Goal: Task Accomplishment & Management: Manage account settings

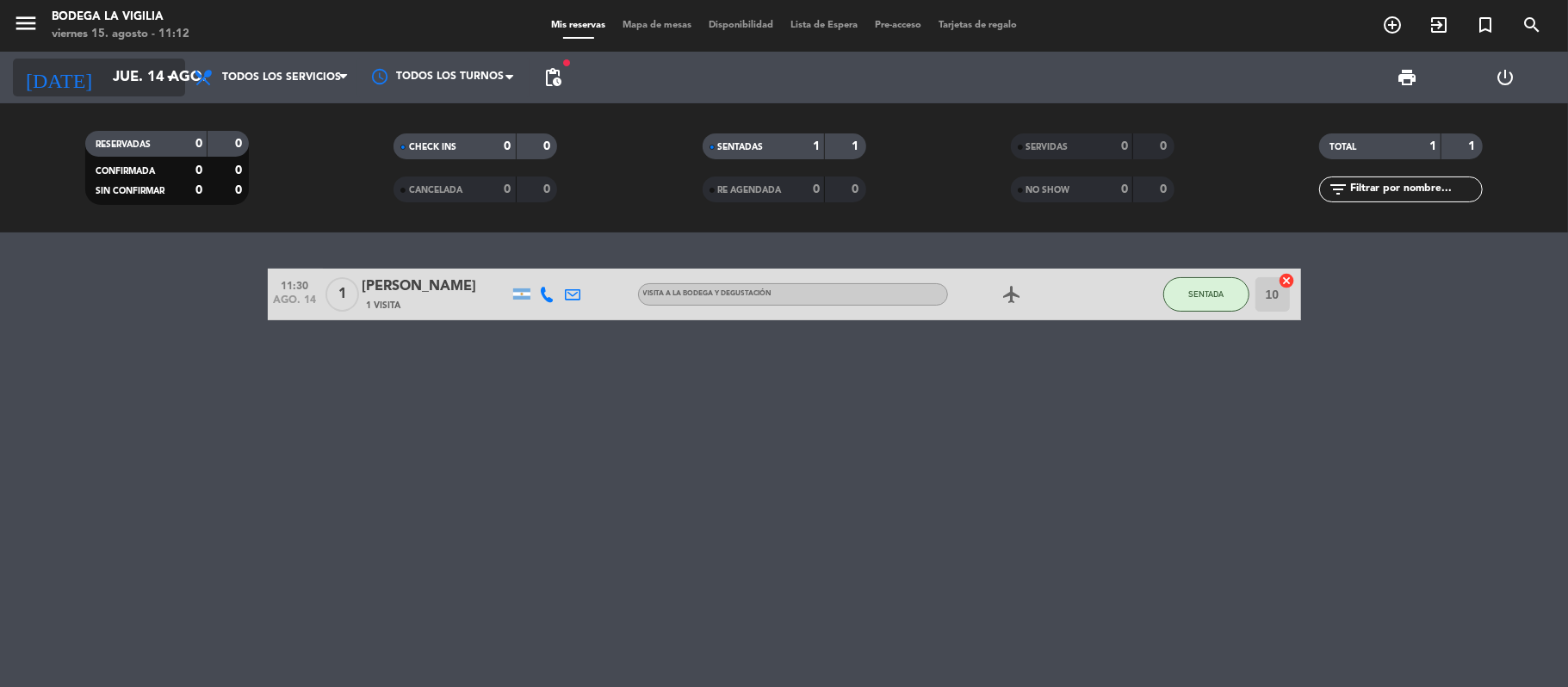
click at [104, 84] on input "jue. 14 ago." at bounding box center [197, 77] width 186 height 33
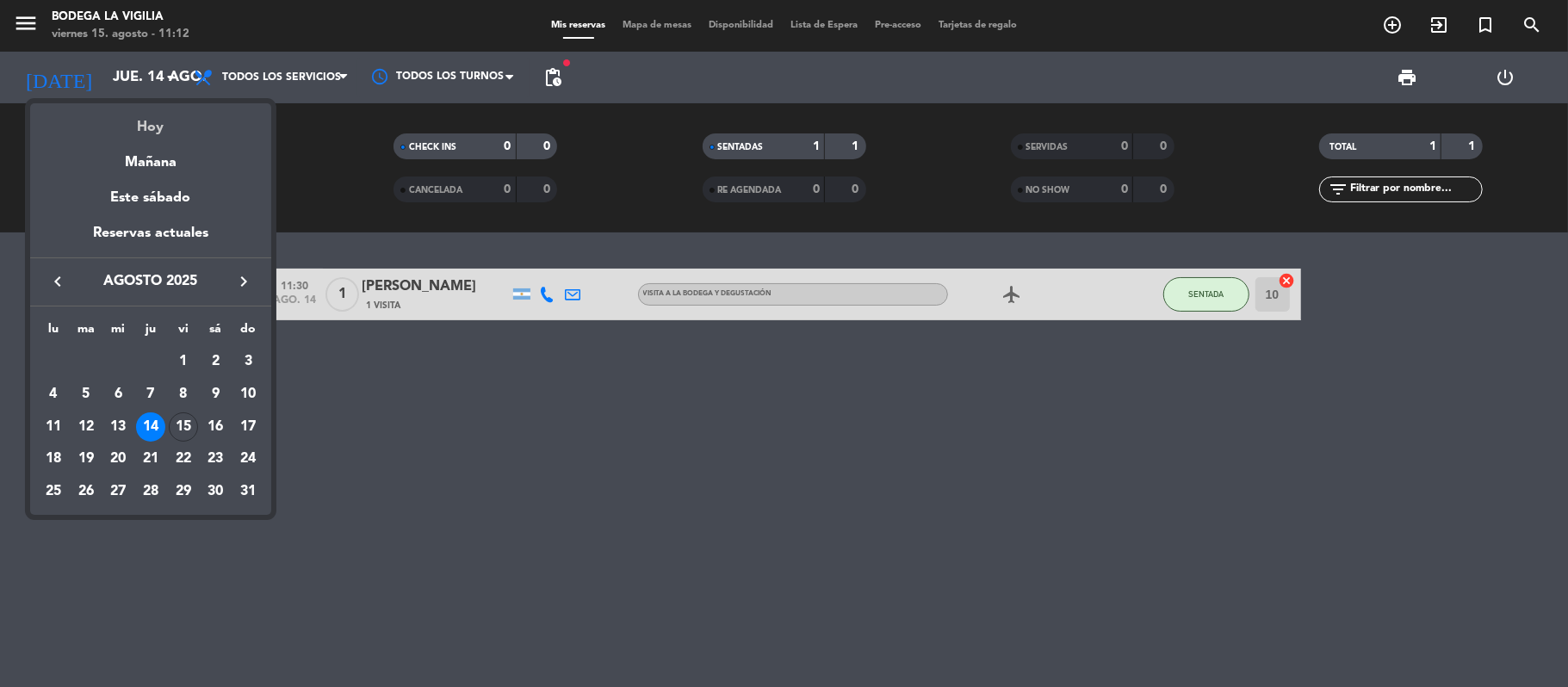
click at [138, 120] on div "Hoy" at bounding box center [151, 120] width 241 height 35
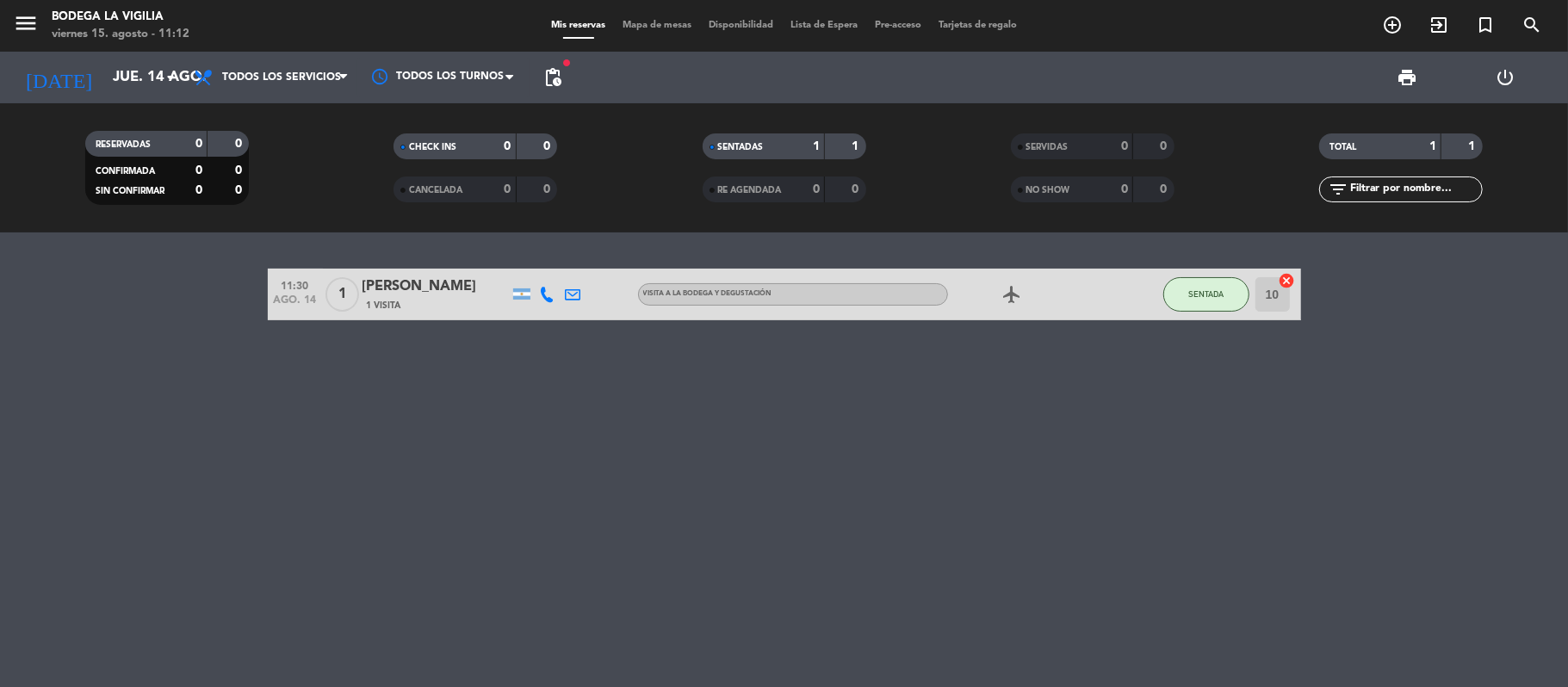
type input "vie. 15 ago."
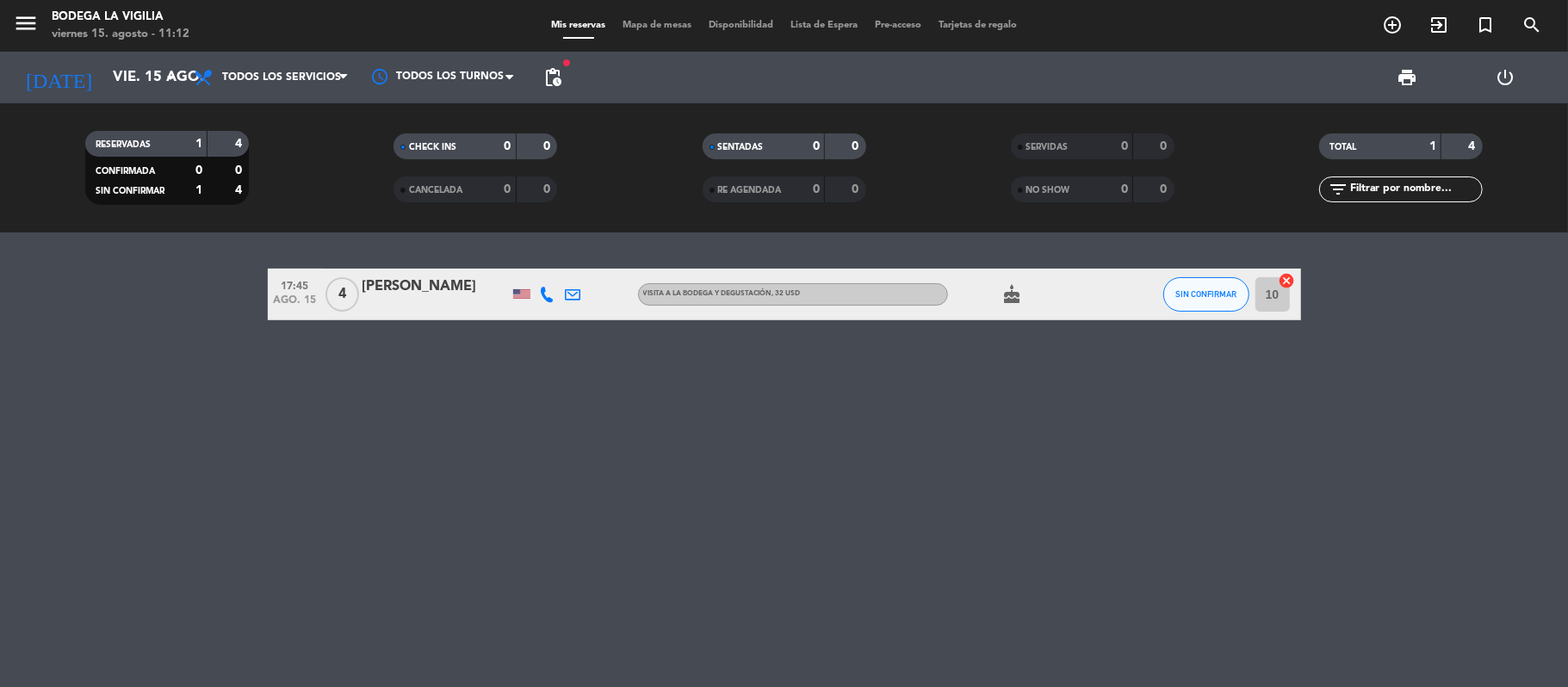
click at [545, 293] on icon at bounding box center [547, 294] width 15 height 15
click at [587, 266] on span at bounding box center [593, 264] width 13 height 13
click at [575, 583] on div "17:45 ago. 15 4 [PERSON_NAME] [PHONE_NUMBER] Copiar content_paste | VISITA A LA…" at bounding box center [784, 460] width 1568 height 454
click at [662, 375] on div "17:45 ago. 15 4 [PERSON_NAME] VISITA A LA BODEGA Y DEGUSTACIÓN , 32 USD cake SI…" at bounding box center [784, 460] width 1568 height 454
click at [545, 294] on icon at bounding box center [547, 294] width 15 height 15
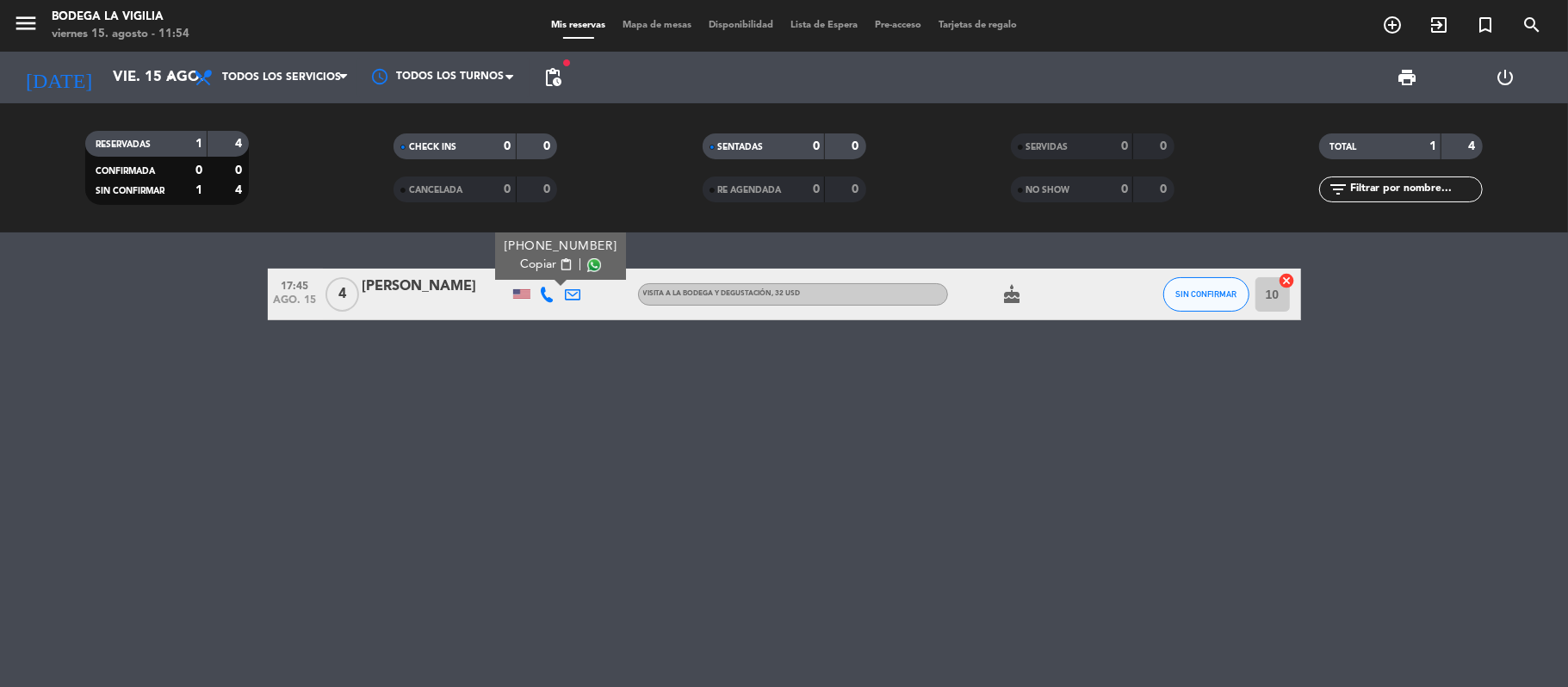
click at [587, 260] on span at bounding box center [593, 264] width 13 height 13
click at [370, 368] on div "17:45 ago. 15 4 [PERSON_NAME] [PHONE_NUMBER] Copiar content_paste | VISITA A LA…" at bounding box center [784, 460] width 1568 height 454
click at [21, 25] on icon "menu" at bounding box center [25, 22] width 26 height 26
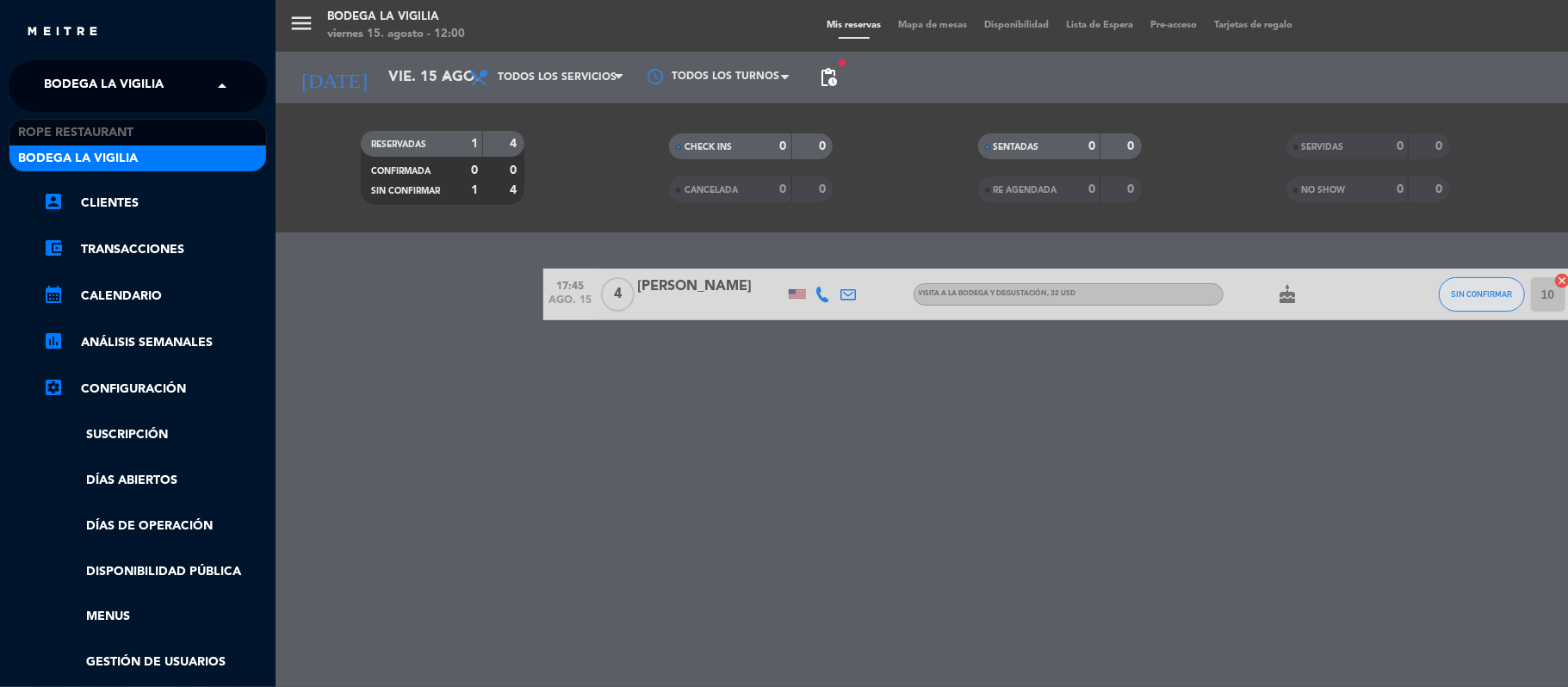
click at [125, 84] on span "Bodega La Vigilia" at bounding box center [103, 86] width 120 height 36
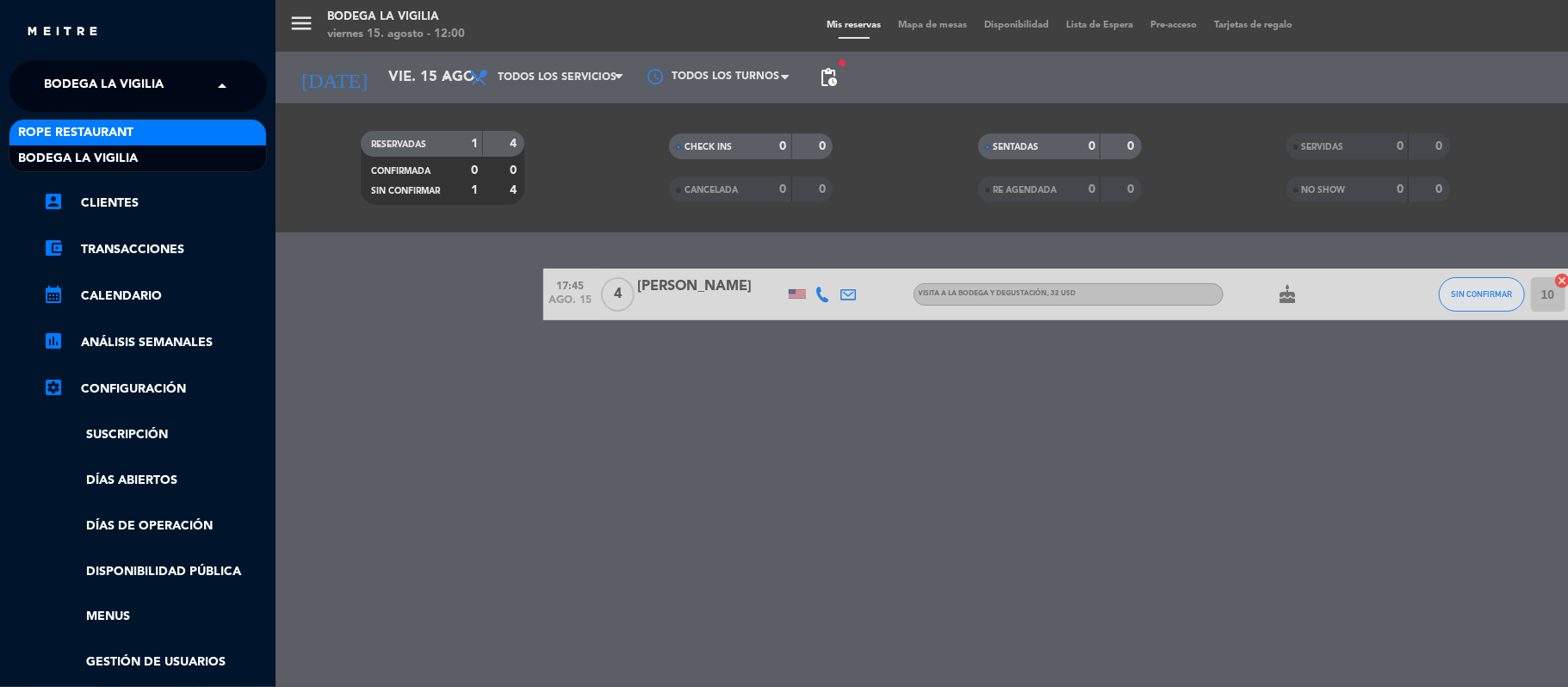
click at [121, 134] on span "Rope restaurant" at bounding box center [75, 133] width 115 height 20
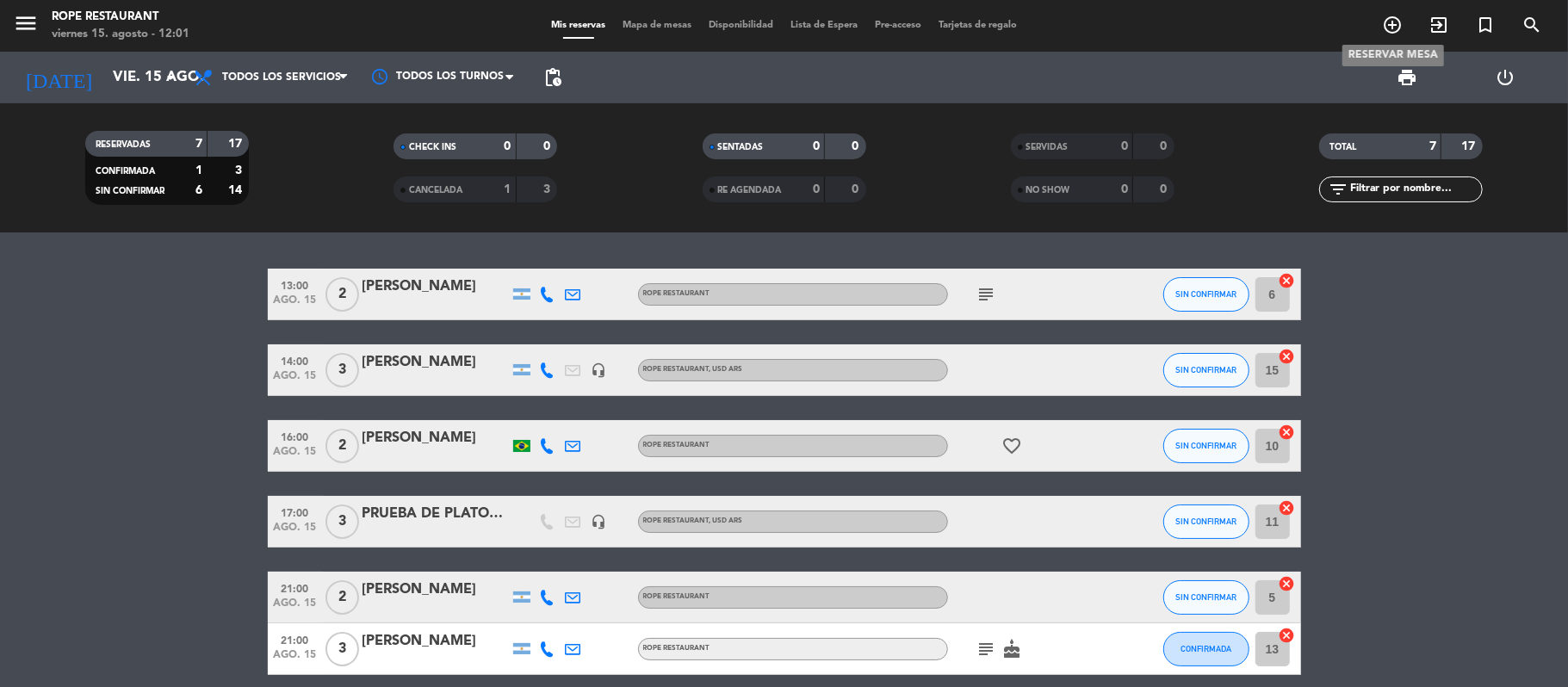
click at [1386, 22] on icon "add_circle_outline" at bounding box center [1392, 24] width 21 height 21
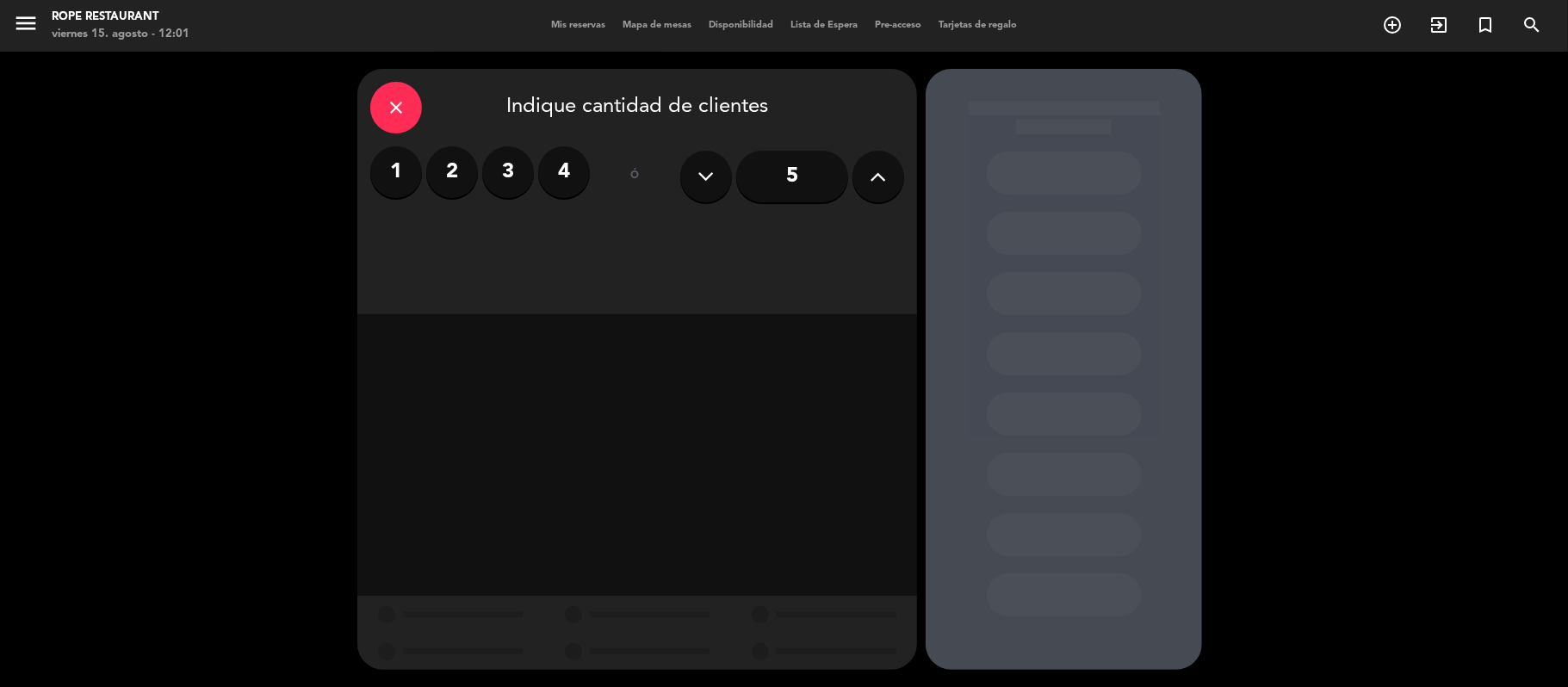
click at [397, 170] on label "1" at bounding box center [395, 172] width 51 height 51
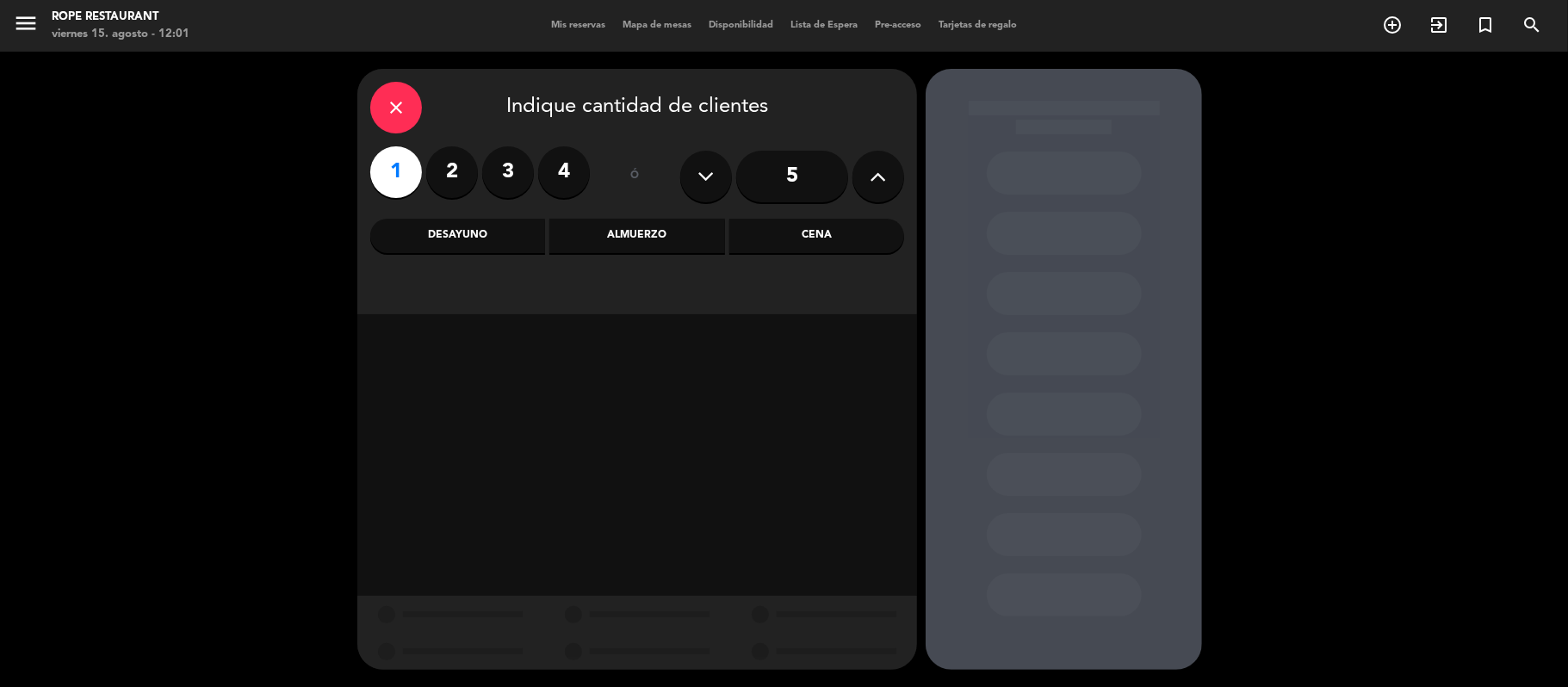
click at [639, 235] on div "Almuerzo" at bounding box center [636, 235] width 175 height 34
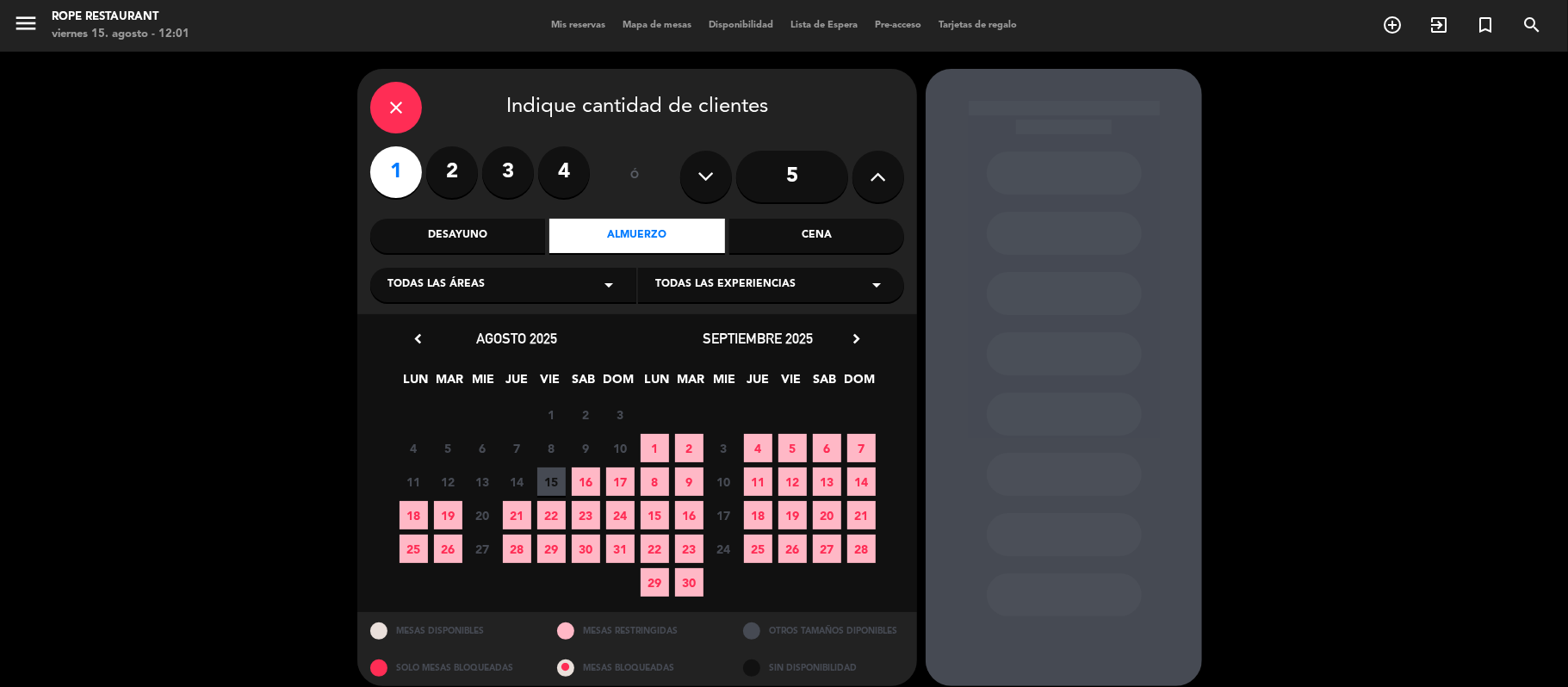
click at [548, 477] on span "15" at bounding box center [552, 481] width 29 height 29
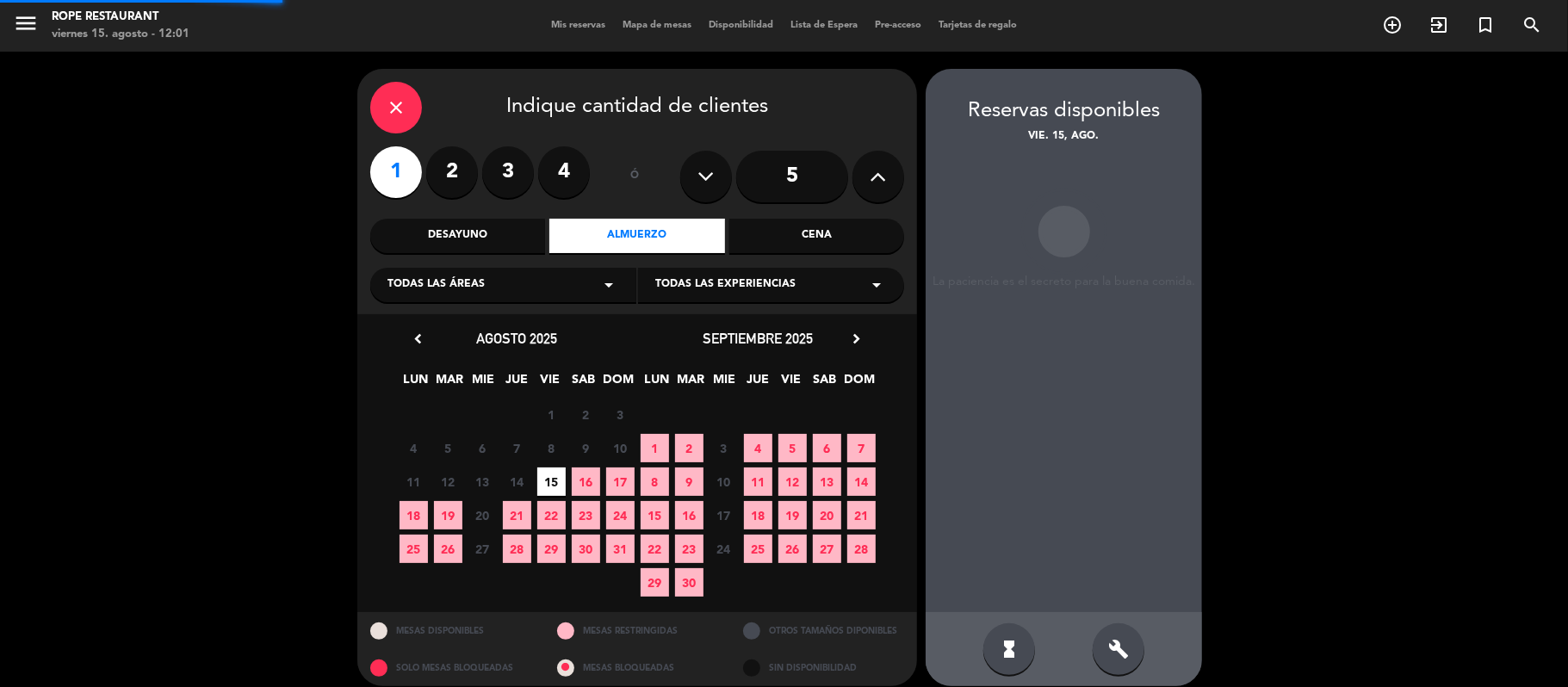
scroll to position [15, 0]
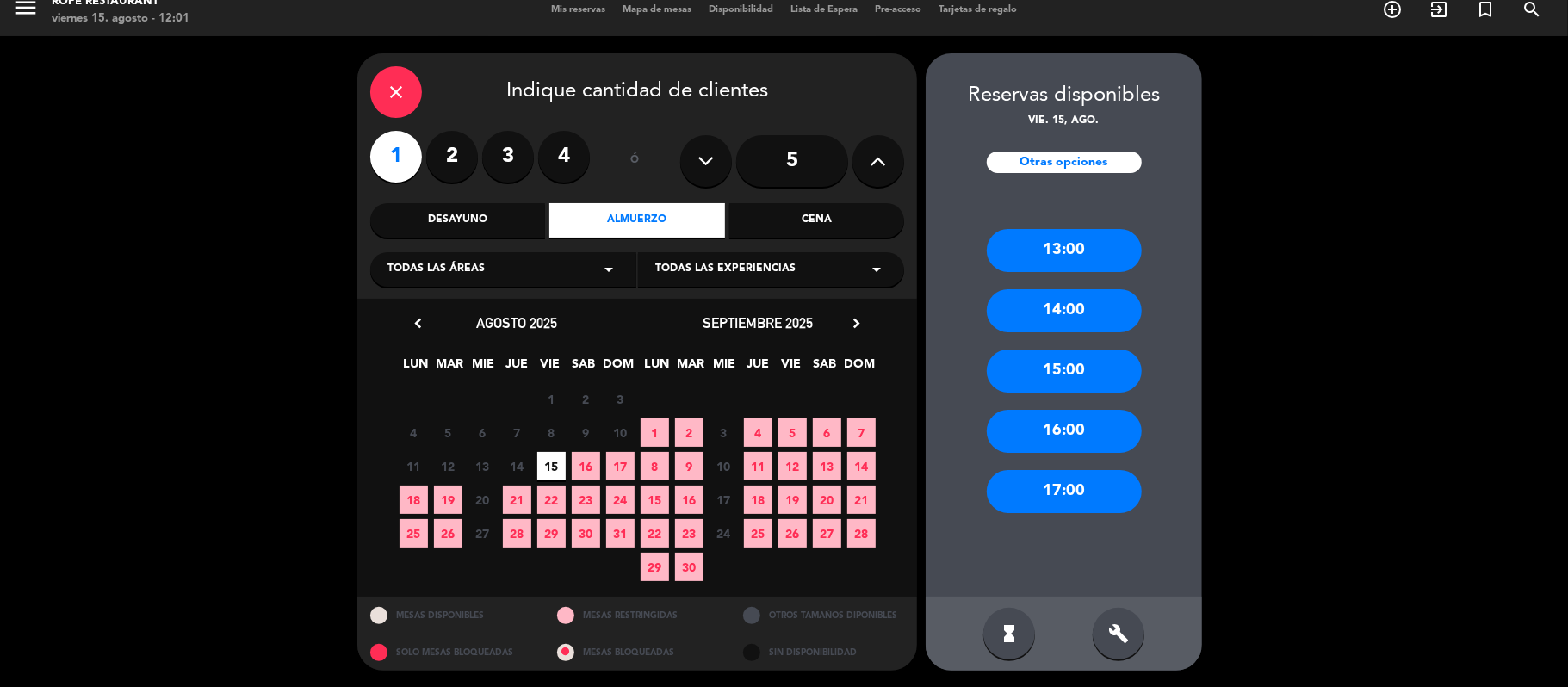
click at [1106, 239] on div "13:00" at bounding box center [1064, 251] width 155 height 43
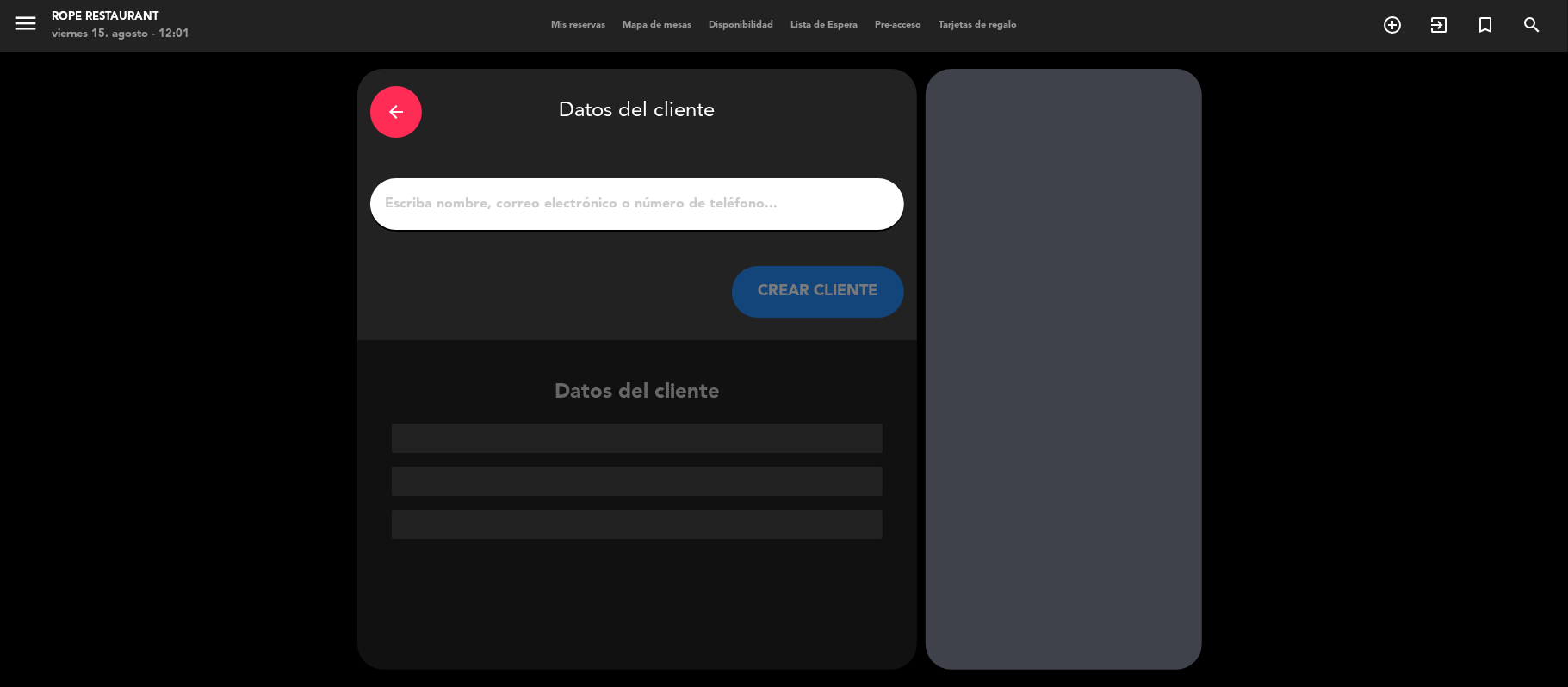
scroll to position [0, 0]
click at [603, 195] on input "1" at bounding box center [636, 204] width 508 height 24
paste input "[PERSON_NAME]"
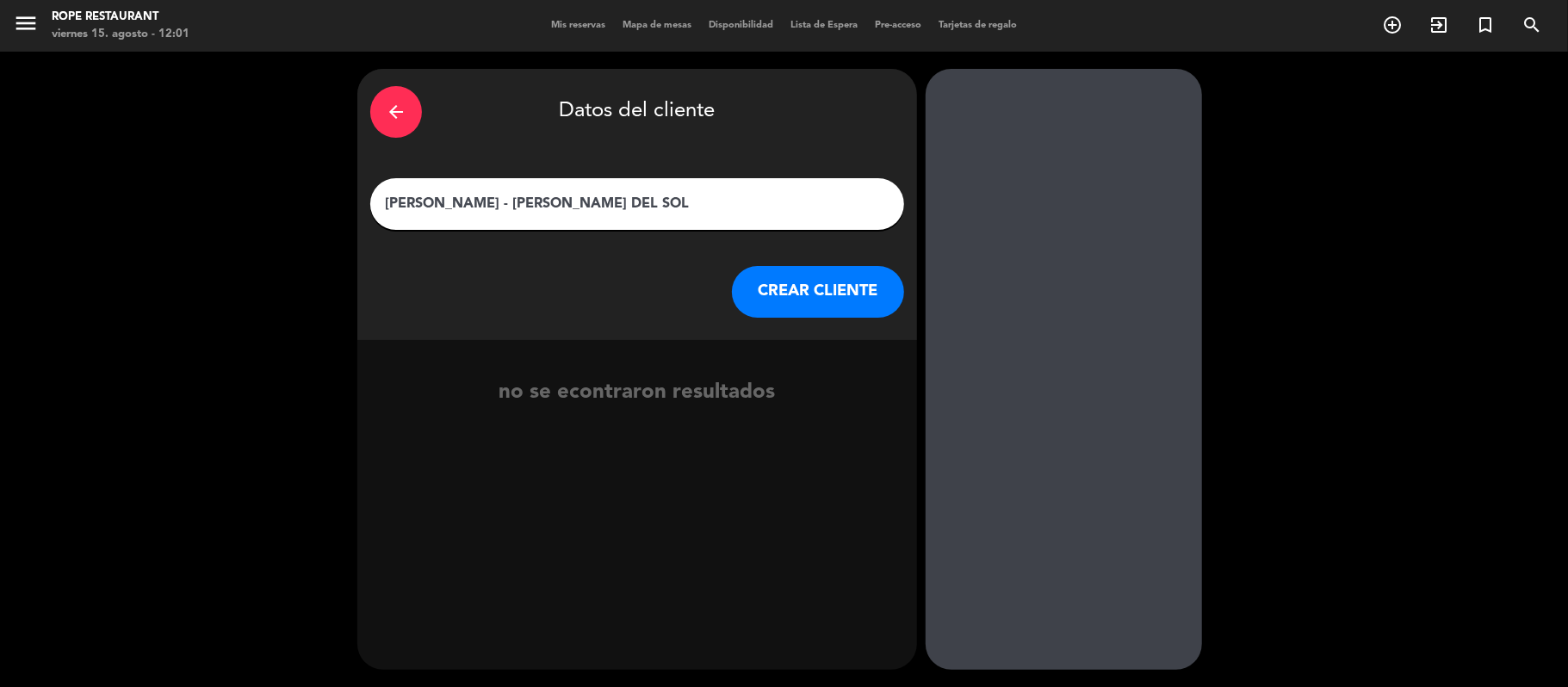
type input "[PERSON_NAME] - [PERSON_NAME] DEL SOL"
click at [773, 286] on button "CREAR CLIENTE" at bounding box center [818, 291] width 173 height 51
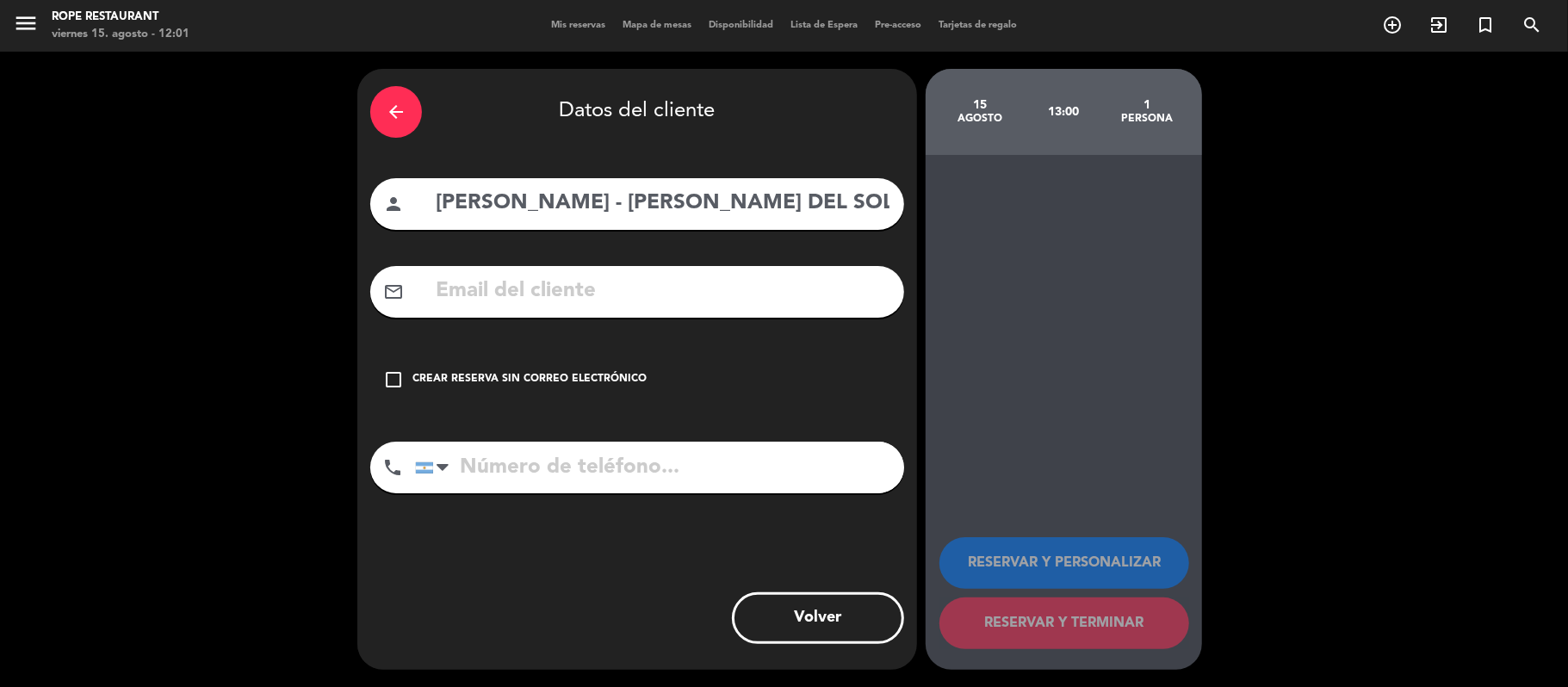
click at [560, 371] on div "Crear reserva sin correo electrónico" at bounding box center [529, 379] width 235 height 17
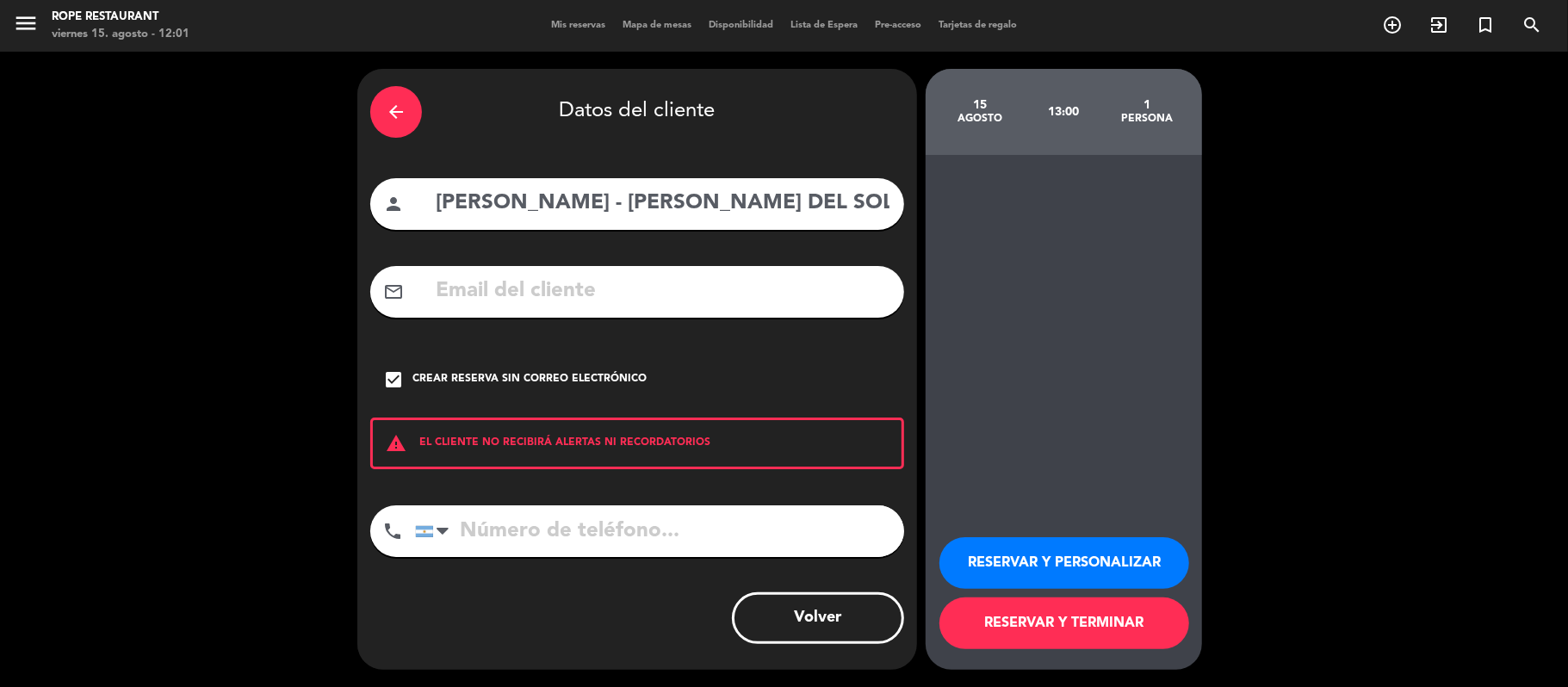
click at [1027, 545] on button "RESERVAR Y PERSONALIZAR" at bounding box center [1064, 562] width 250 height 51
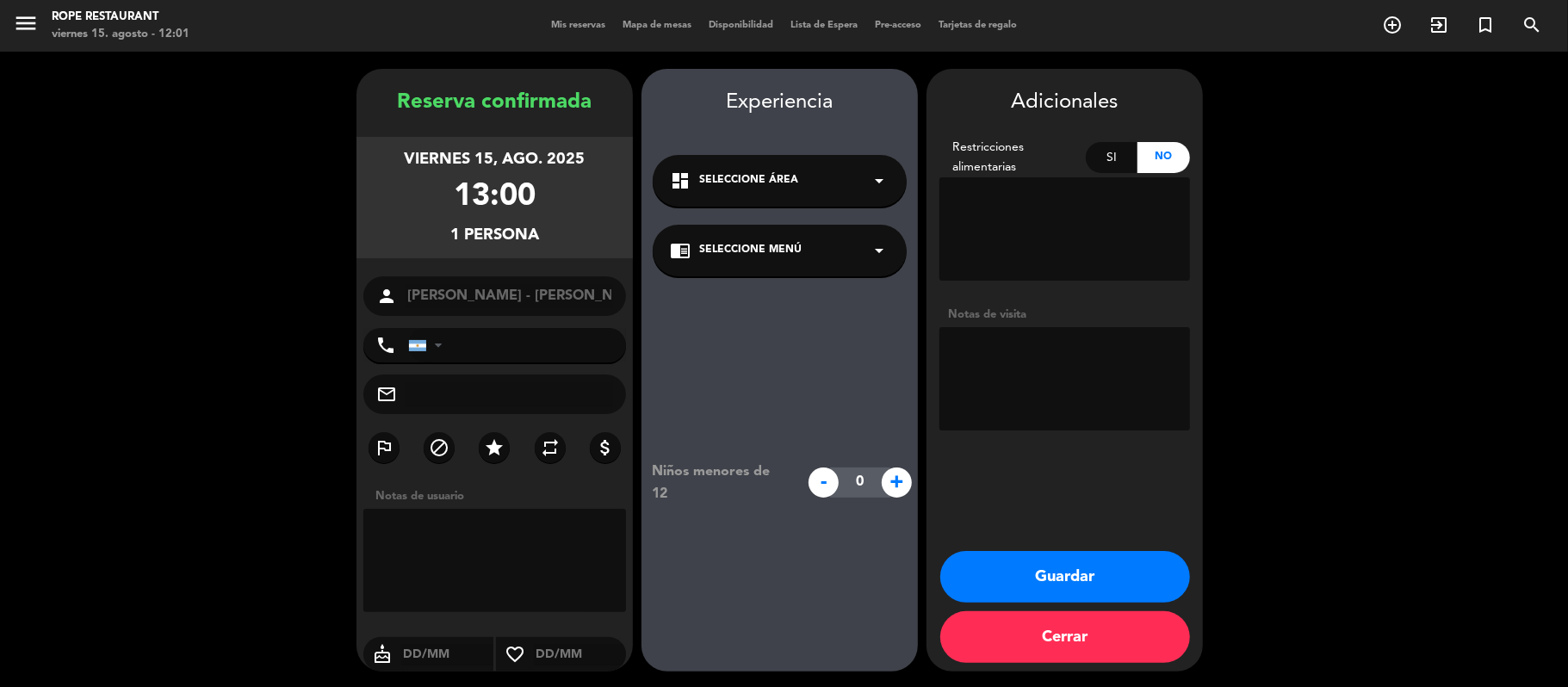
click at [834, 241] on div "chrome_reader_mode Seleccione Menú arrow_drop_down" at bounding box center [779, 250] width 254 height 51
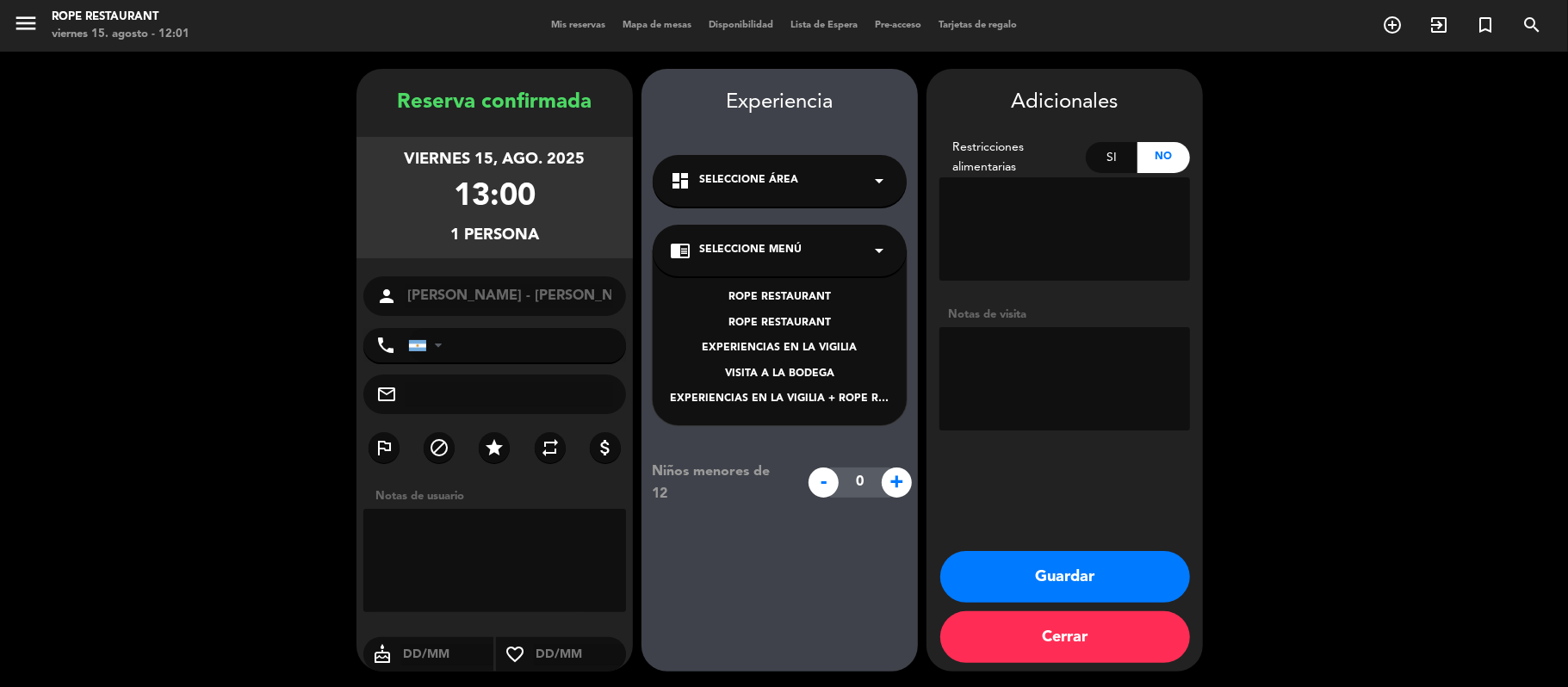
click at [804, 296] on div "ROPE RESTAURANT" at bounding box center [779, 297] width 219 height 17
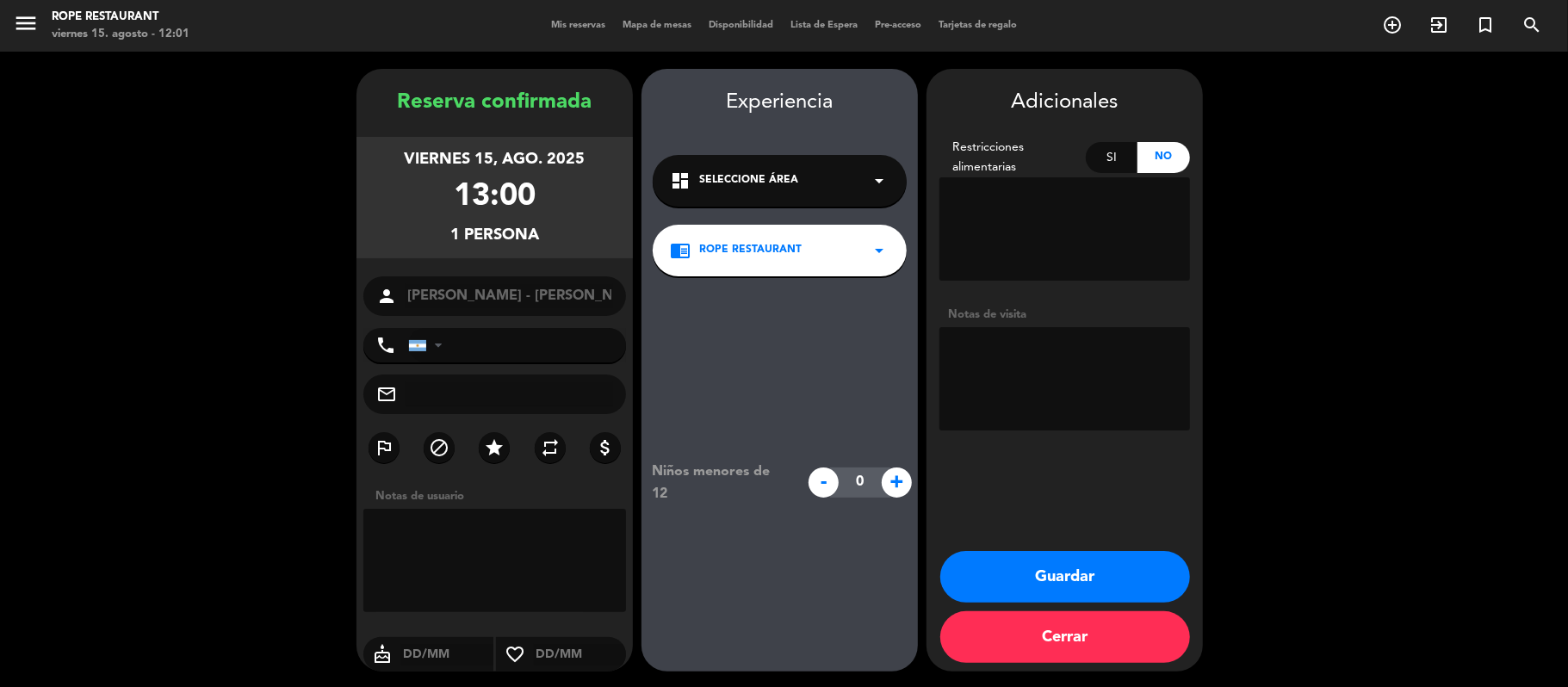
click at [855, 170] on div "dashboard Seleccione Área arrow_drop_down" at bounding box center [779, 180] width 254 height 51
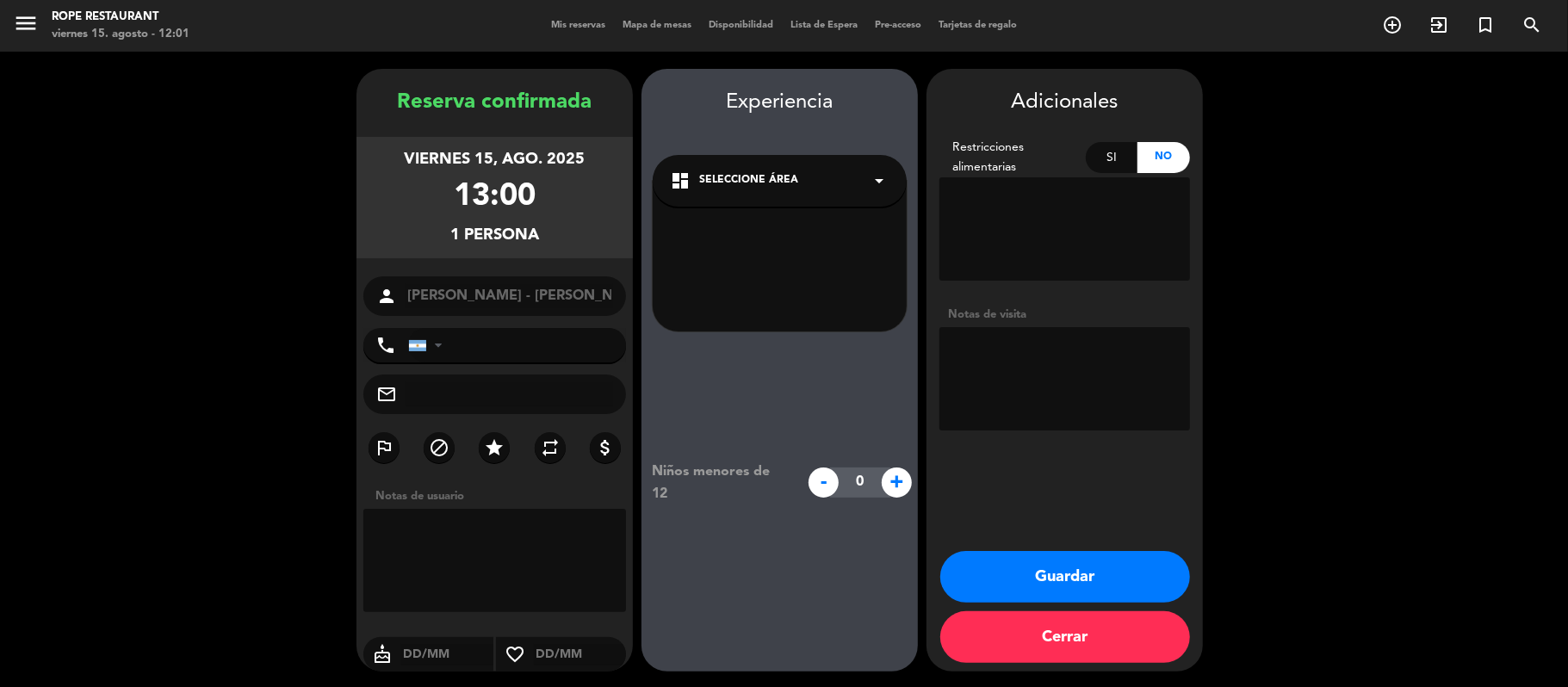
click at [855, 170] on div "dashboard Seleccione Área arrow_drop_down" at bounding box center [779, 180] width 254 height 51
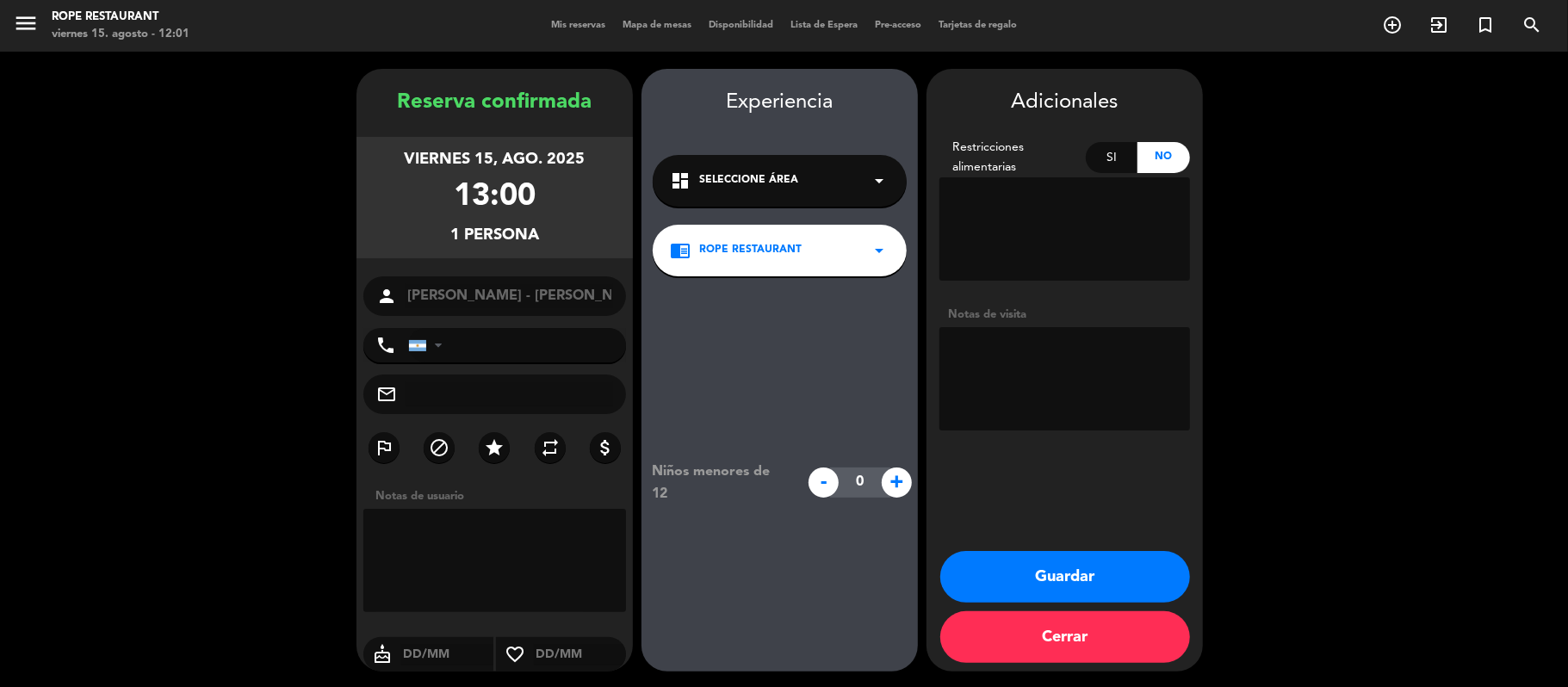
click at [1006, 583] on button "Guardar" at bounding box center [1065, 576] width 250 height 51
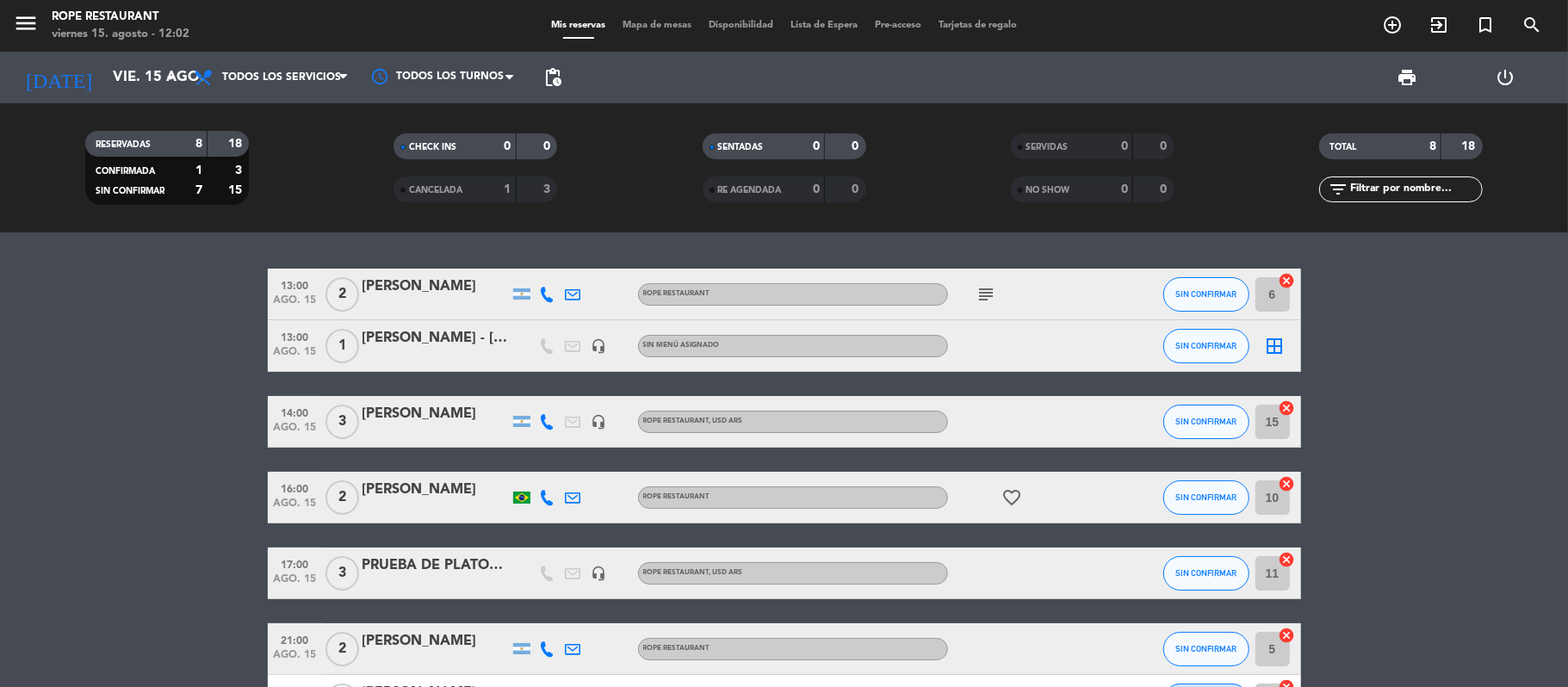
click at [150, 493] on bookings-row "13:00 ago. 15 2 [PERSON_NAME] ROPE RESTAURANT subject SIN CONFIRMAR 6 cancel 13…" at bounding box center [784, 535] width 1568 height 533
click at [463, 187] on span "CANCELADA" at bounding box center [435, 190] width 53 height 9
click at [120, 64] on input "vie. 15 ago." at bounding box center [197, 77] width 186 height 33
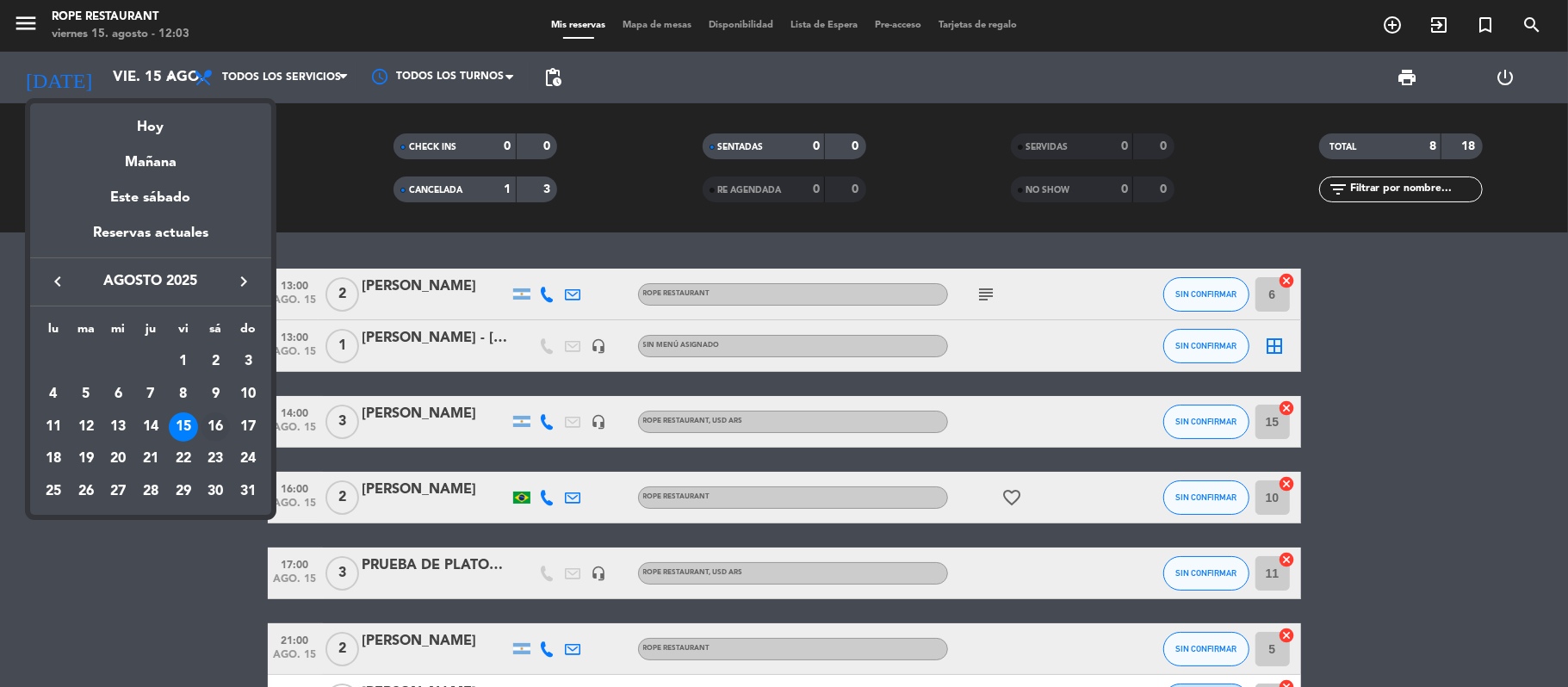
click at [215, 425] on div "16" at bounding box center [215, 427] width 30 height 30
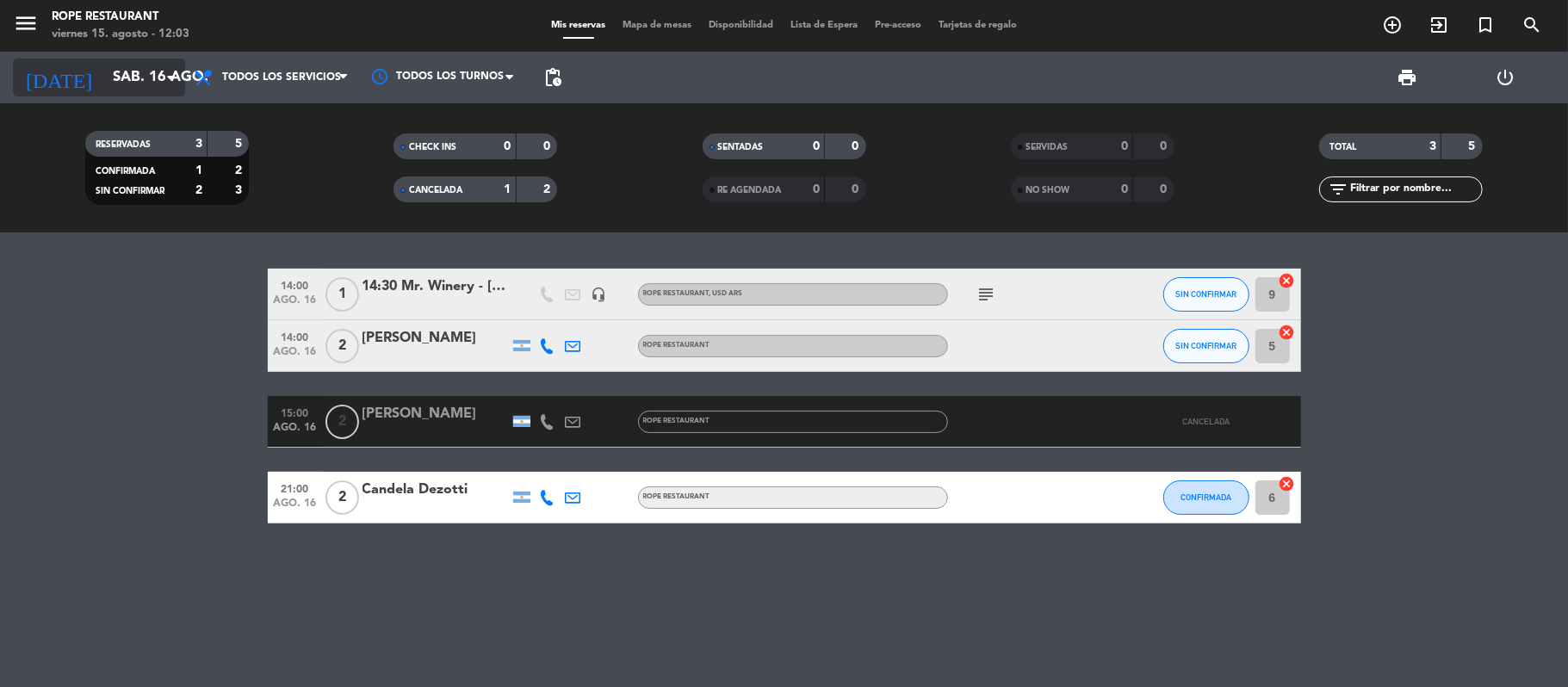
click at [139, 75] on input "sáb. 16 ago." at bounding box center [197, 77] width 186 height 33
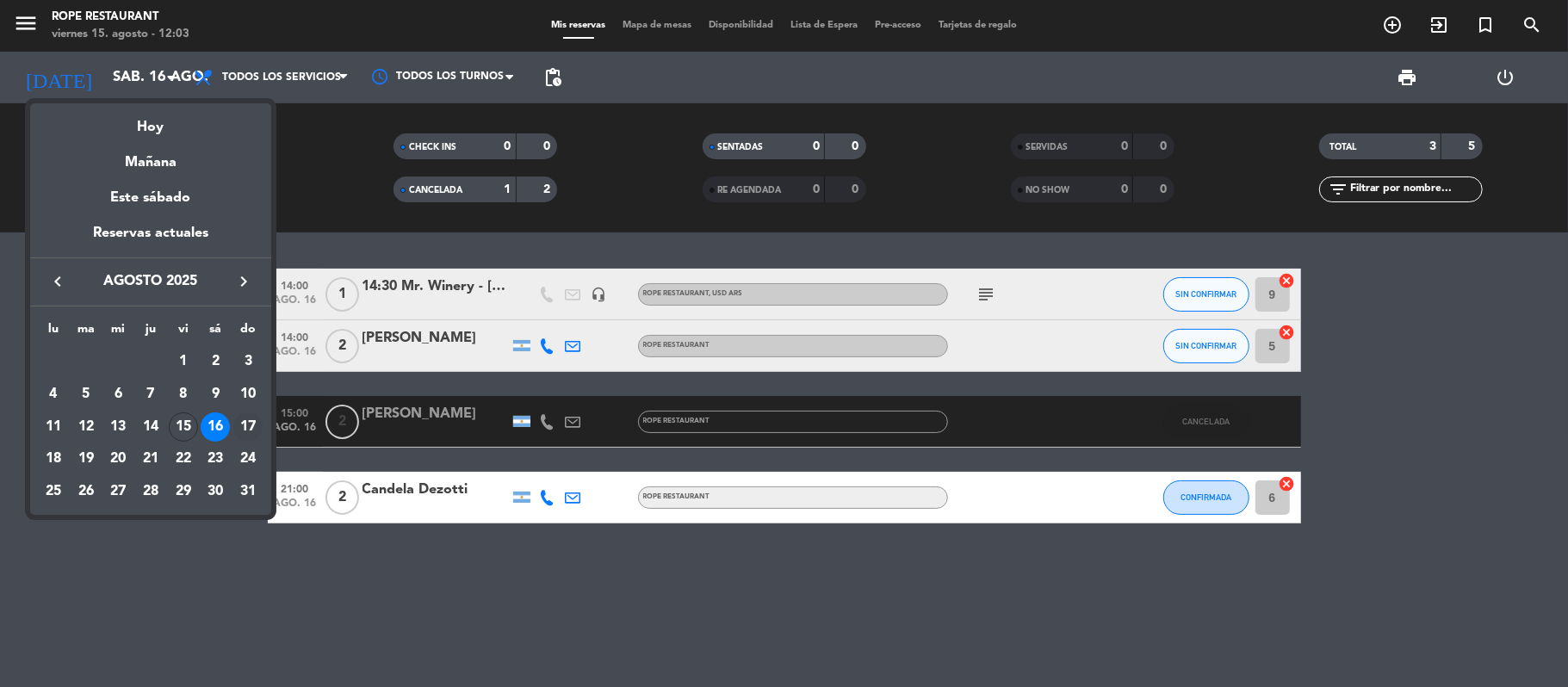
click at [245, 420] on div "17" at bounding box center [248, 427] width 30 height 30
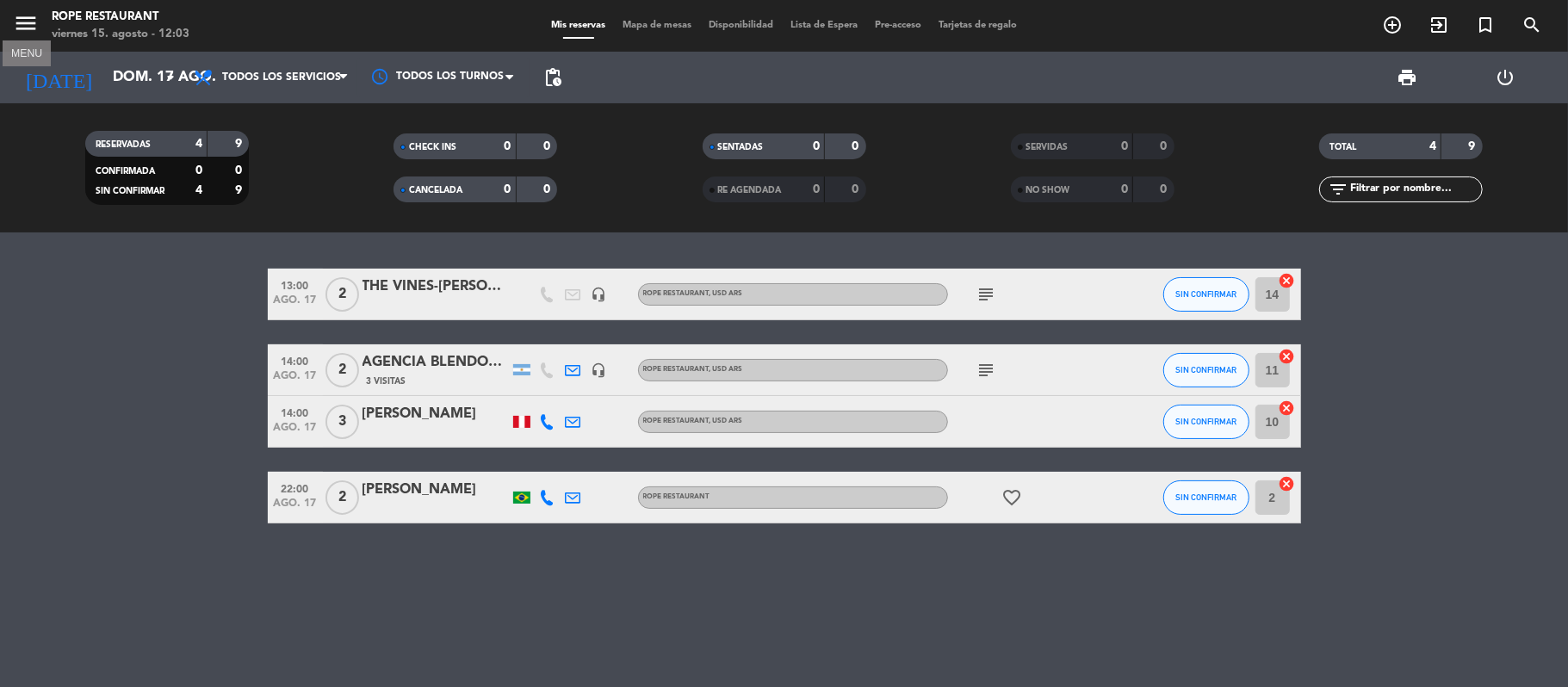
click at [28, 12] on icon "menu" at bounding box center [25, 22] width 26 height 26
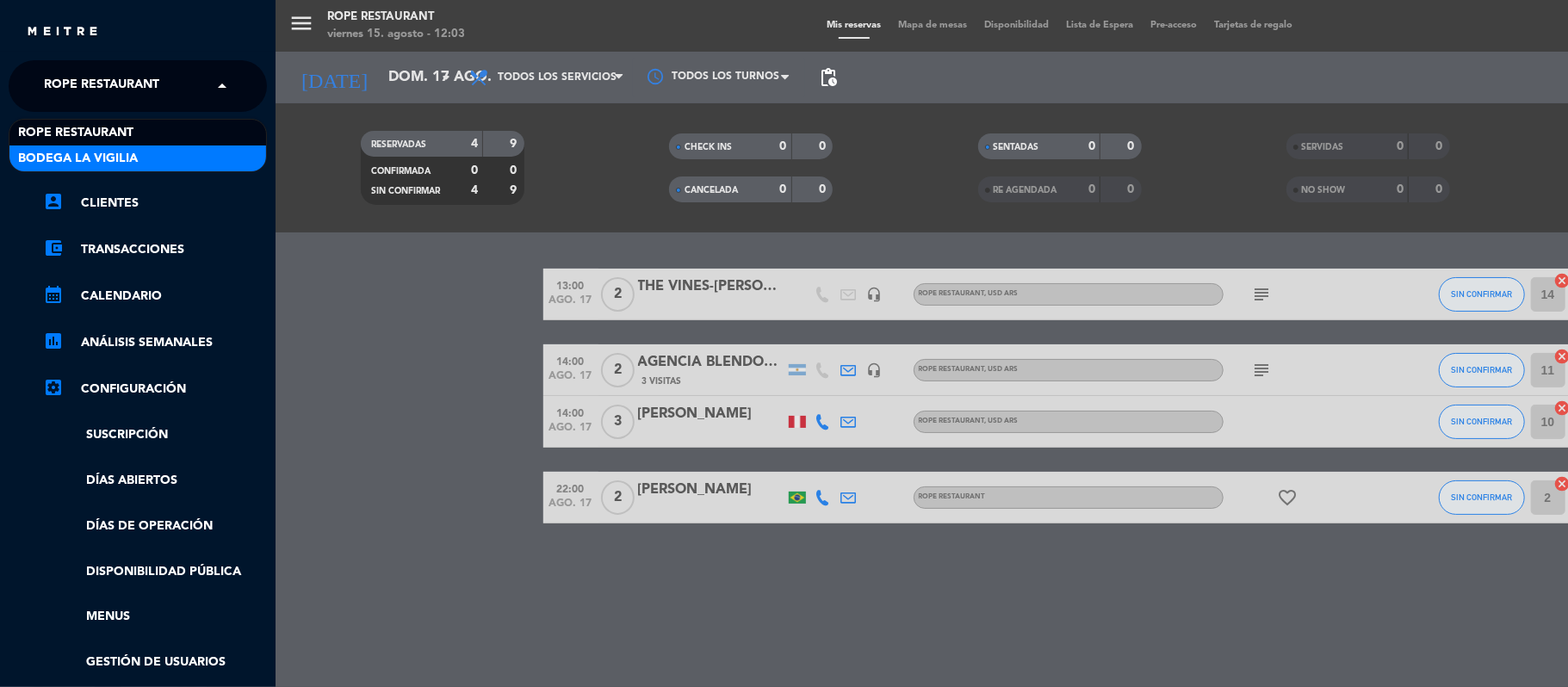
drag, startPoint x: 115, startPoint y: 83, endPoint x: 115, endPoint y: 153, distance: 70.0
click at [115, 112] on ng-select "× Rope restaurant × Rope restaurant [GEOGRAPHIC_DATA]" at bounding box center [137, 85] width 258 height 51
click at [115, 153] on span "Bodega La Vigilia" at bounding box center [77, 159] width 120 height 20
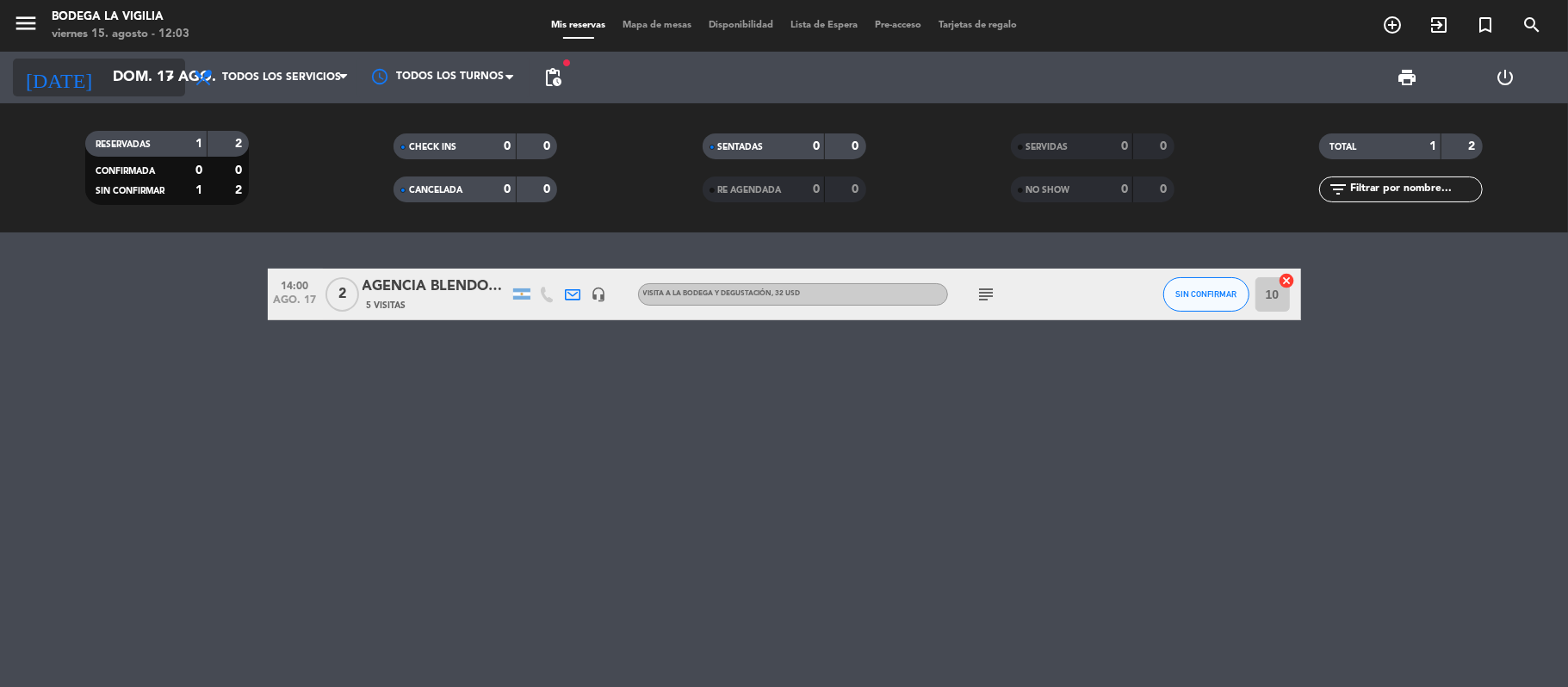
click at [146, 79] on input "dom. 17 ago." at bounding box center [197, 77] width 186 height 33
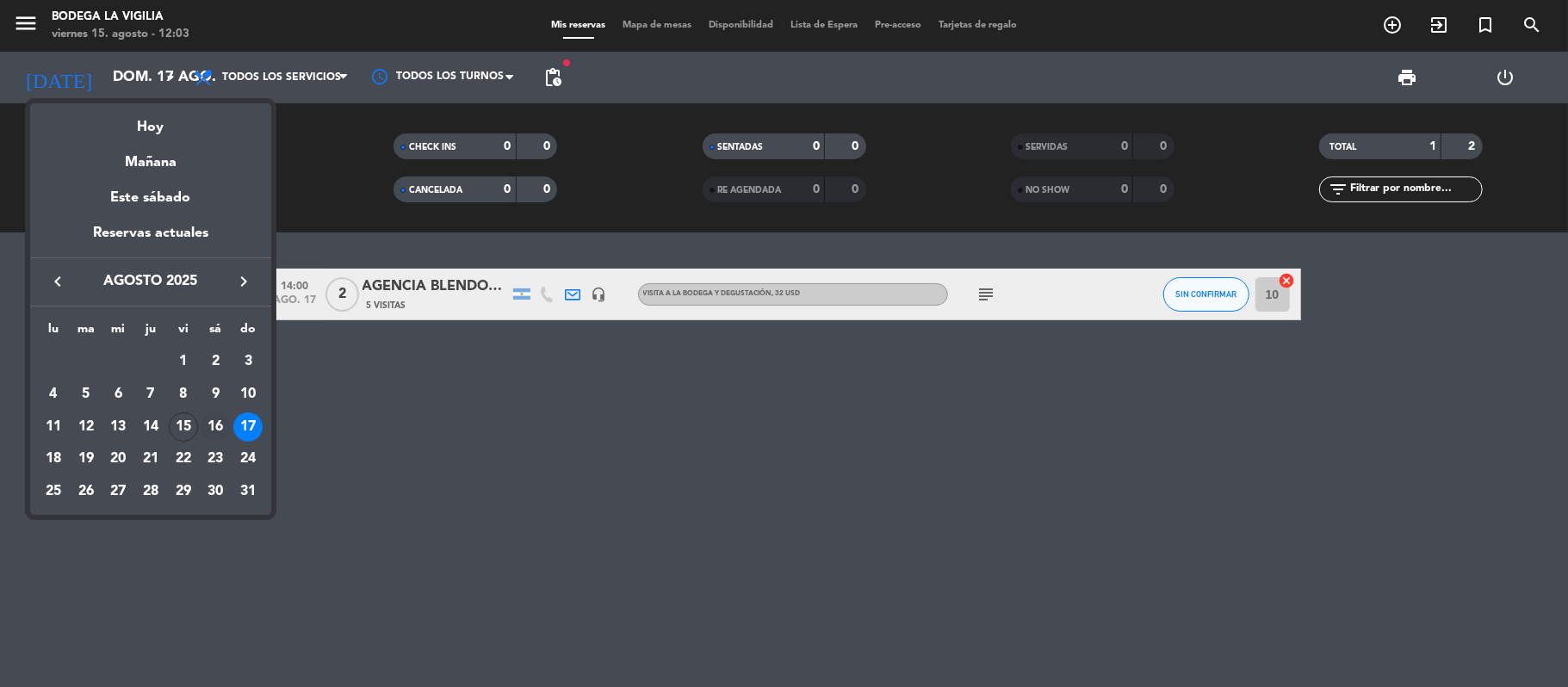
click at [212, 425] on div "16" at bounding box center [215, 427] width 30 height 30
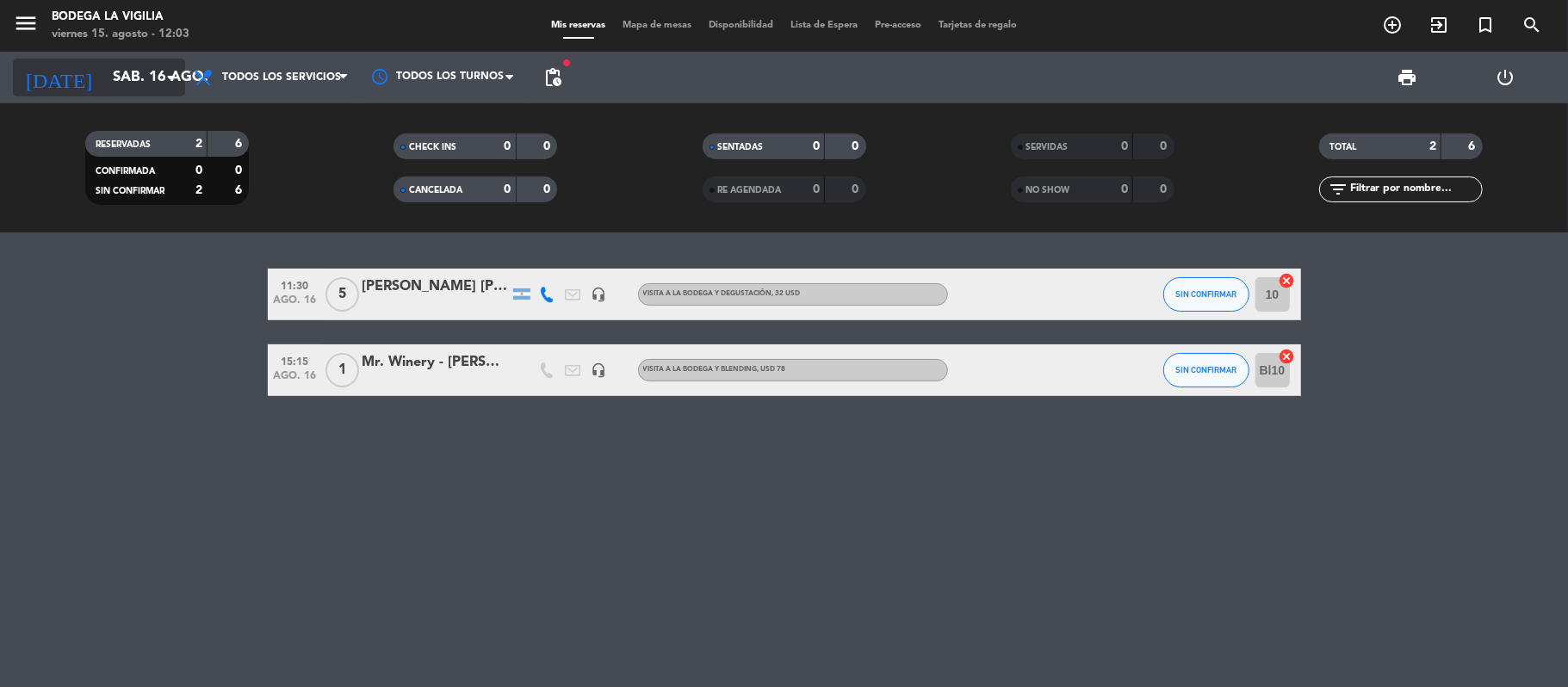
click at [141, 66] on input "sáb. 16 ago." at bounding box center [197, 77] width 186 height 33
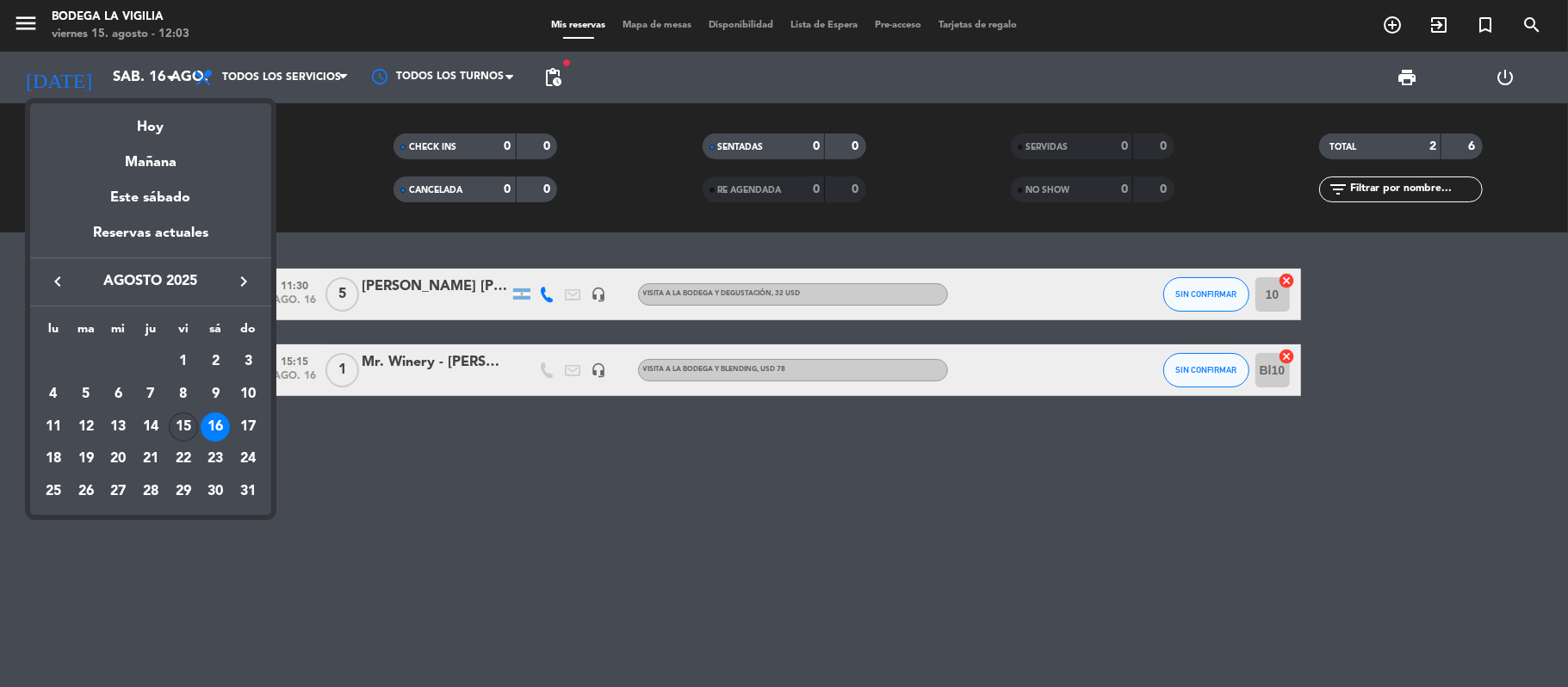
click at [180, 425] on div "15" at bounding box center [183, 427] width 30 height 30
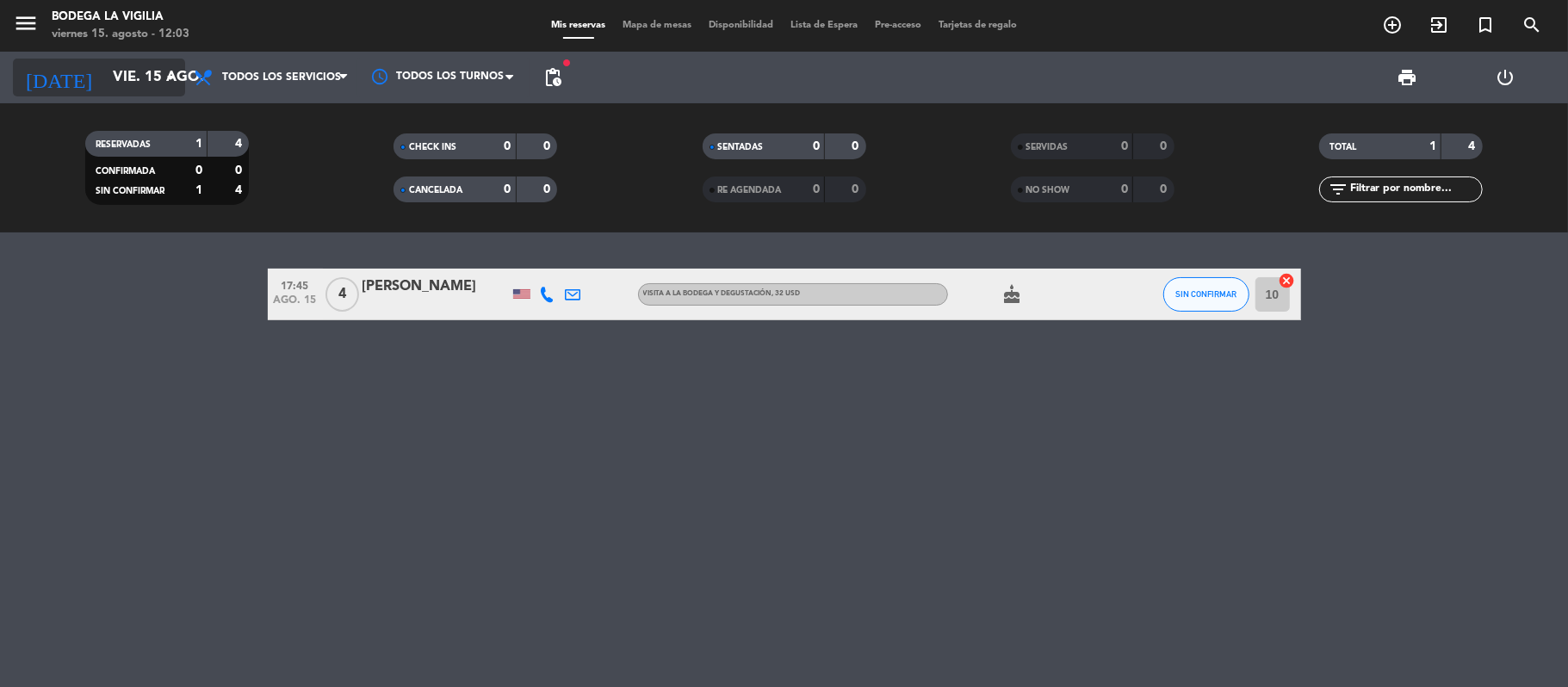
click at [118, 80] on input "vie. 15 ago." at bounding box center [197, 77] width 186 height 33
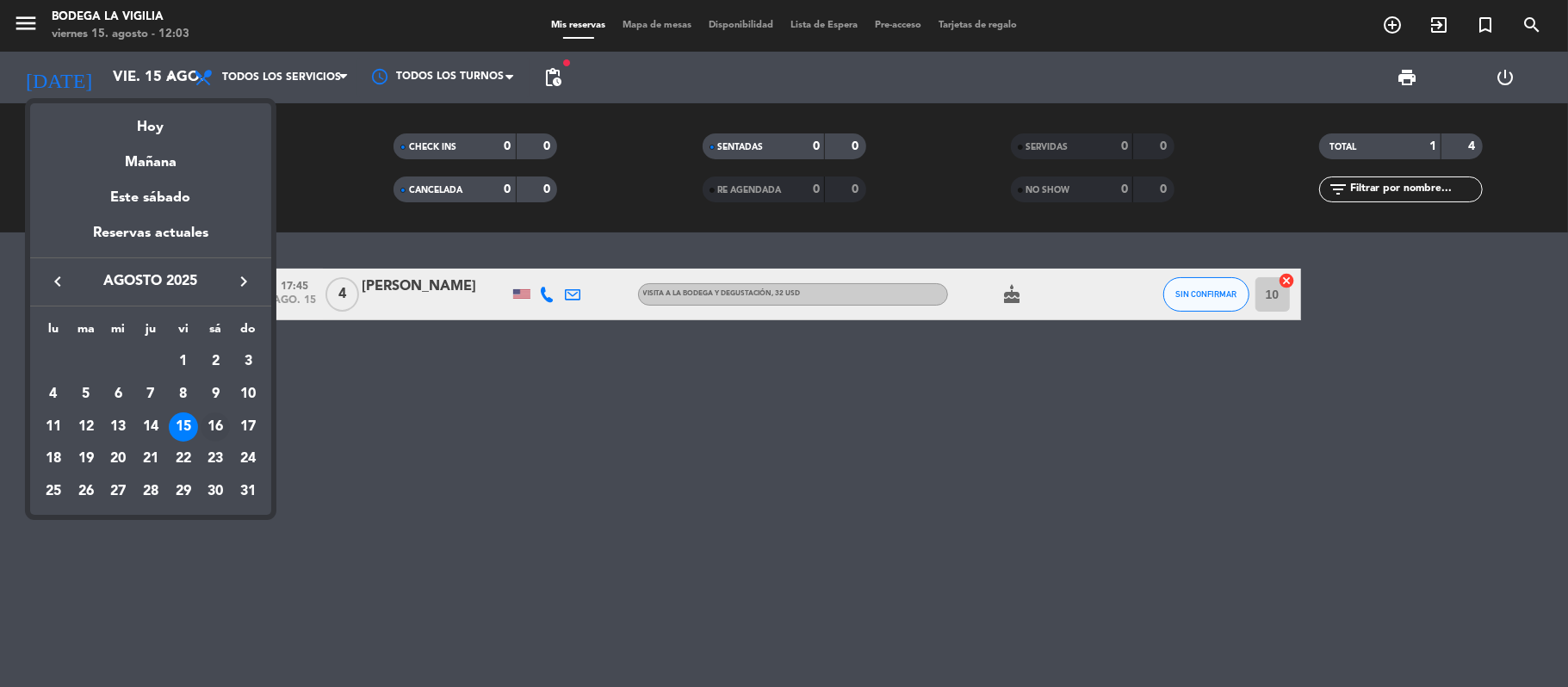
click at [208, 431] on div "16" at bounding box center [215, 427] width 30 height 30
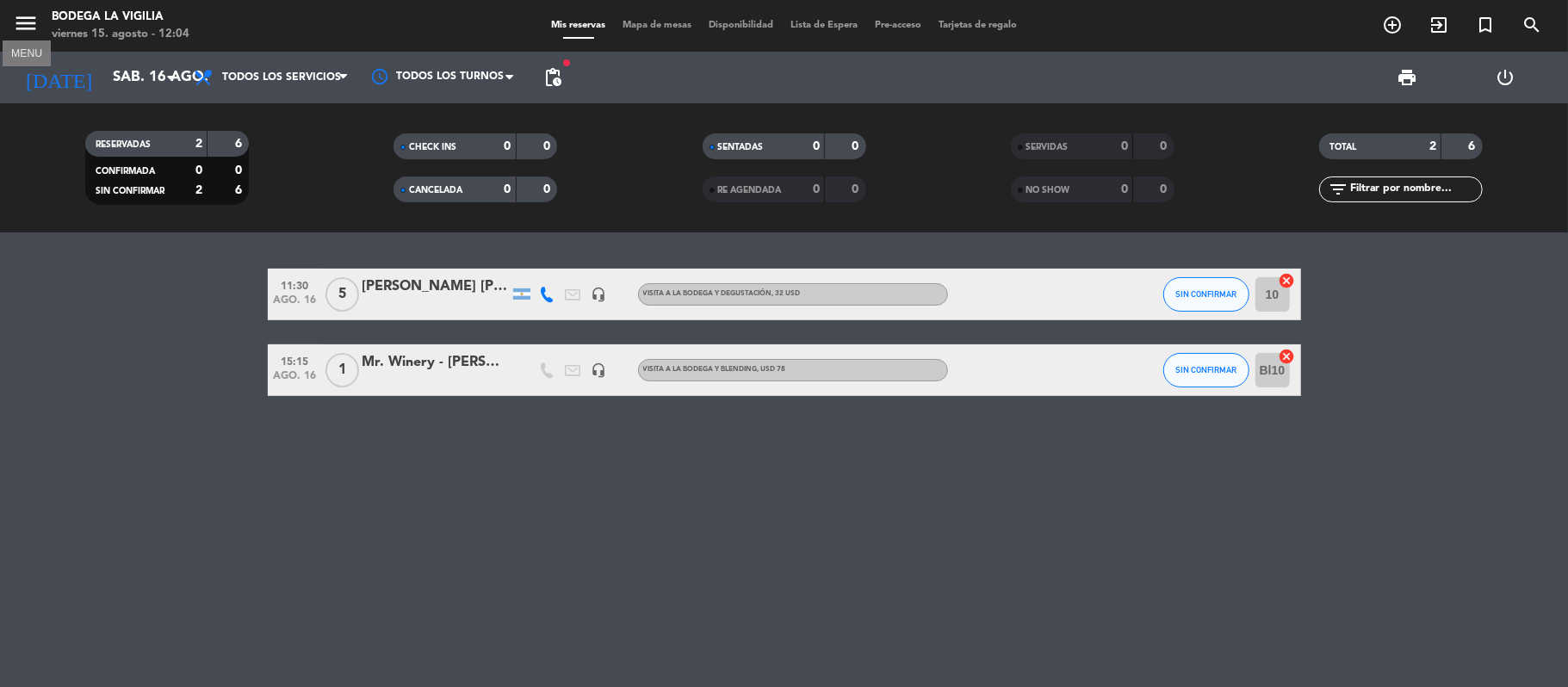
click at [18, 26] on icon "menu" at bounding box center [25, 22] width 26 height 26
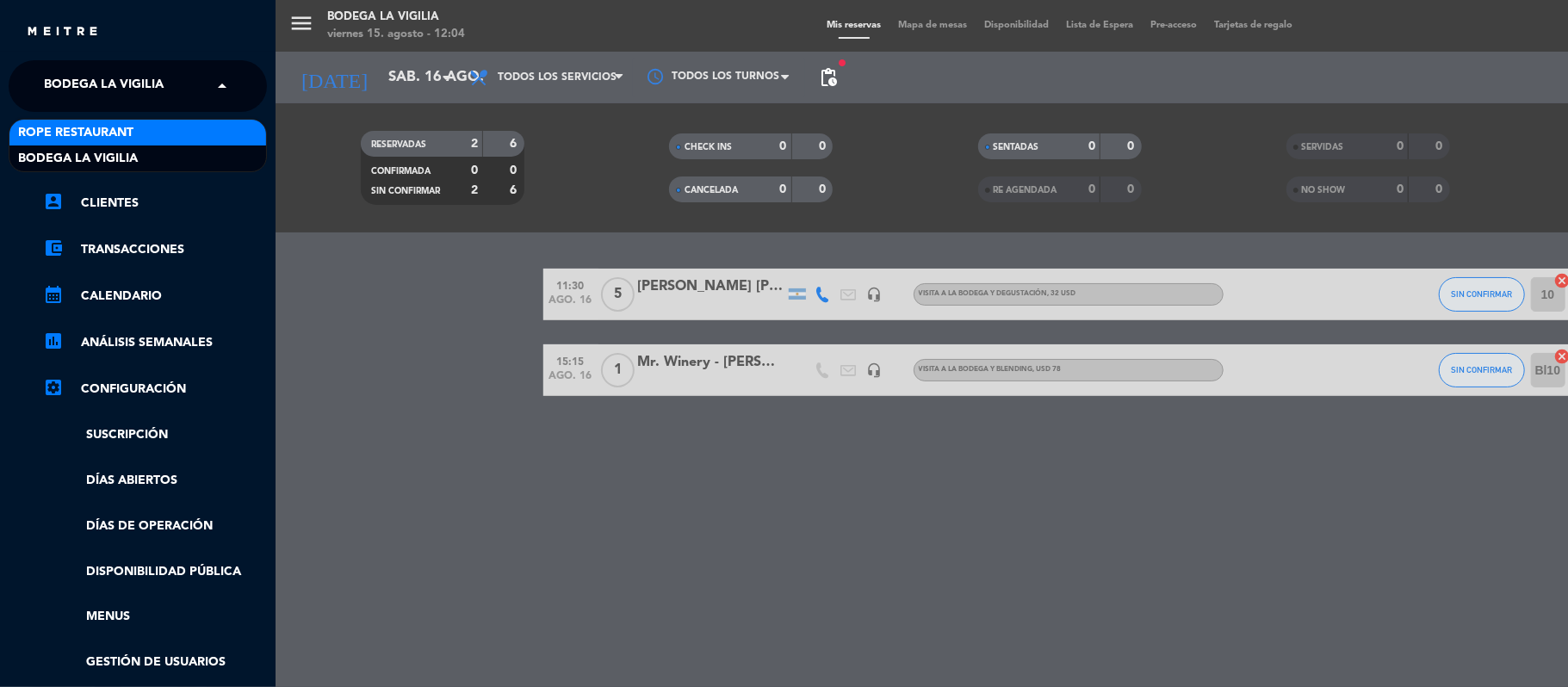
drag, startPoint x: 120, startPoint y: 84, endPoint x: 136, endPoint y: 134, distance: 52.5
click at [136, 112] on ng-select "× Bodega La Vigilia × Rope restaurant Bodega [GEOGRAPHIC_DATA]" at bounding box center [137, 85] width 258 height 51
click at [136, 134] on div "Rope restaurant" at bounding box center [138, 132] width 257 height 26
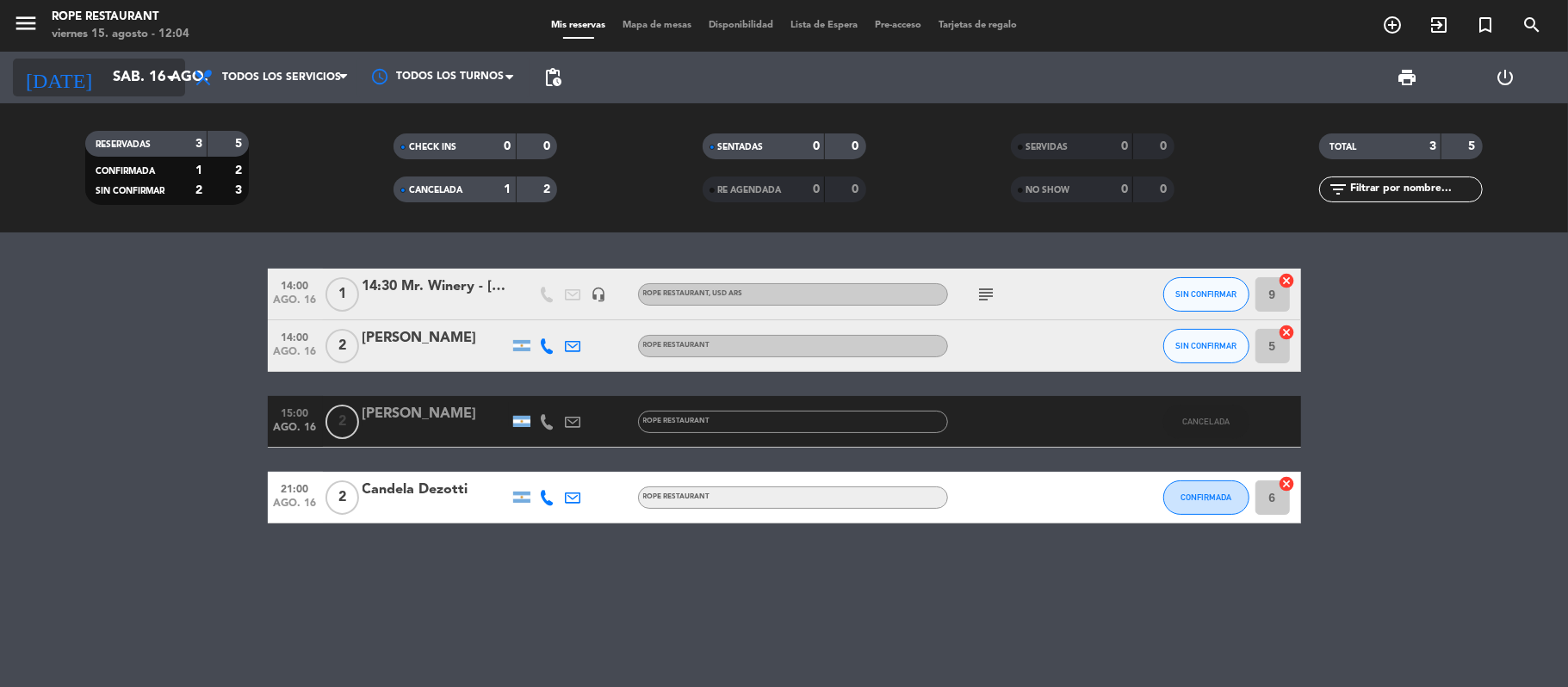
click at [131, 90] on input "sáb. 16 ago." at bounding box center [197, 77] width 186 height 33
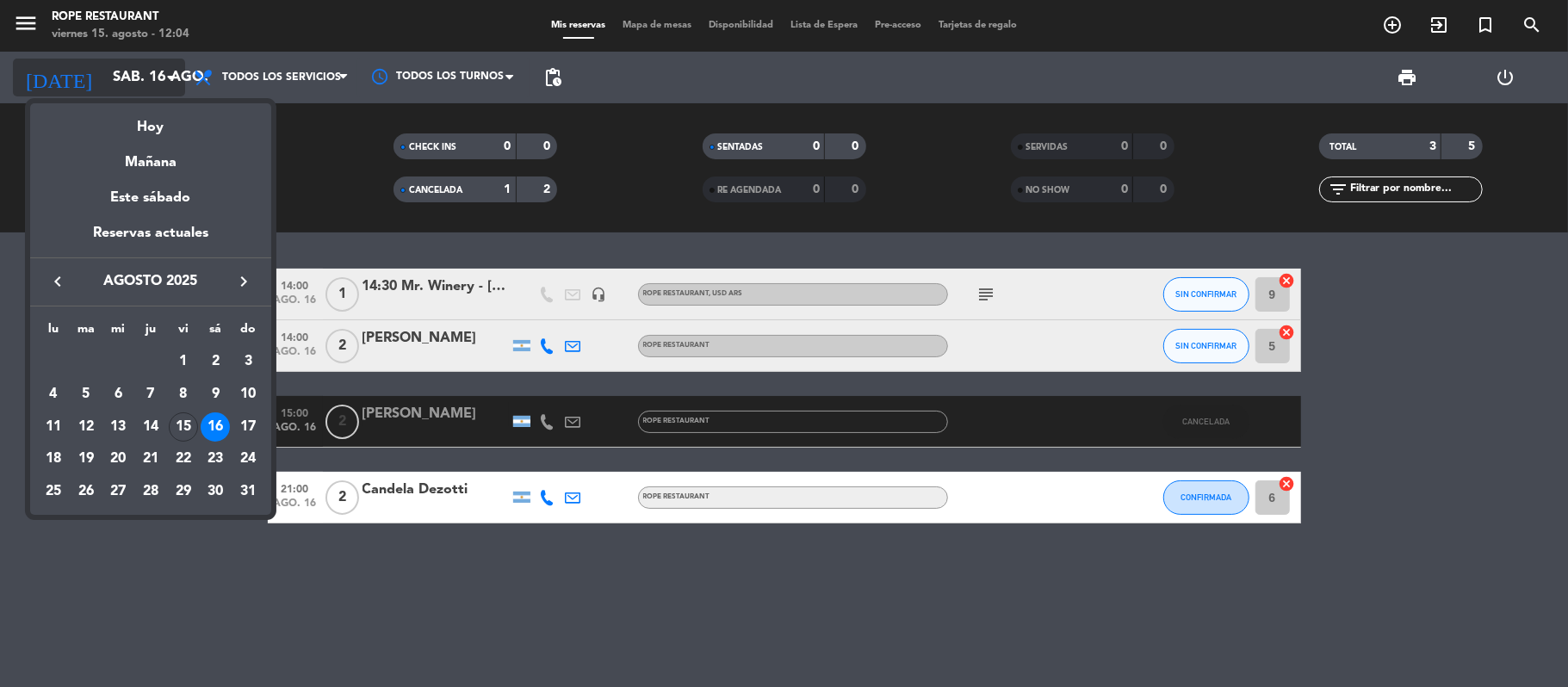
click at [131, 90] on div at bounding box center [784, 343] width 1568 height 687
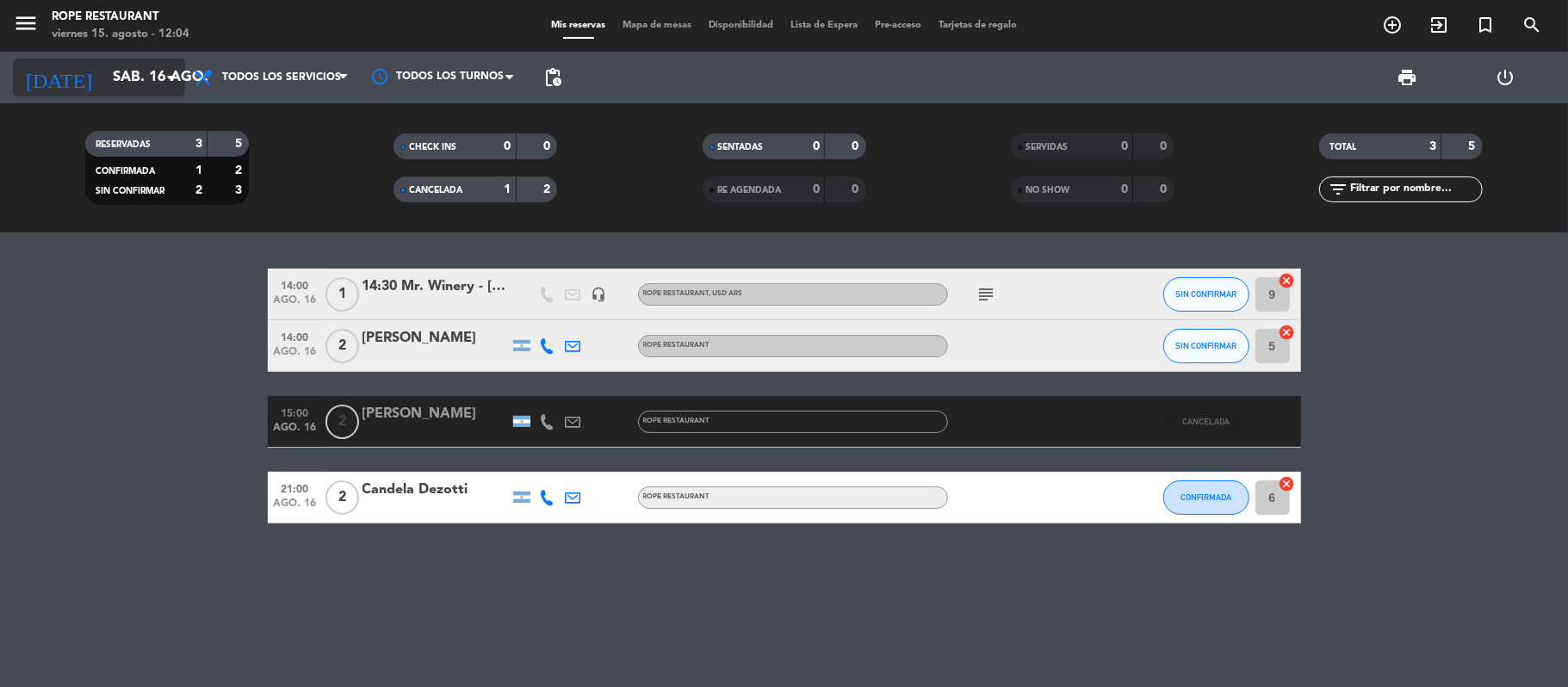
click at [131, 90] on input "sáb. 16 ago." at bounding box center [197, 77] width 186 height 33
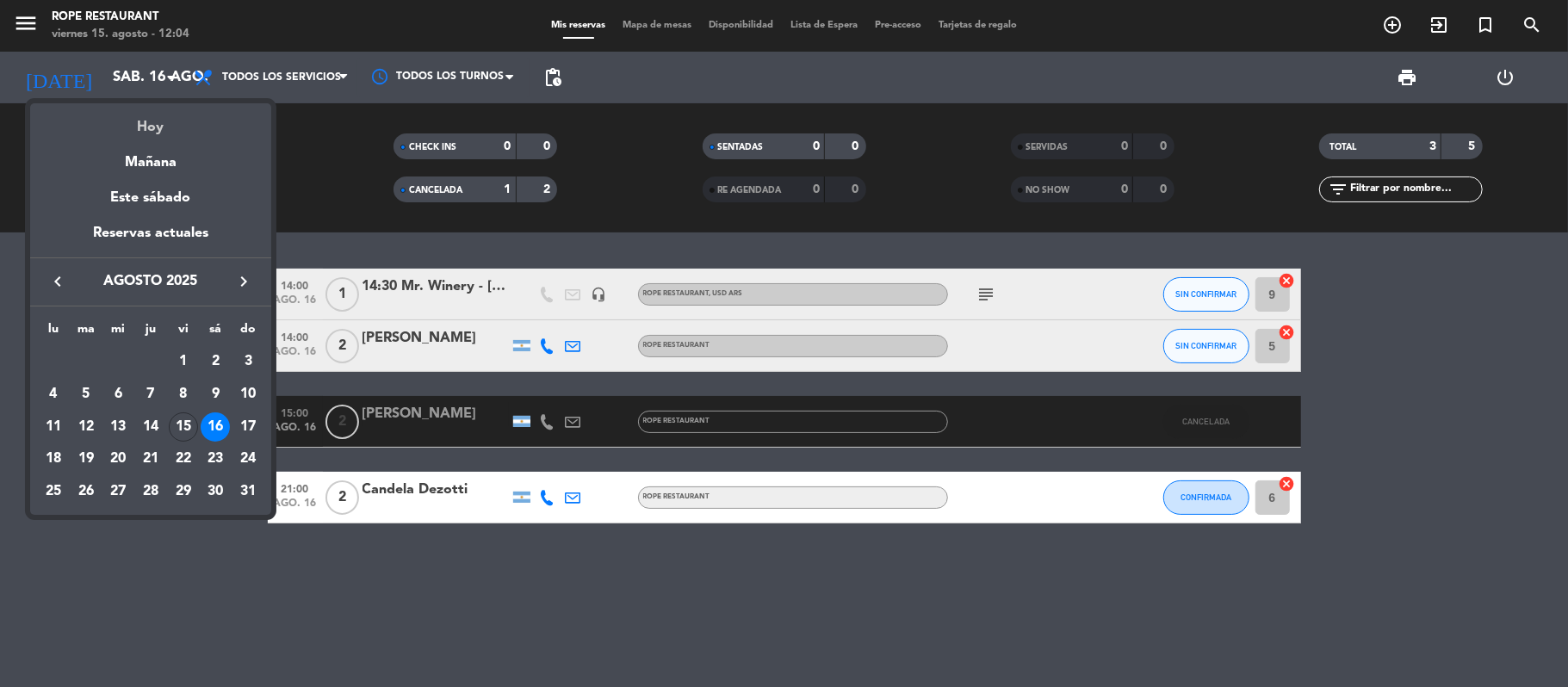
click at [146, 128] on div "Hoy" at bounding box center [151, 120] width 241 height 35
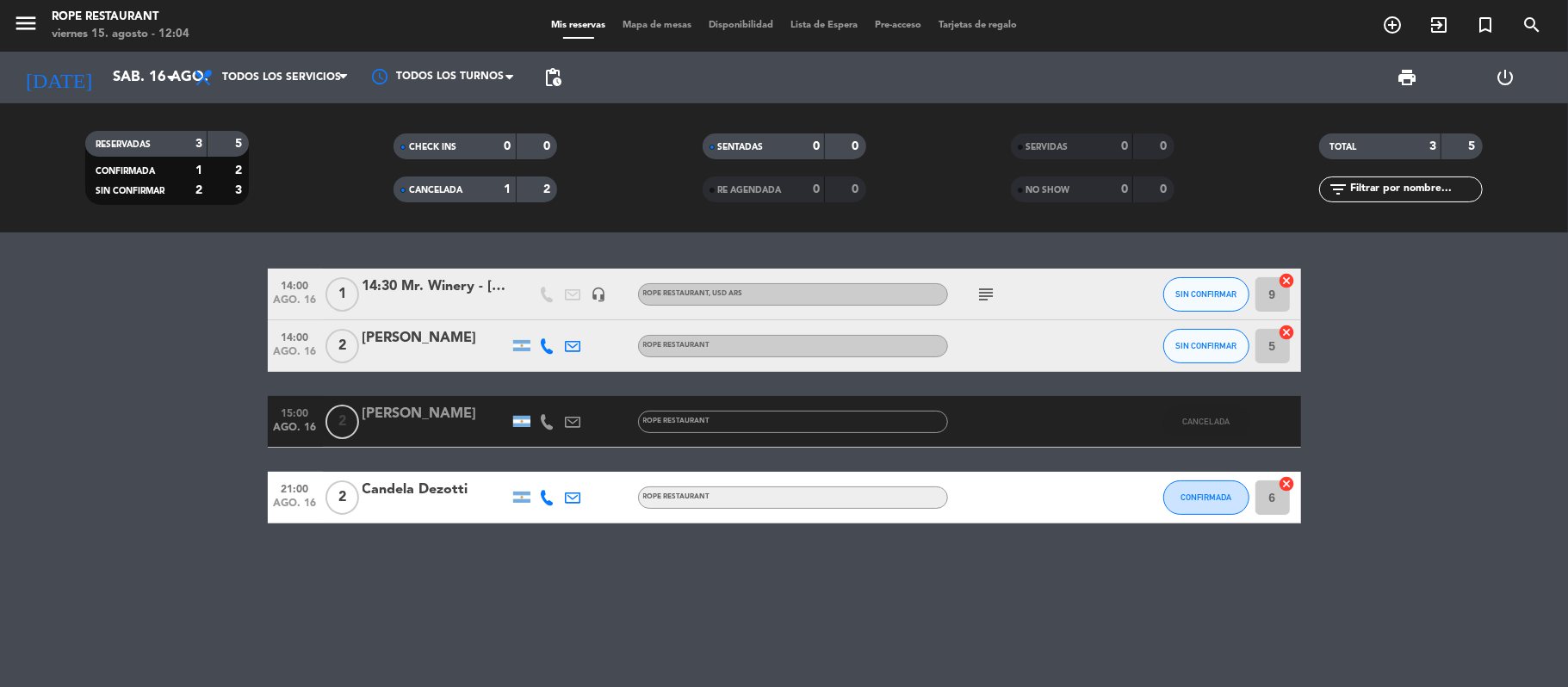
type input "vie. 15 ago."
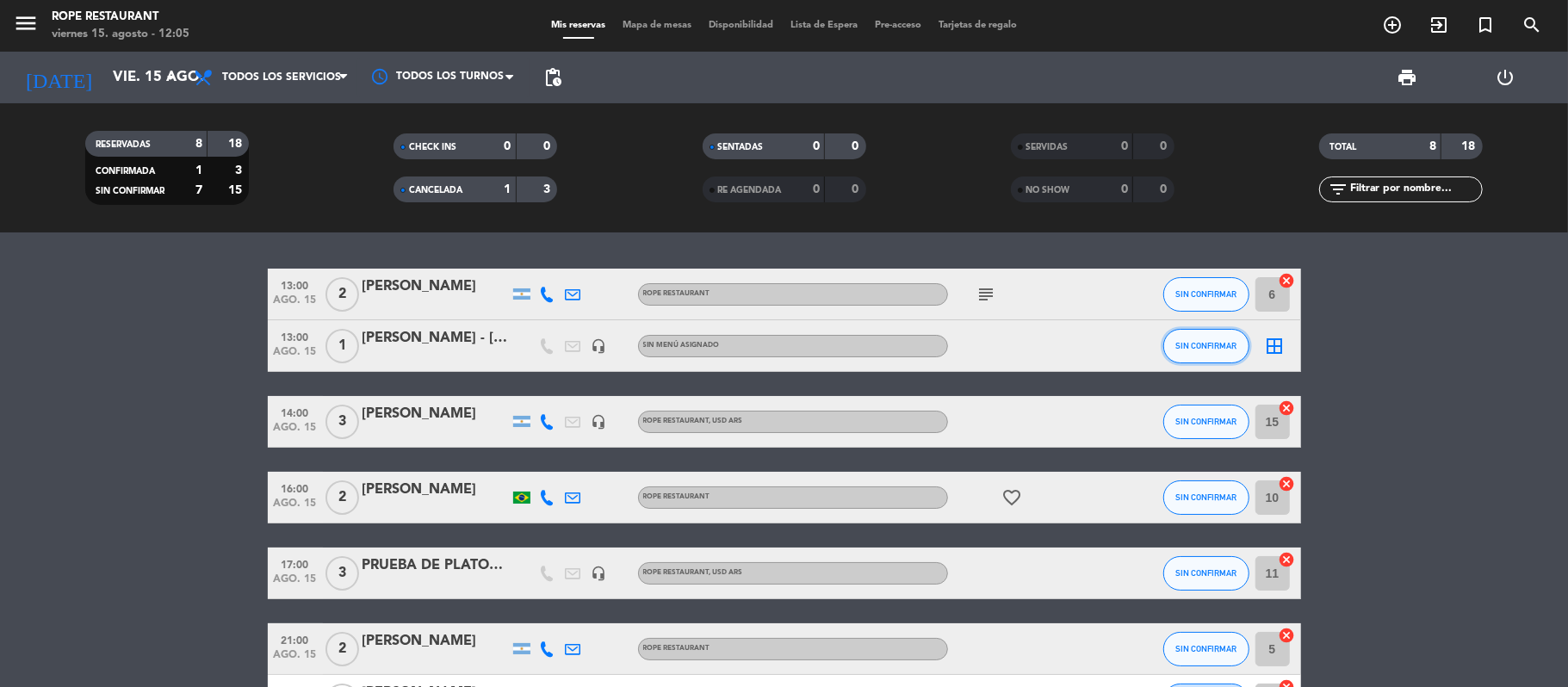
click at [1200, 339] on button "SIN CONFIRMAR" at bounding box center [1206, 346] width 86 height 34
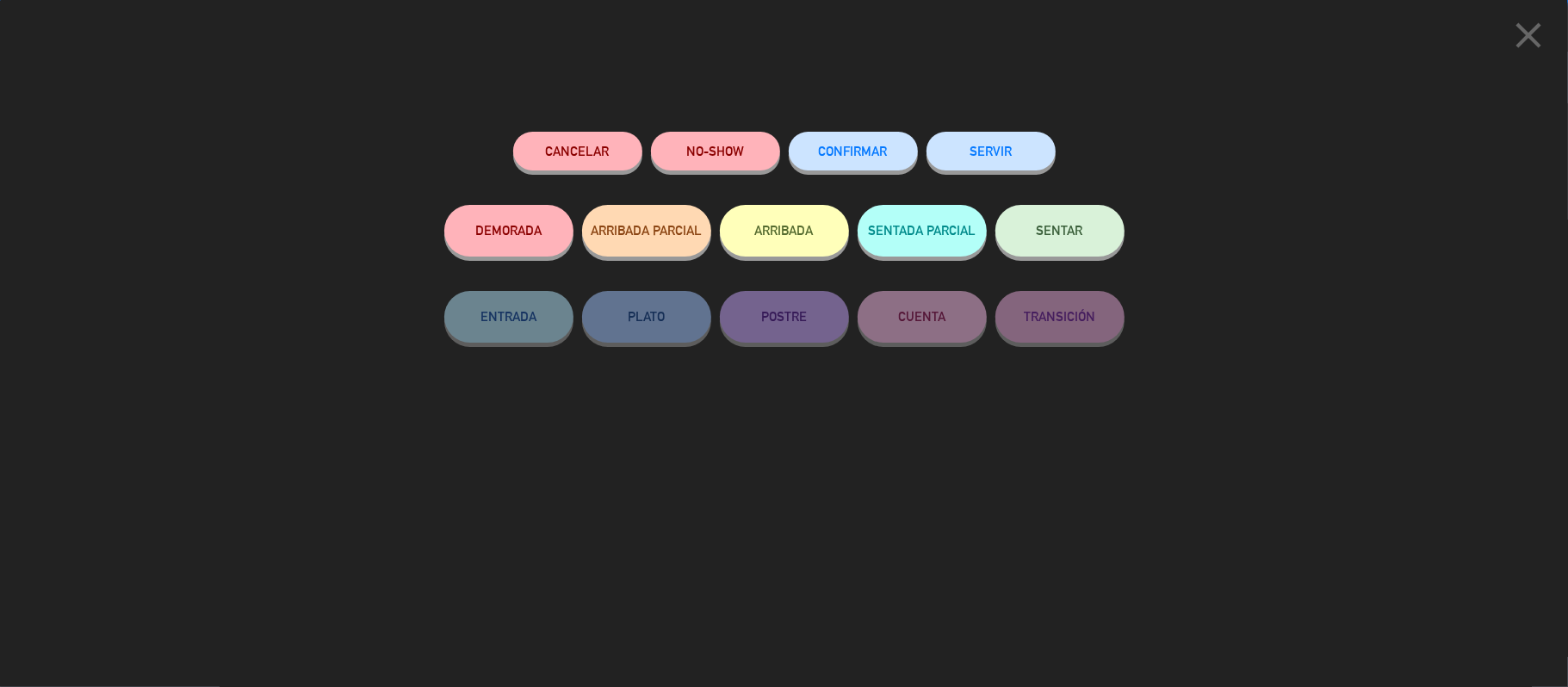
click at [1018, 470] on div "Cancelar NO-SHOW CONFIRMAR SERVIR DEMORADA ARRIBADA PARCIAL ARRIBADA SENTADA PA…" at bounding box center [784, 402] width 704 height 567
click at [1534, 26] on icon "close" at bounding box center [1528, 35] width 43 height 43
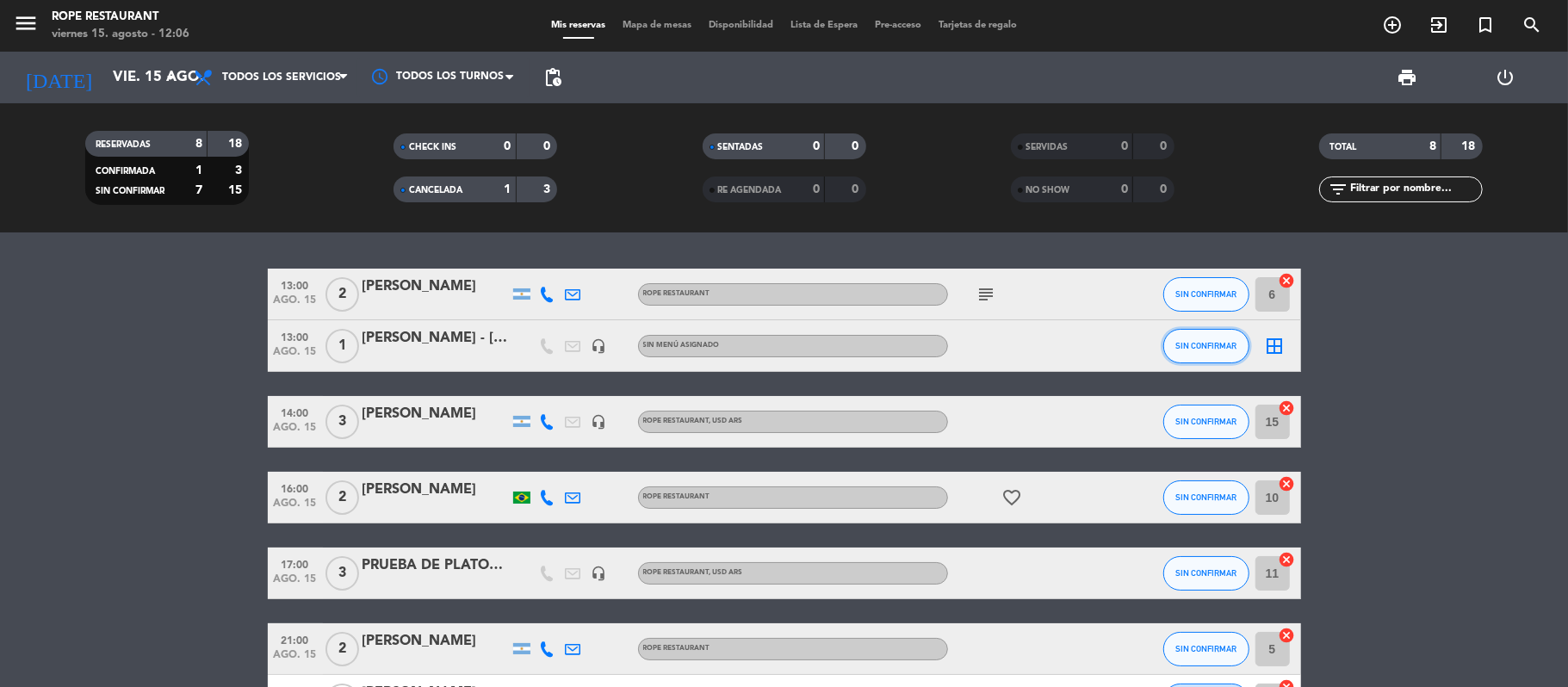
click at [1210, 348] on span "SIN CONFIRMAR" at bounding box center [1206, 345] width 61 height 10
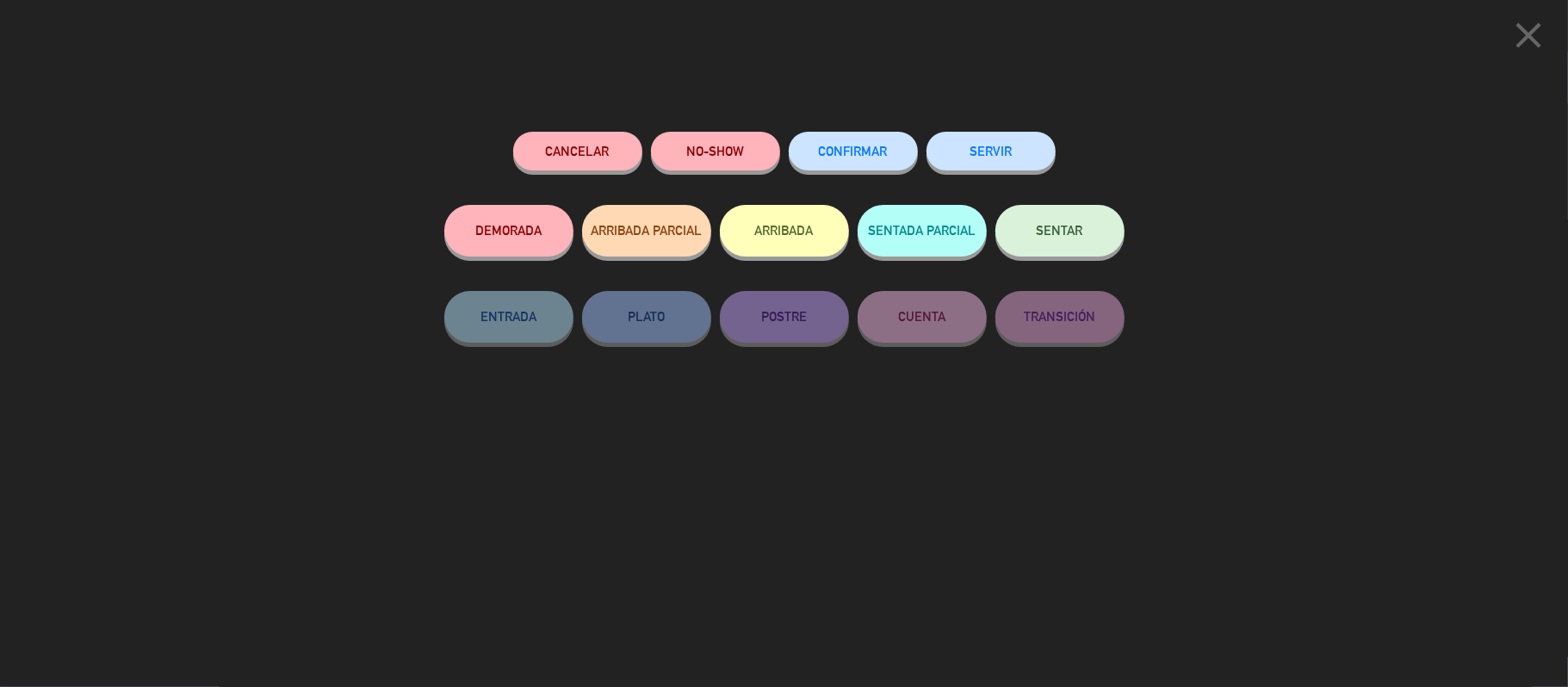
click at [845, 154] on span "CONFIRMAR" at bounding box center [853, 151] width 69 height 14
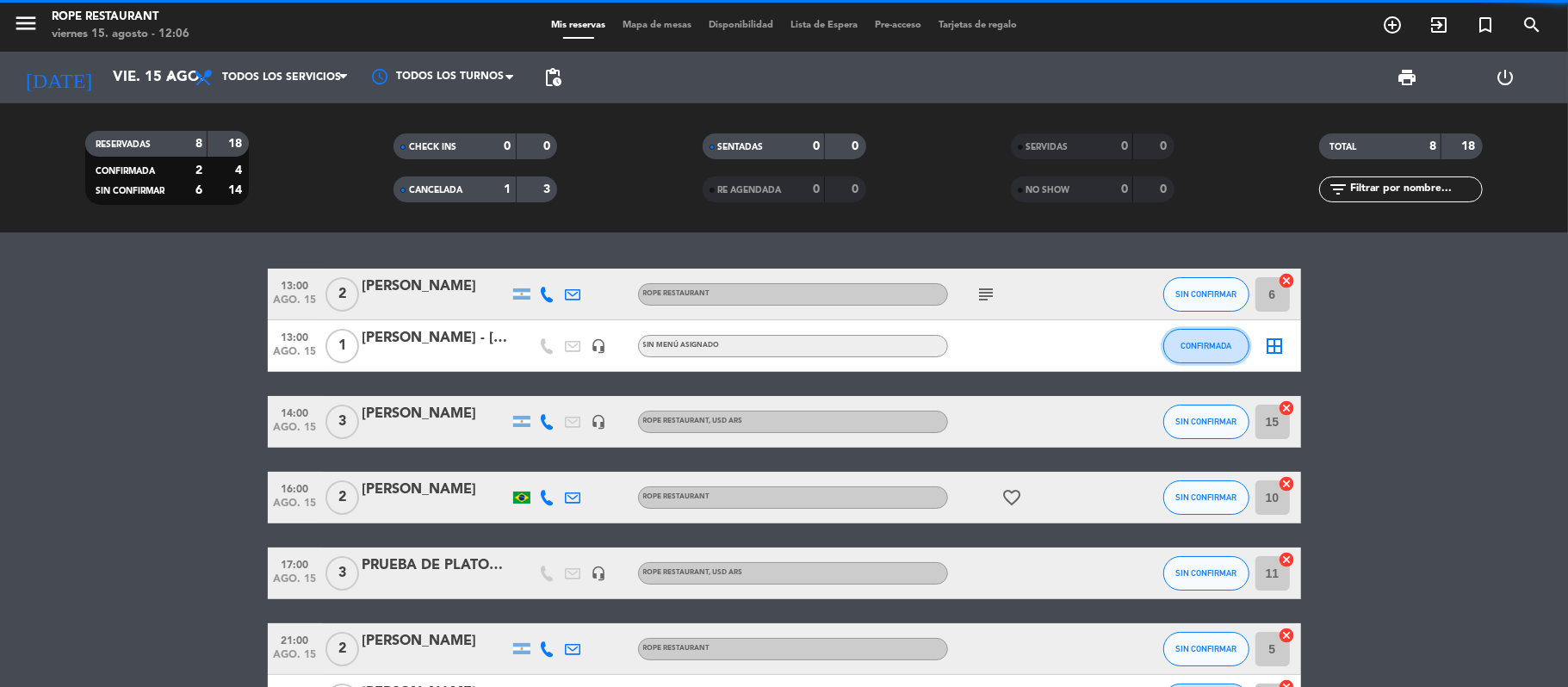
click at [1207, 344] on span "CONFIRMADA" at bounding box center [1206, 345] width 51 height 10
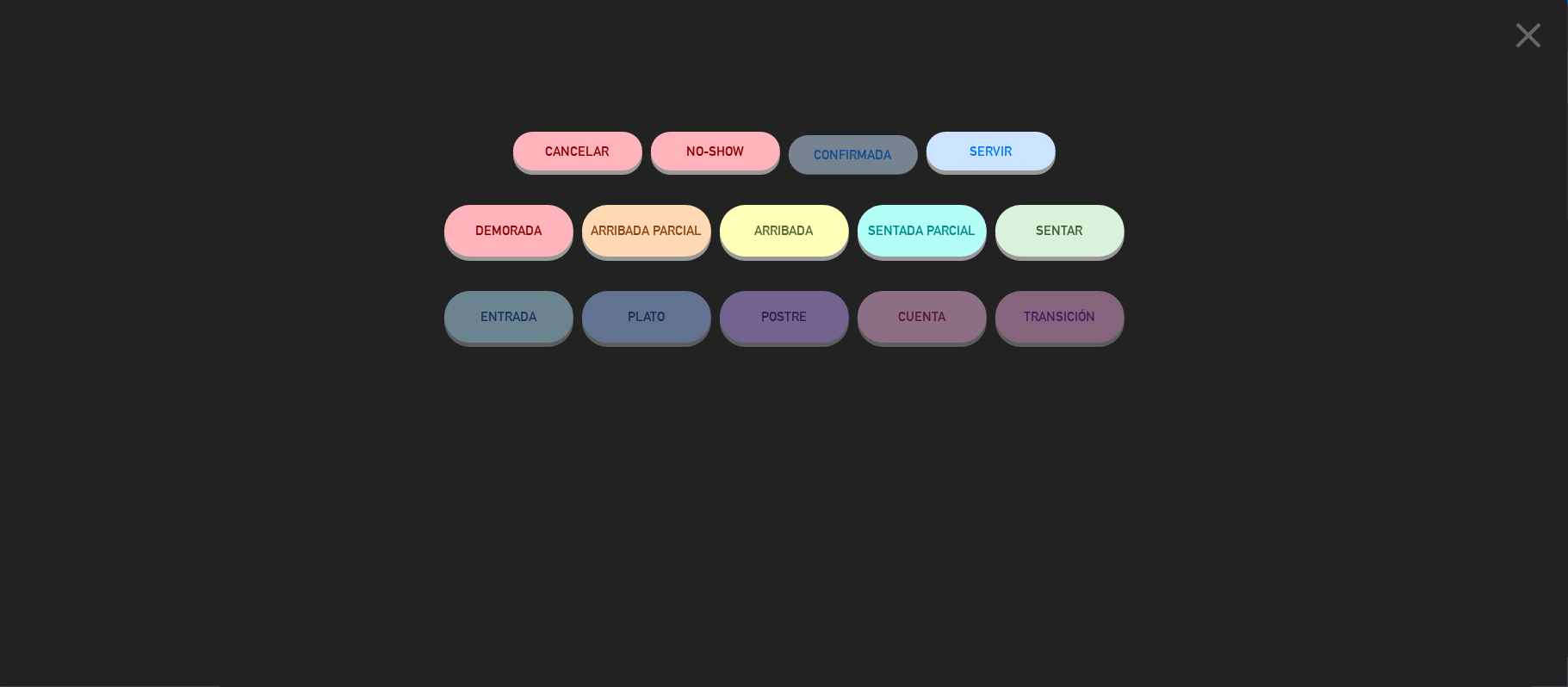
click at [1076, 228] on span "SENTAR" at bounding box center [1060, 230] width 47 height 14
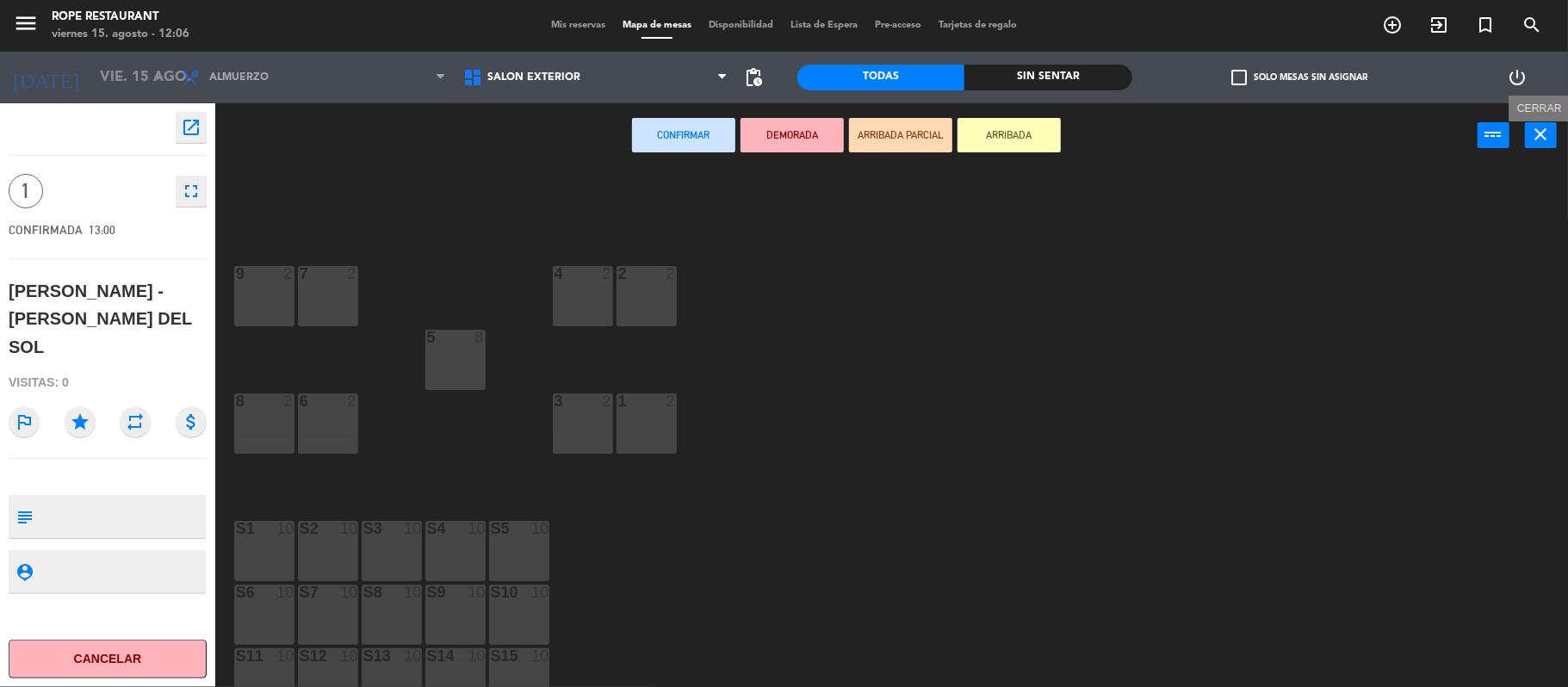
click at [1546, 131] on icon "close" at bounding box center [1541, 134] width 21 height 21
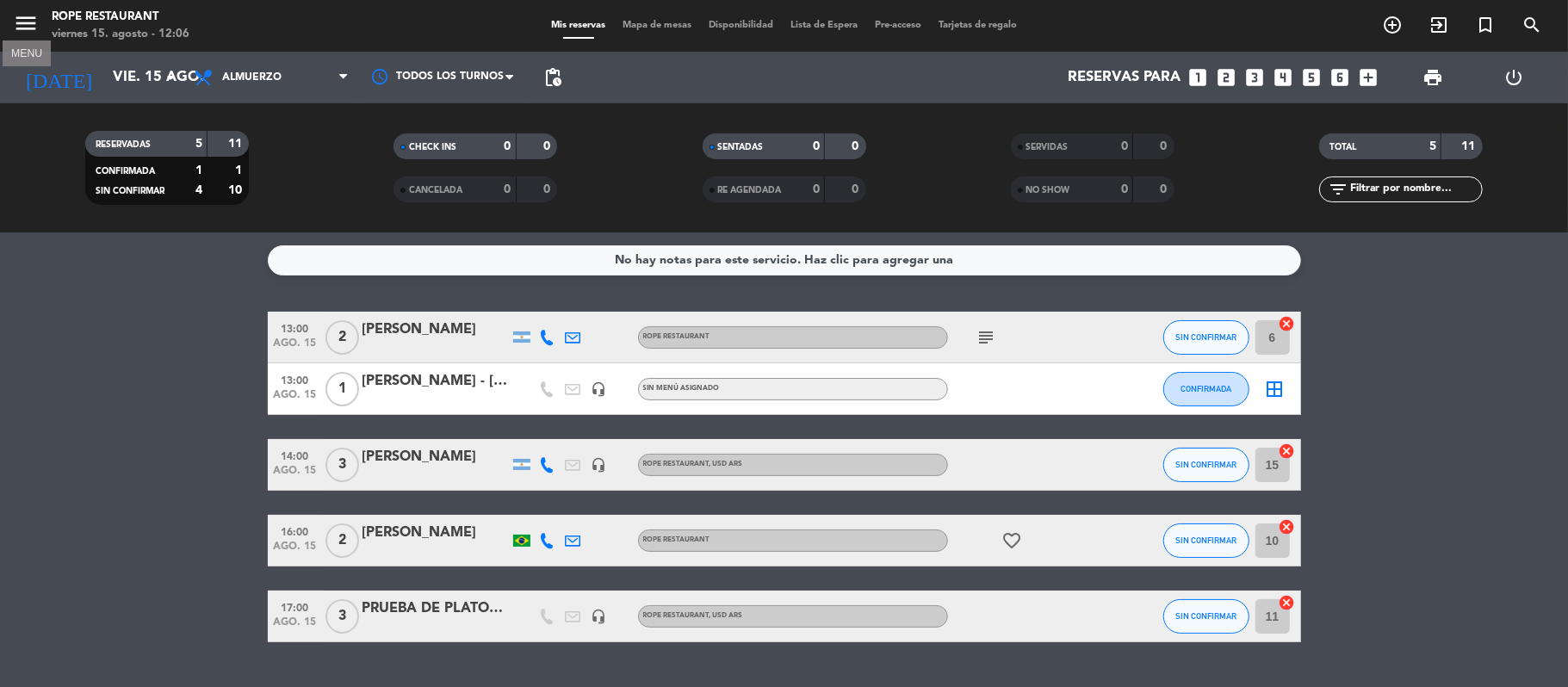
click at [31, 22] on icon "menu" at bounding box center [25, 22] width 26 height 26
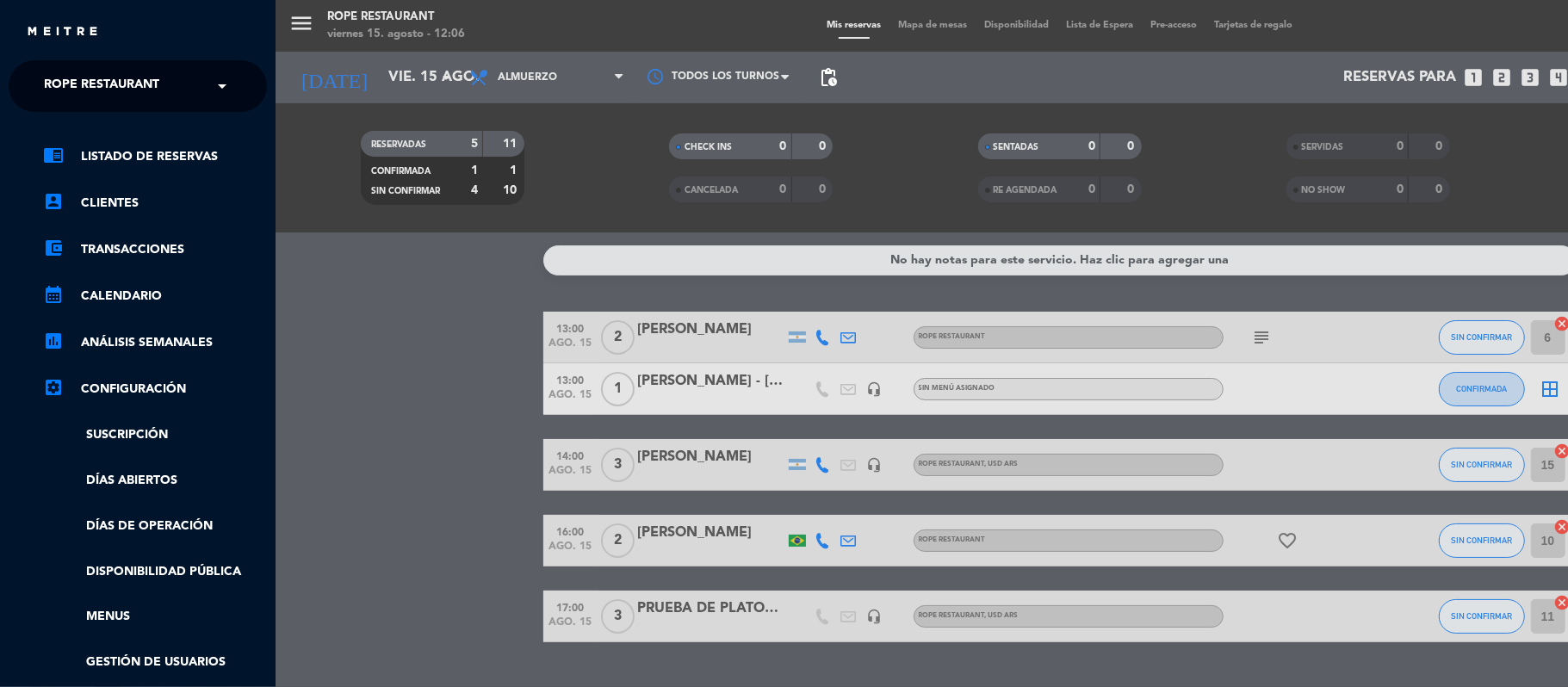
click at [107, 84] on span "Rope restaurant" at bounding box center [102, 86] width 115 height 36
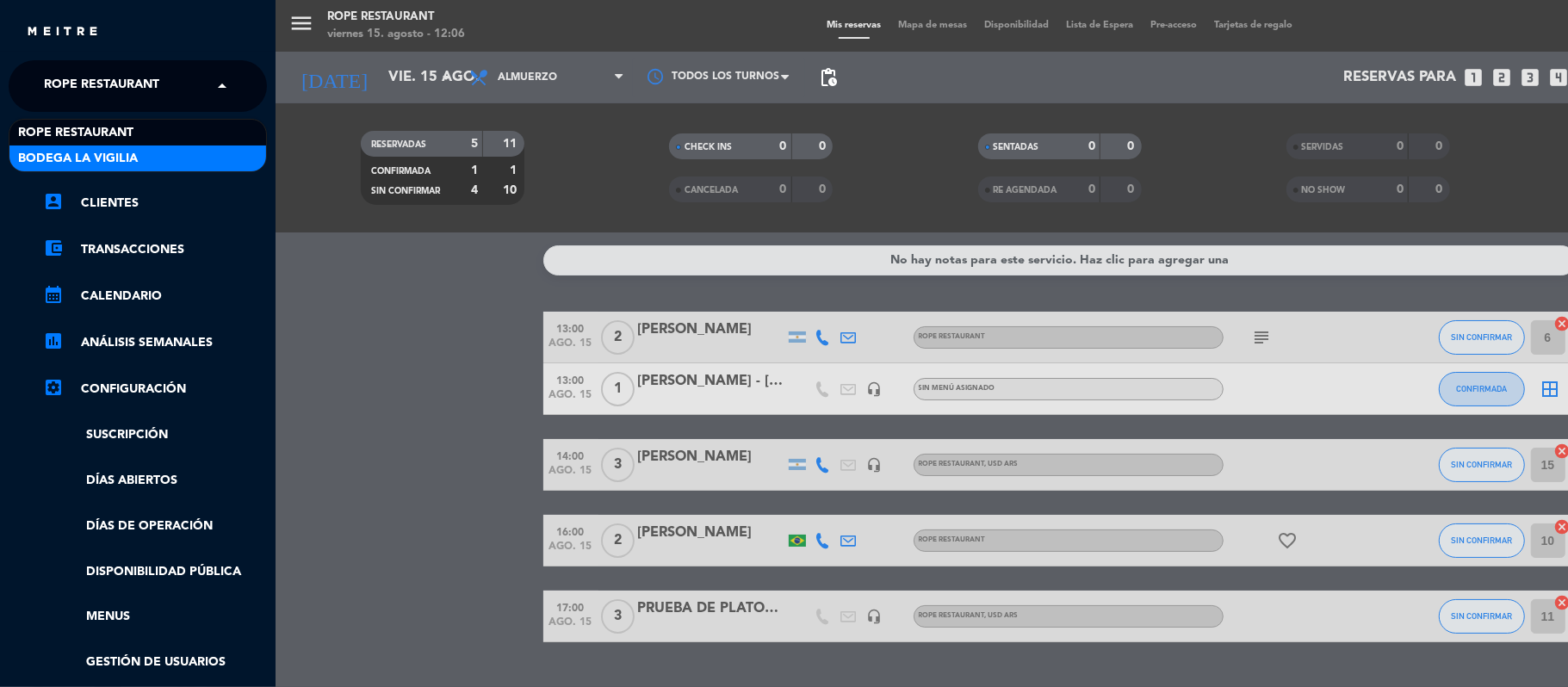
click at [115, 155] on span "Bodega La Vigilia" at bounding box center [77, 159] width 120 height 20
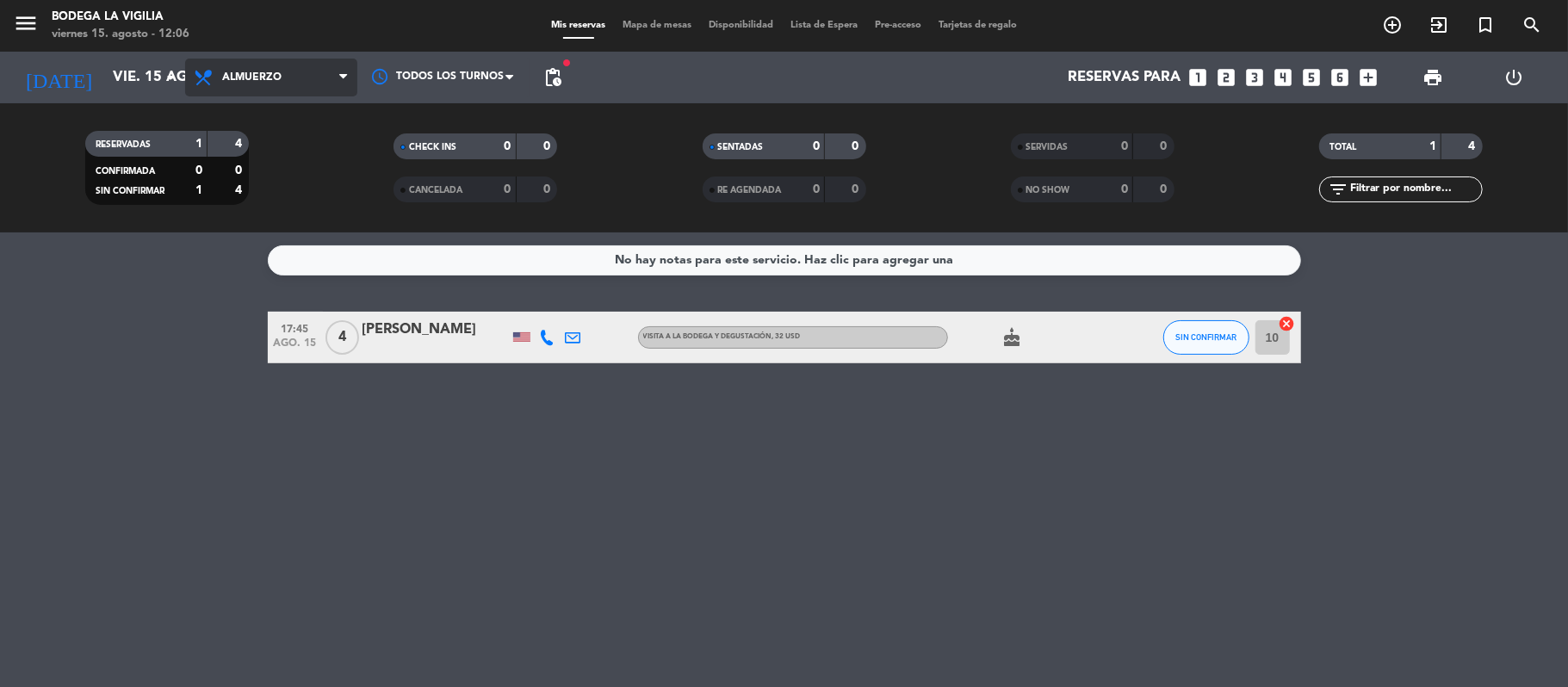
click at [279, 81] on span "Almuerzo" at bounding box center [252, 77] width 59 height 12
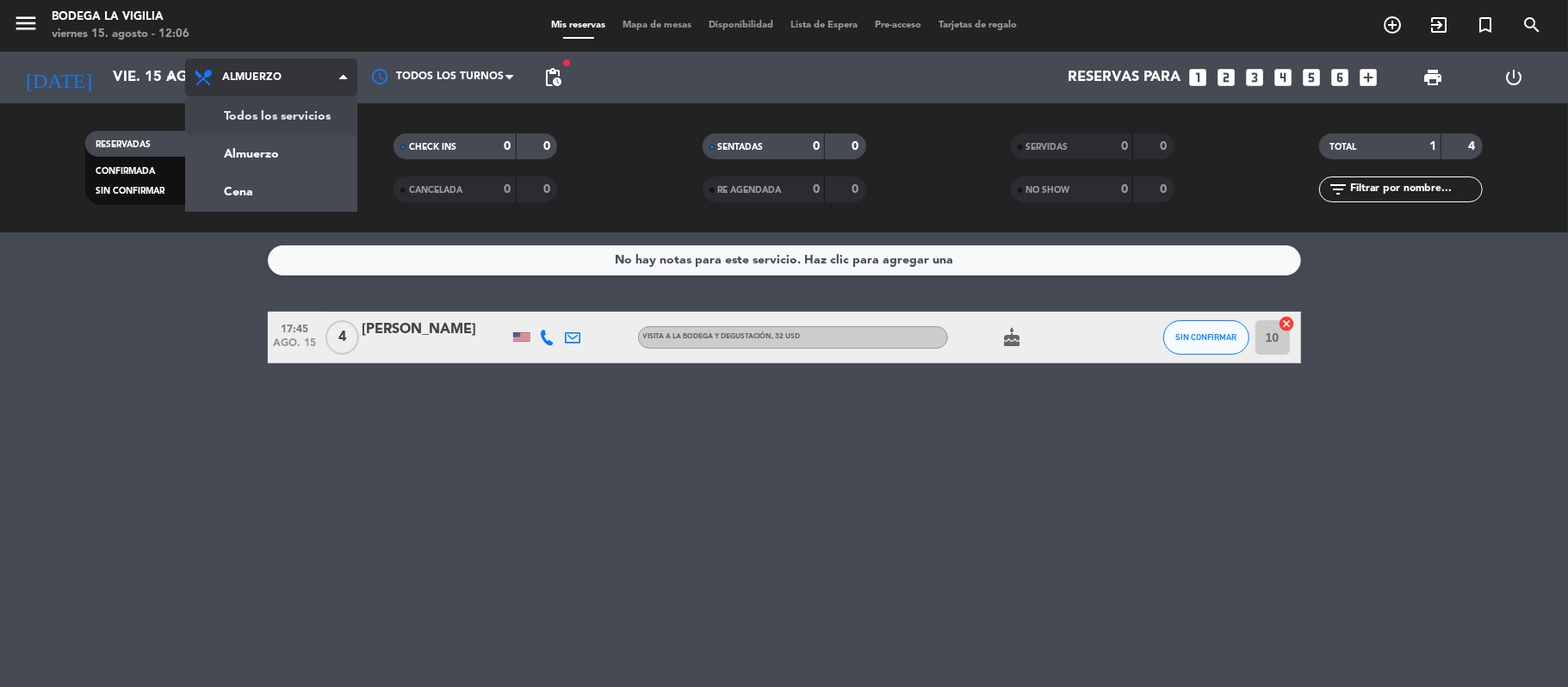
click at [295, 117] on div "menu Bodega La Vigilia viernes 15. agosto - 12:06 Mis reservas Mapa de mesas Di…" at bounding box center [784, 116] width 1568 height 233
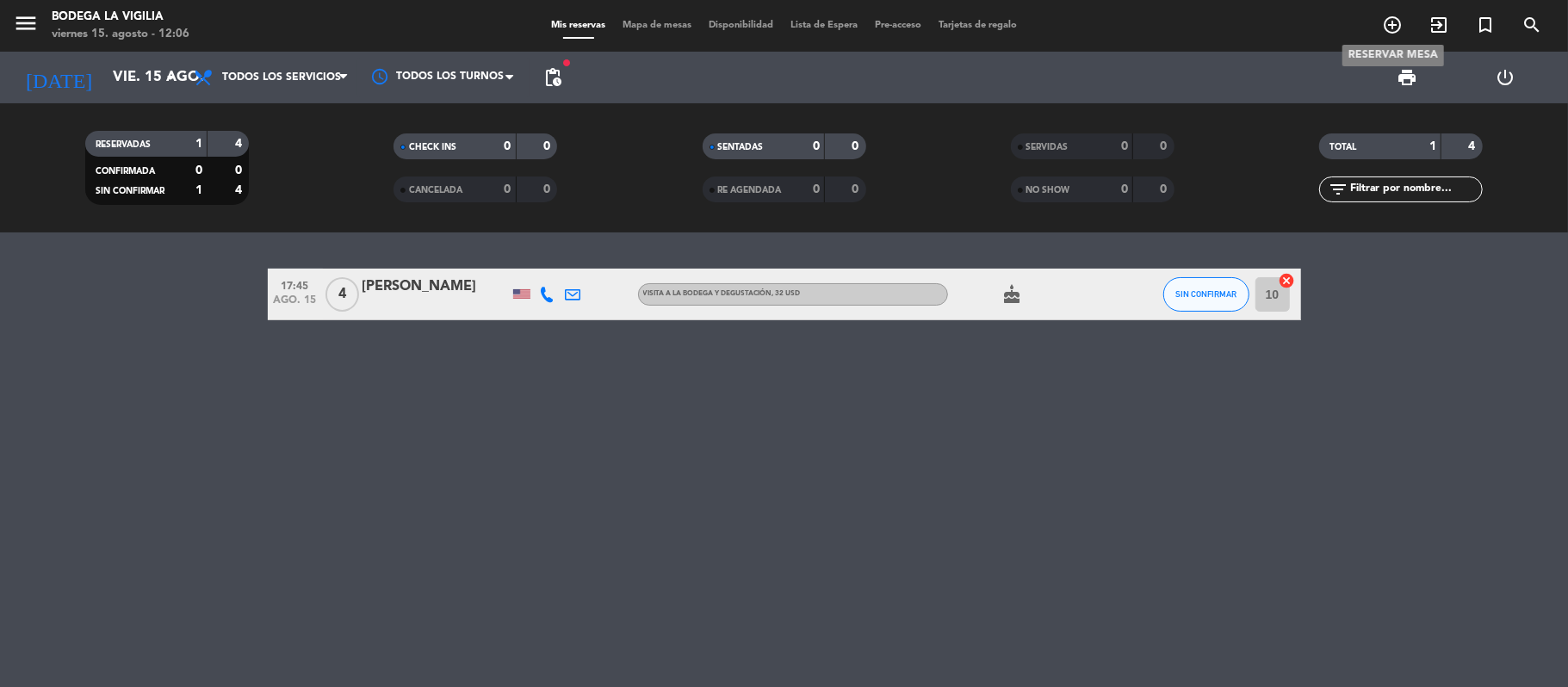
click at [1392, 22] on icon "add_circle_outline" at bounding box center [1392, 24] width 21 height 21
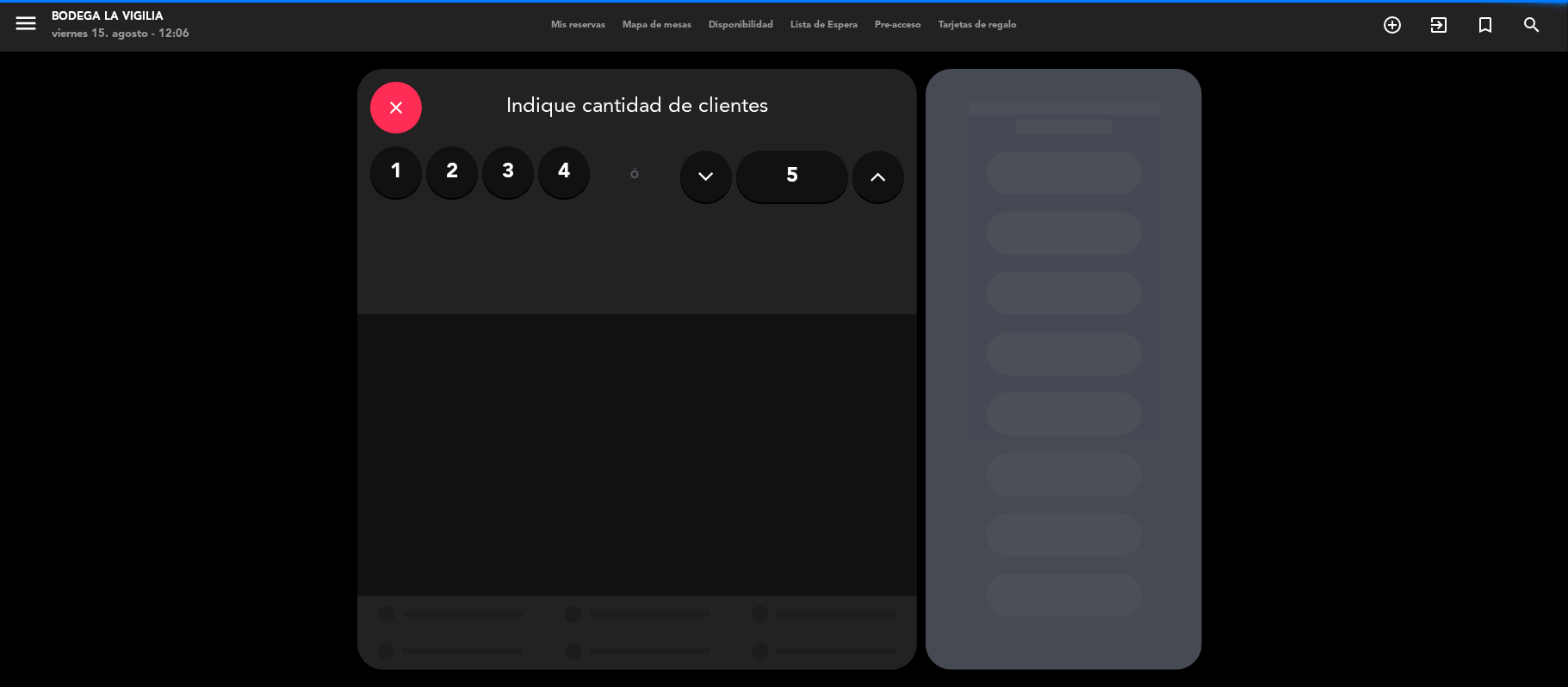
click at [397, 172] on label "1" at bounding box center [395, 172] width 51 height 51
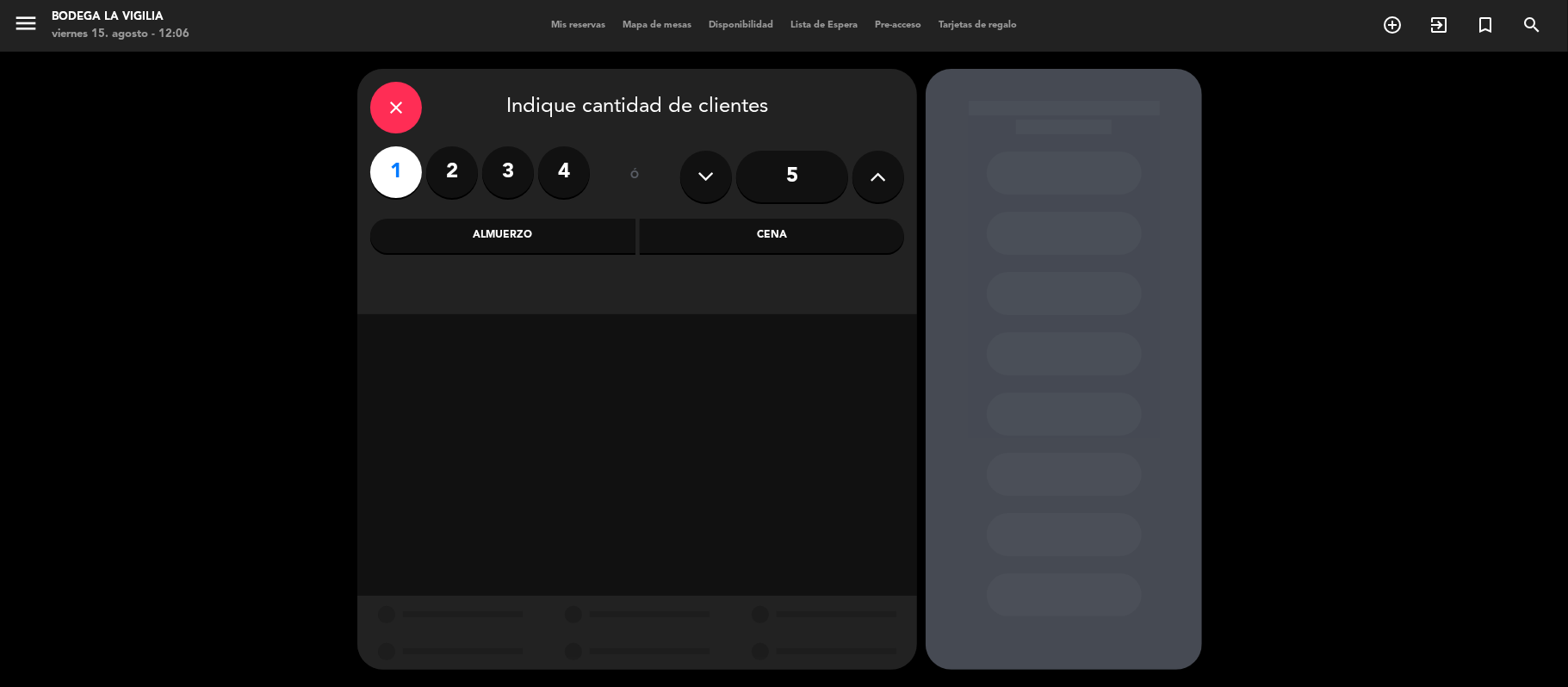
click at [496, 239] on div "Almuerzo" at bounding box center [502, 235] width 265 height 34
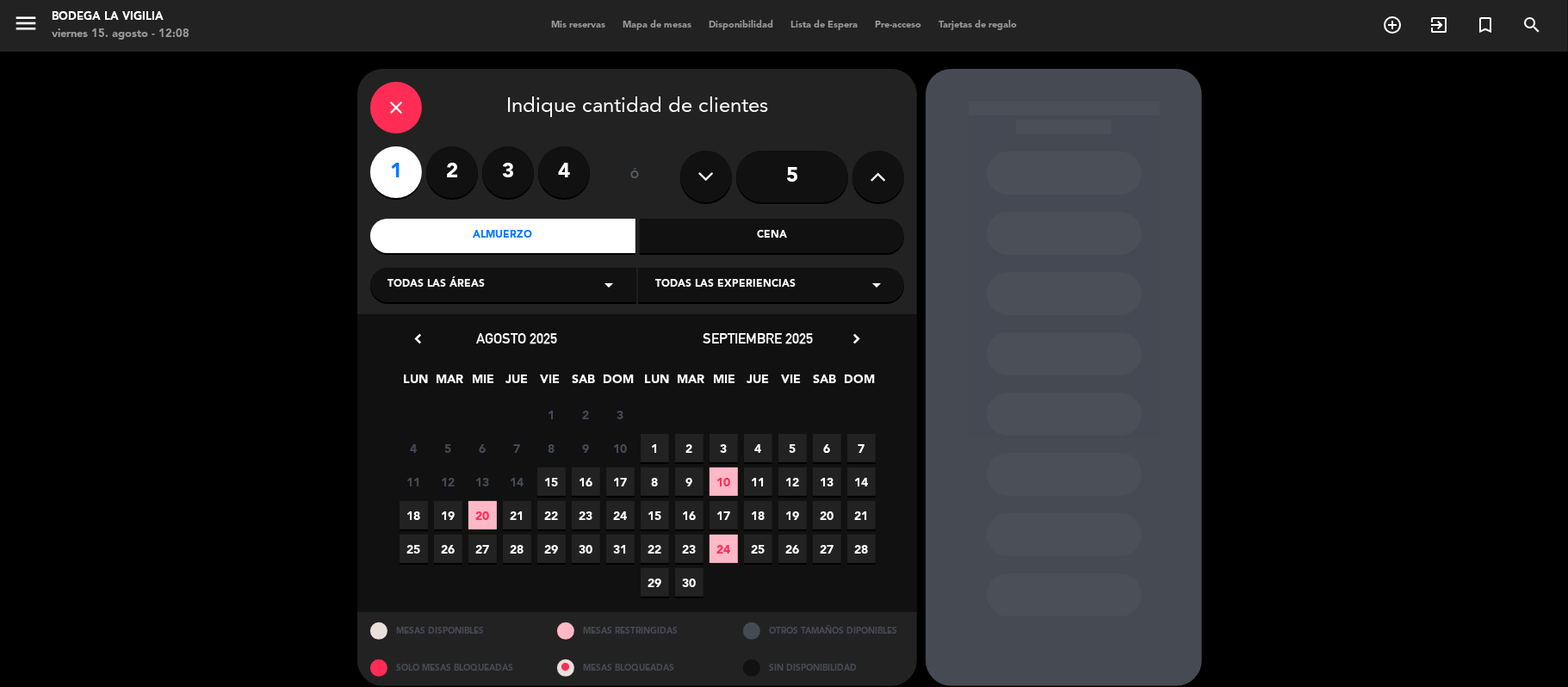
click at [552, 483] on span "15" at bounding box center [552, 481] width 29 height 29
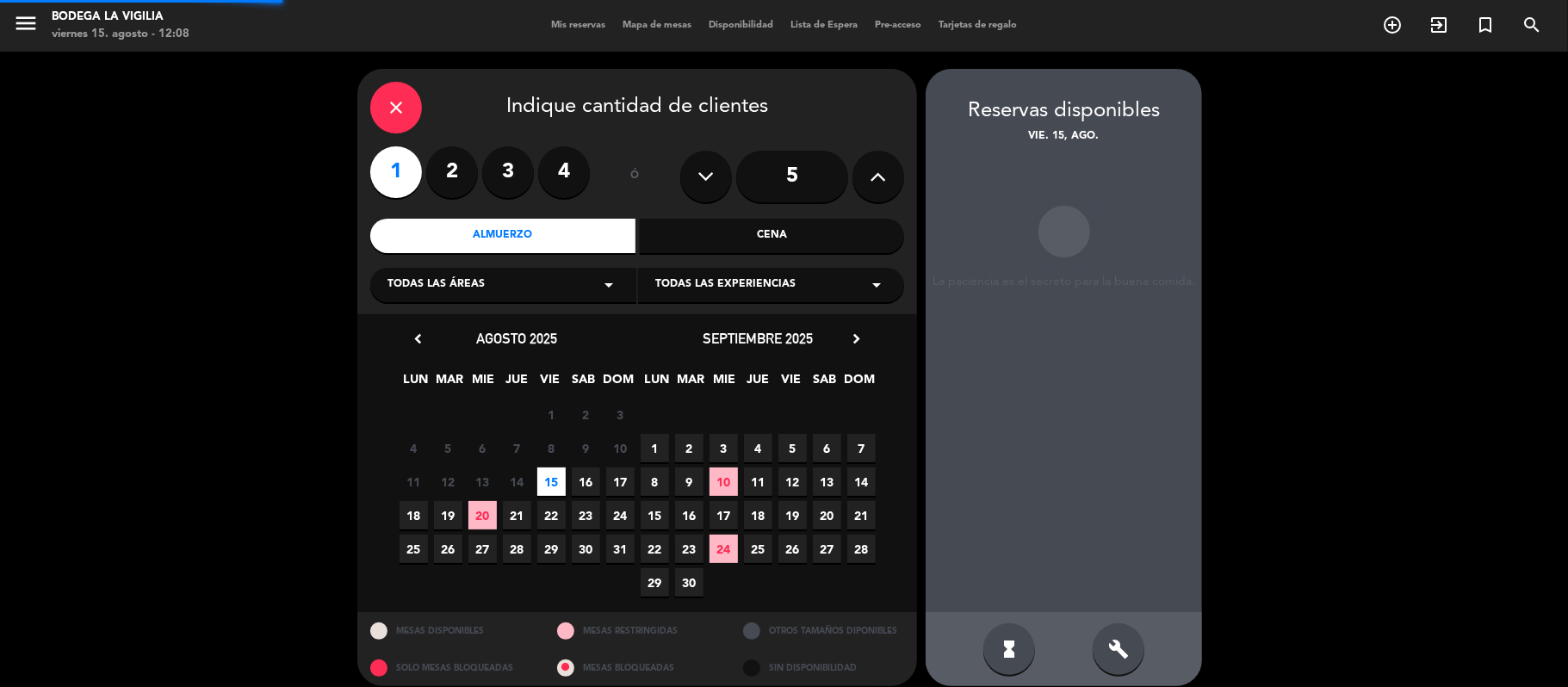
scroll to position [15, 0]
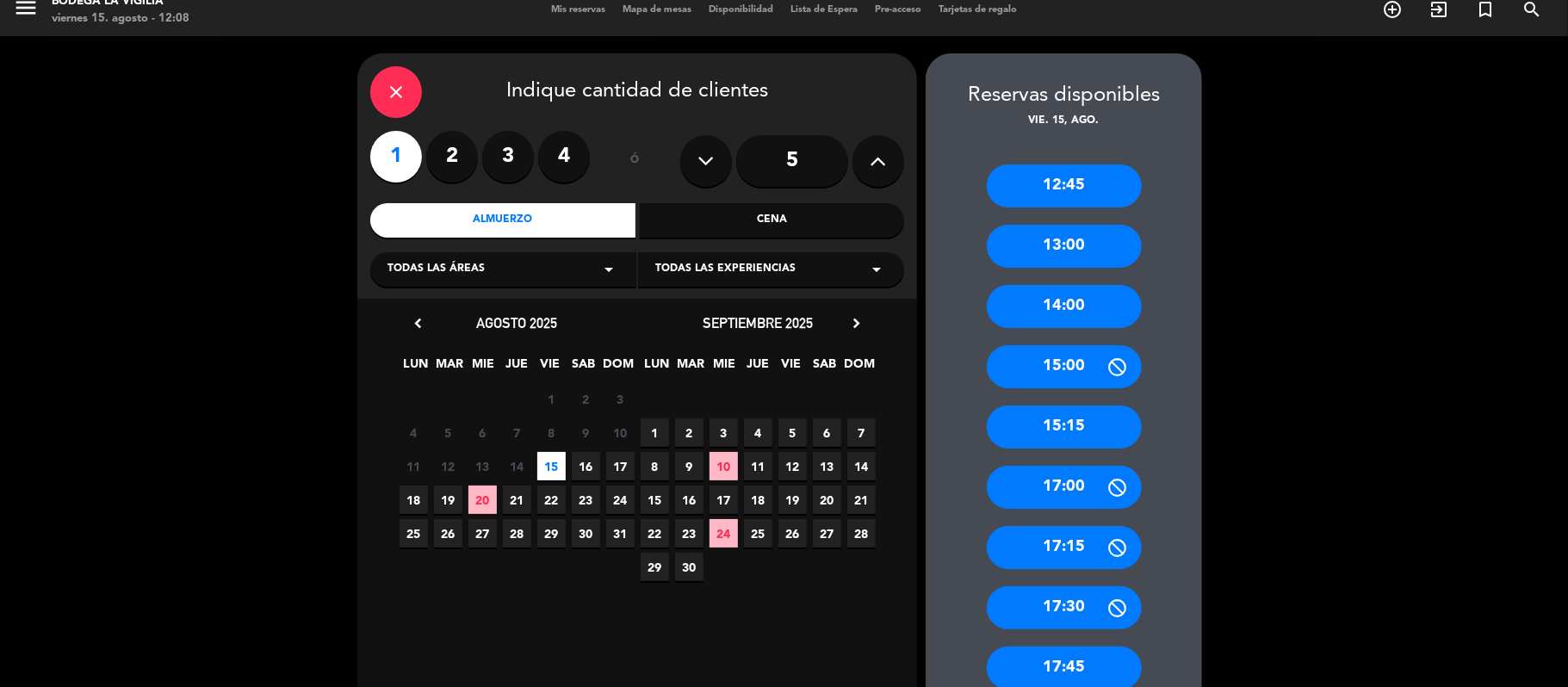
click at [1014, 187] on div "12:45" at bounding box center [1064, 186] width 155 height 43
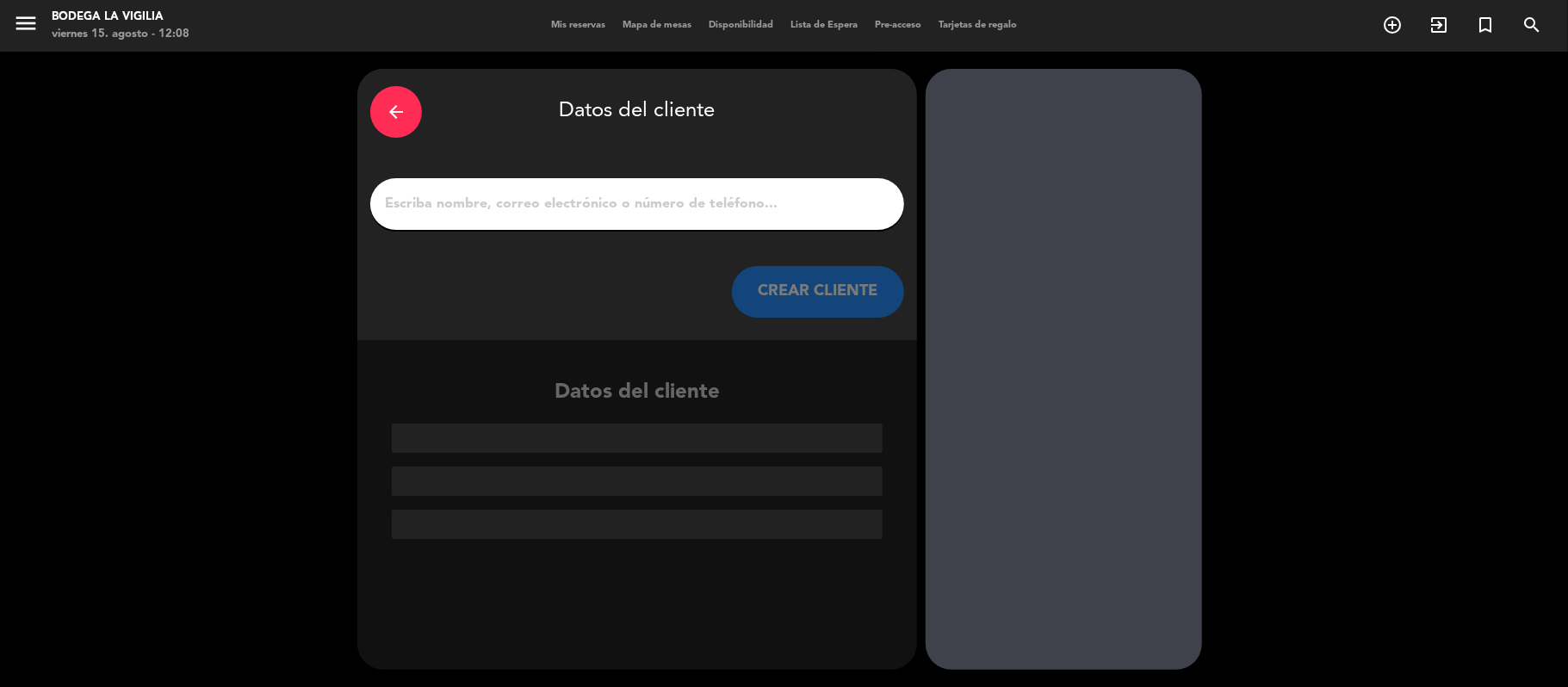
scroll to position [0, 0]
click at [498, 207] on input "1" at bounding box center [636, 204] width 508 height 24
paste input "[PERSON_NAME]"
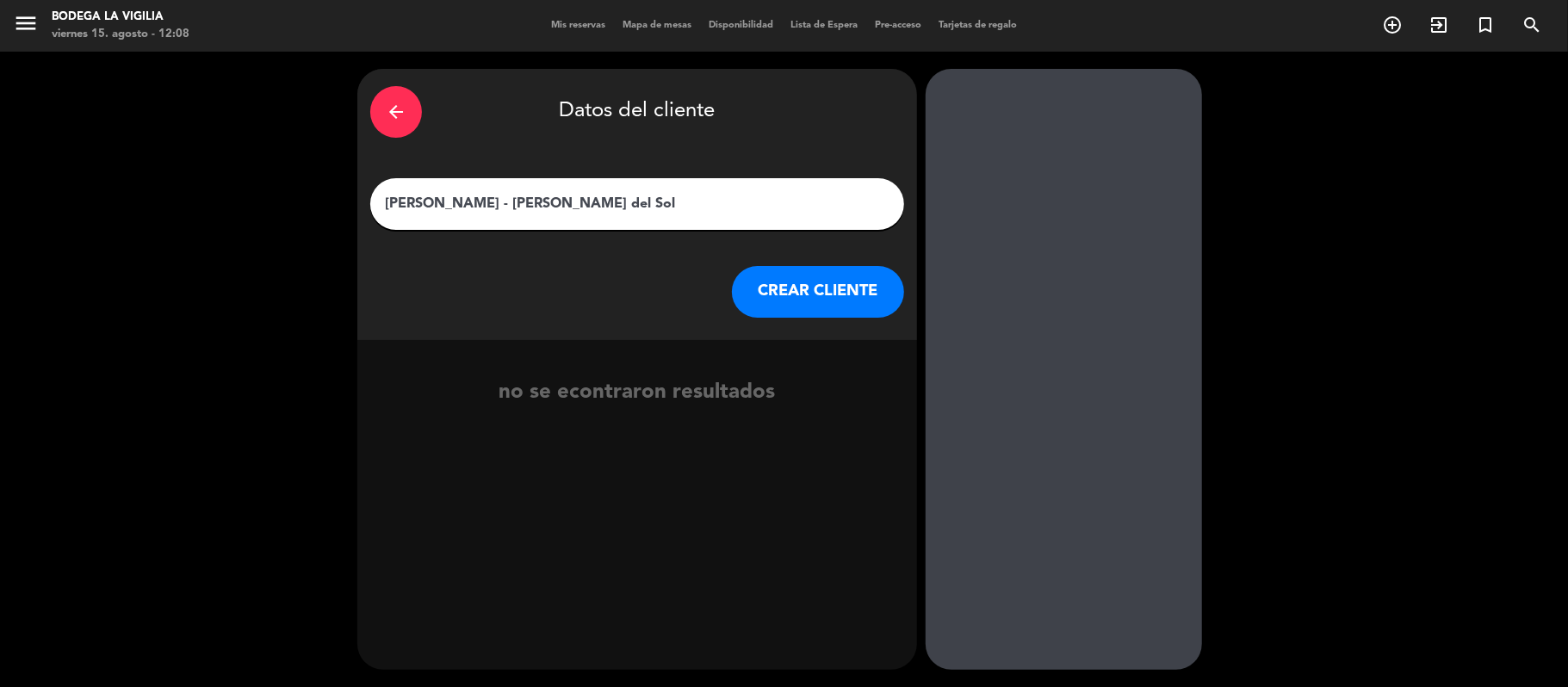
type input "[PERSON_NAME] - [PERSON_NAME] del Sol"
click at [817, 284] on button "CREAR CLIENTE" at bounding box center [818, 291] width 173 height 51
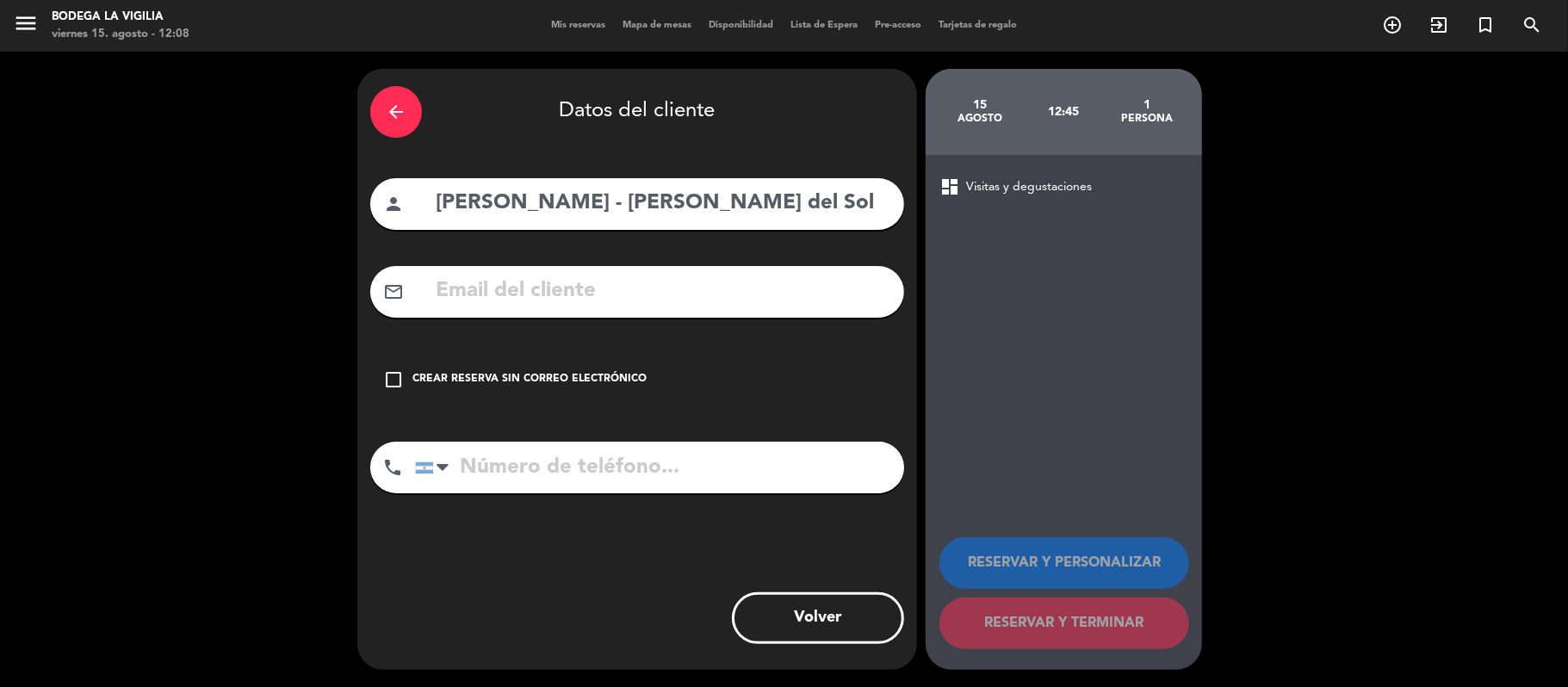
click at [453, 390] on div "check_box_outline_blank Crear reserva sin correo electrónico" at bounding box center [637, 379] width 534 height 51
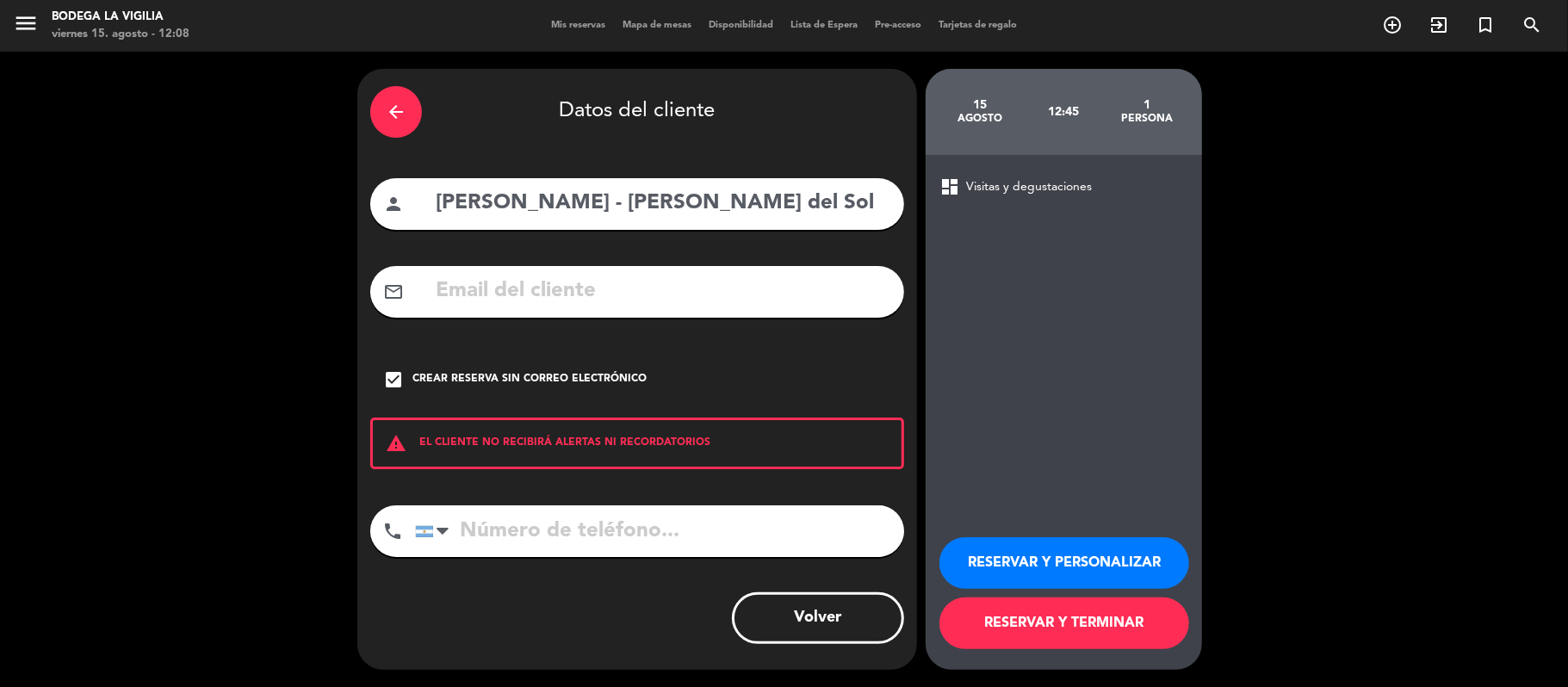
click at [1094, 558] on button "RESERVAR Y PERSONALIZAR" at bounding box center [1064, 562] width 250 height 51
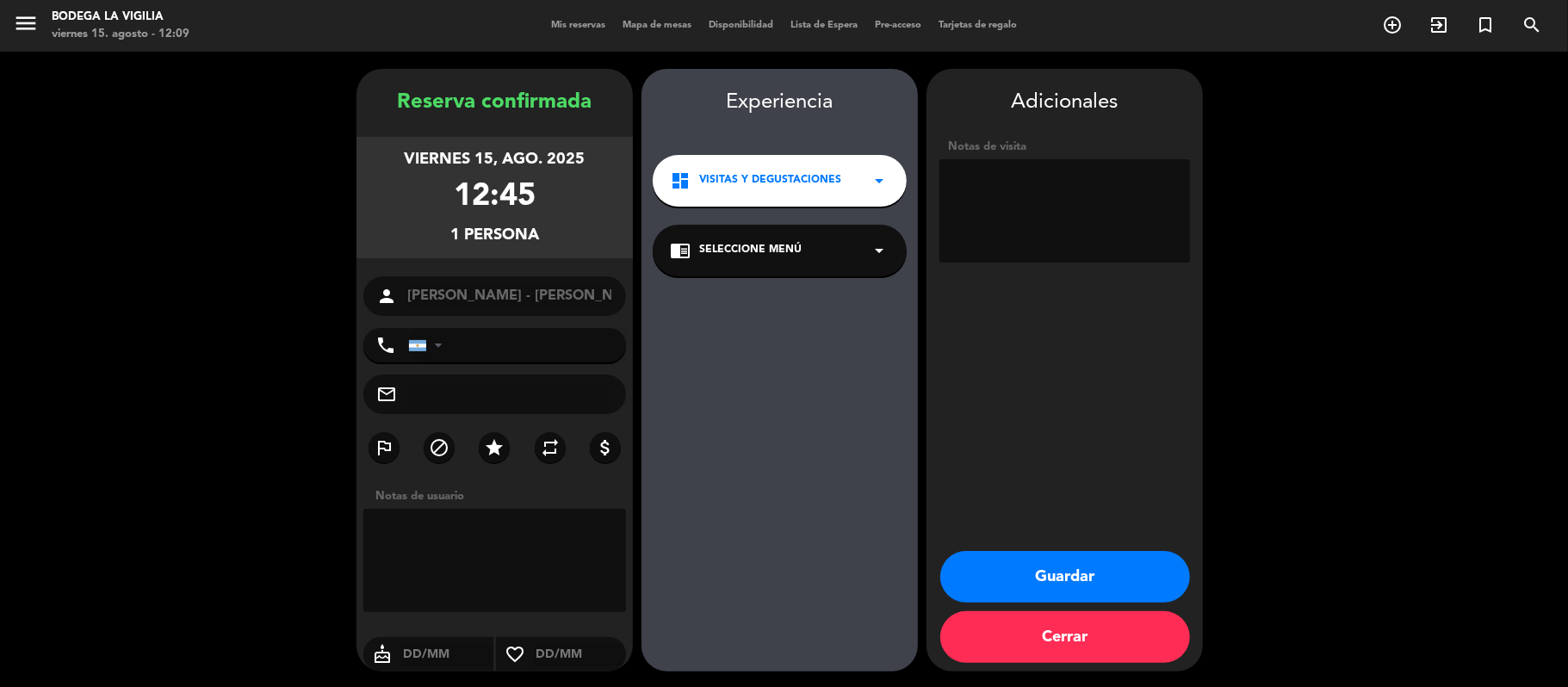
drag, startPoint x: 811, startPoint y: 249, endPoint x: 801, endPoint y: 258, distance: 13.5
click at [811, 249] on div "chrome_reader_mode Seleccione Menú arrow_drop_down" at bounding box center [779, 250] width 254 height 51
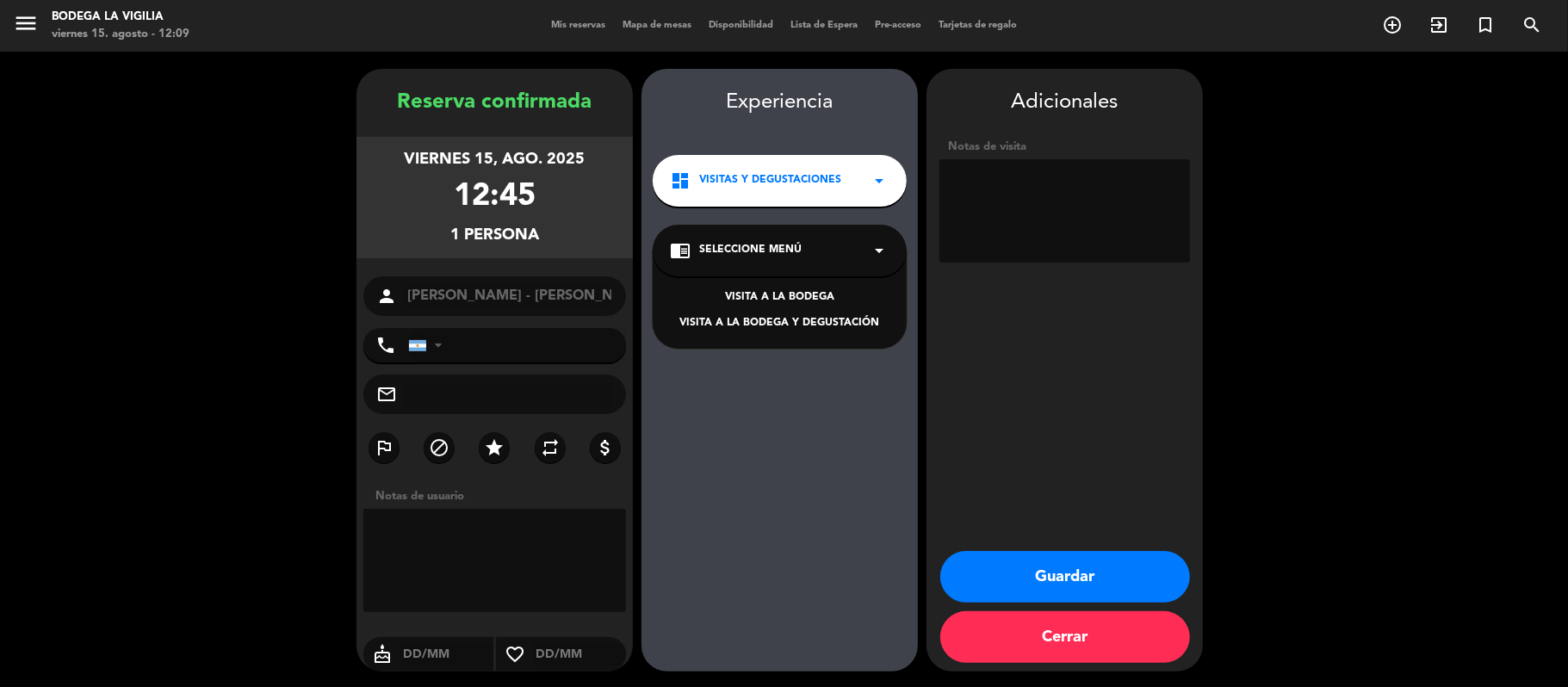
click at [800, 325] on div "VISITA A LA BODEGA Y DEGUSTACIÓN" at bounding box center [779, 323] width 219 height 17
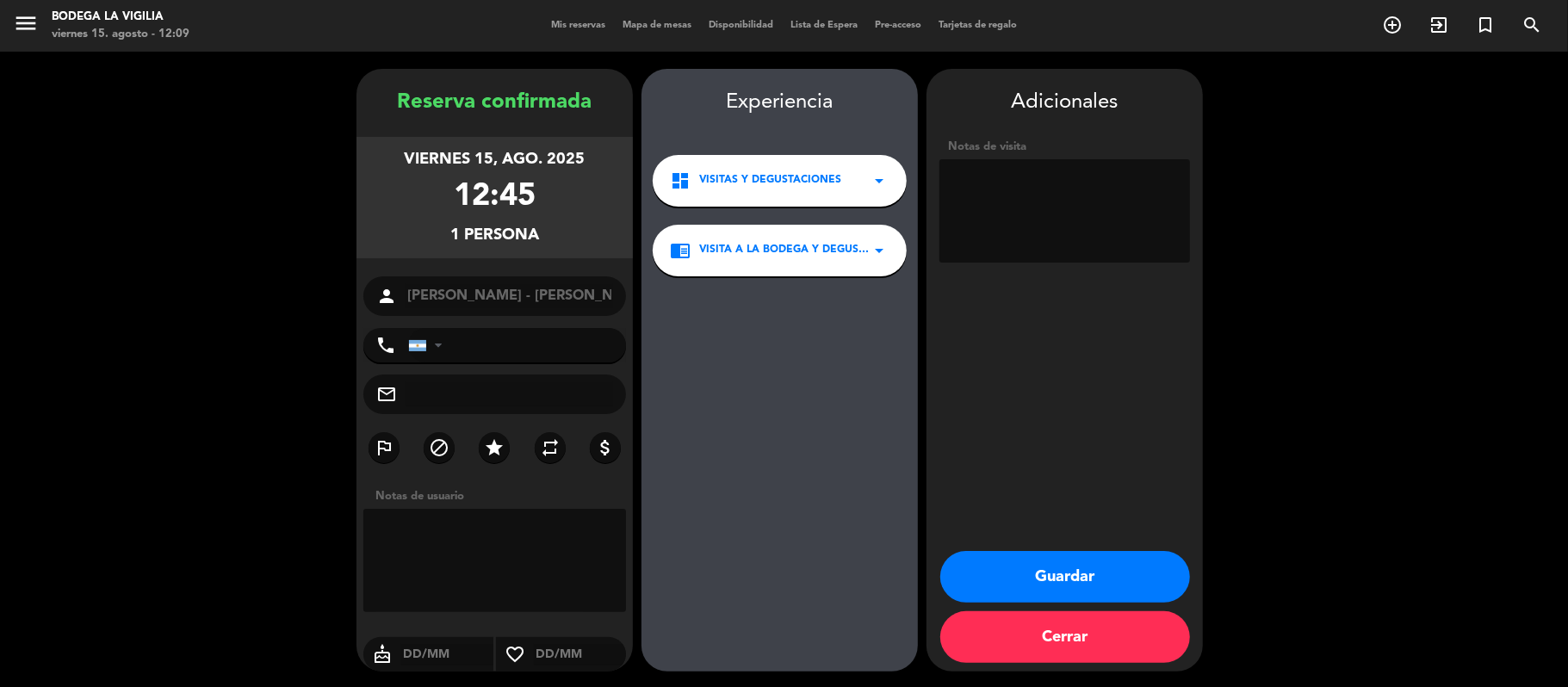
click at [1023, 569] on button "Guardar" at bounding box center [1065, 576] width 250 height 51
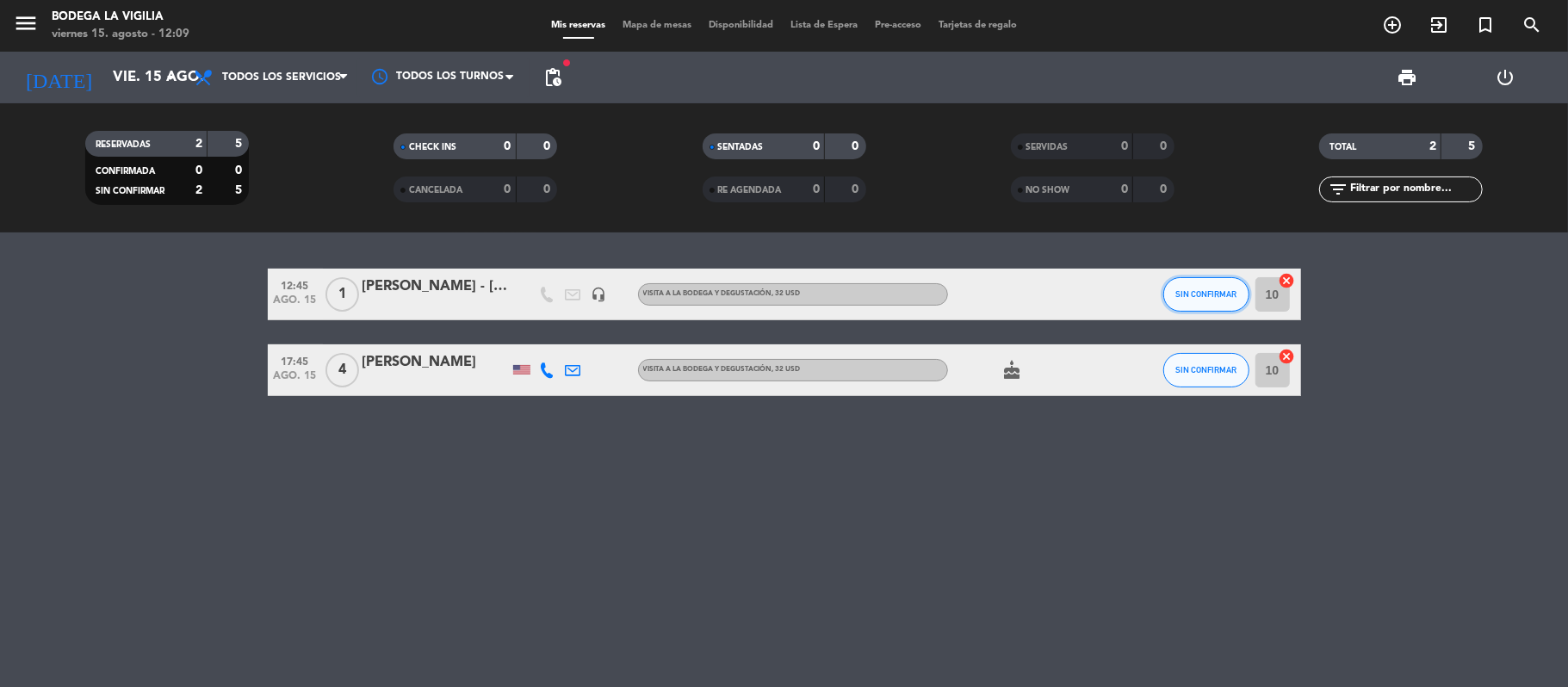
click at [1192, 291] on span "SIN CONFIRMAR" at bounding box center [1206, 294] width 61 height 10
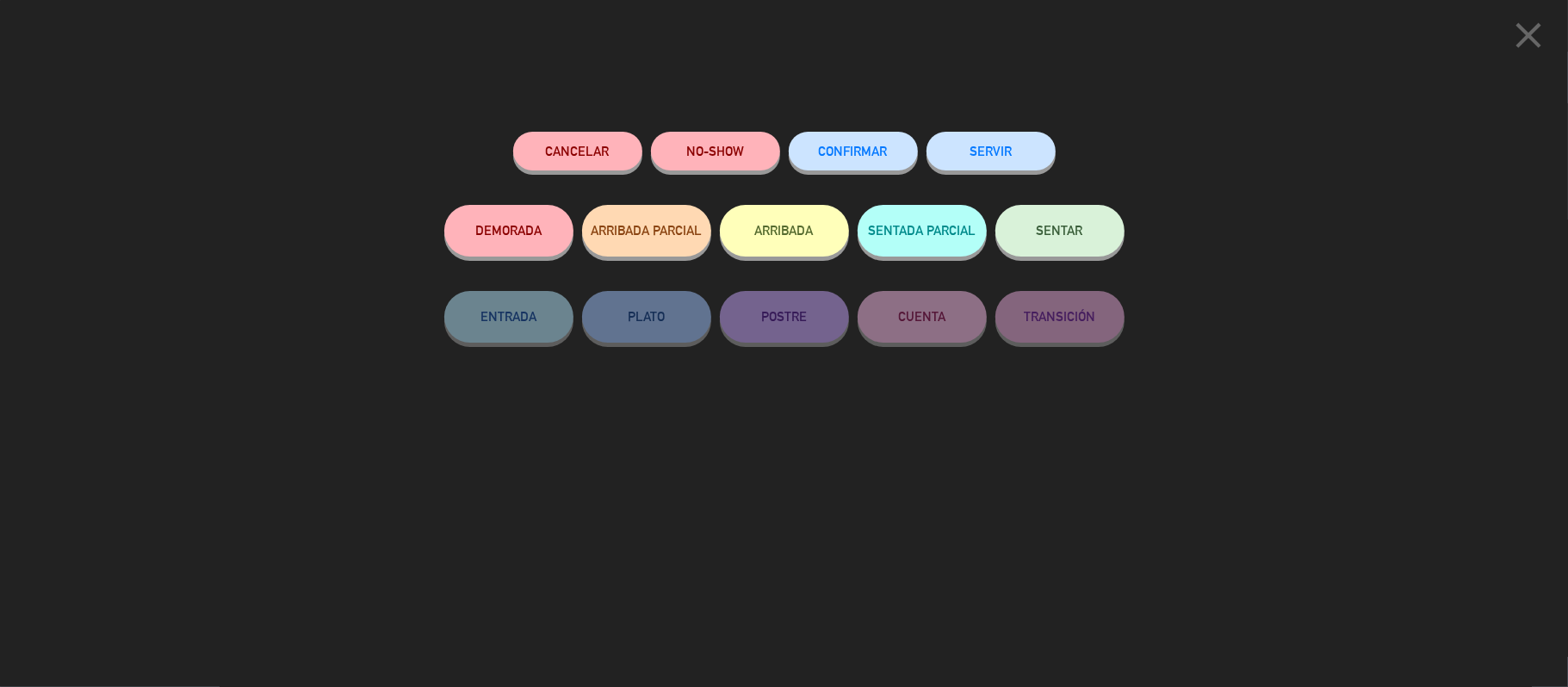
click at [855, 156] on span "CONFIRMAR" at bounding box center [853, 151] width 69 height 14
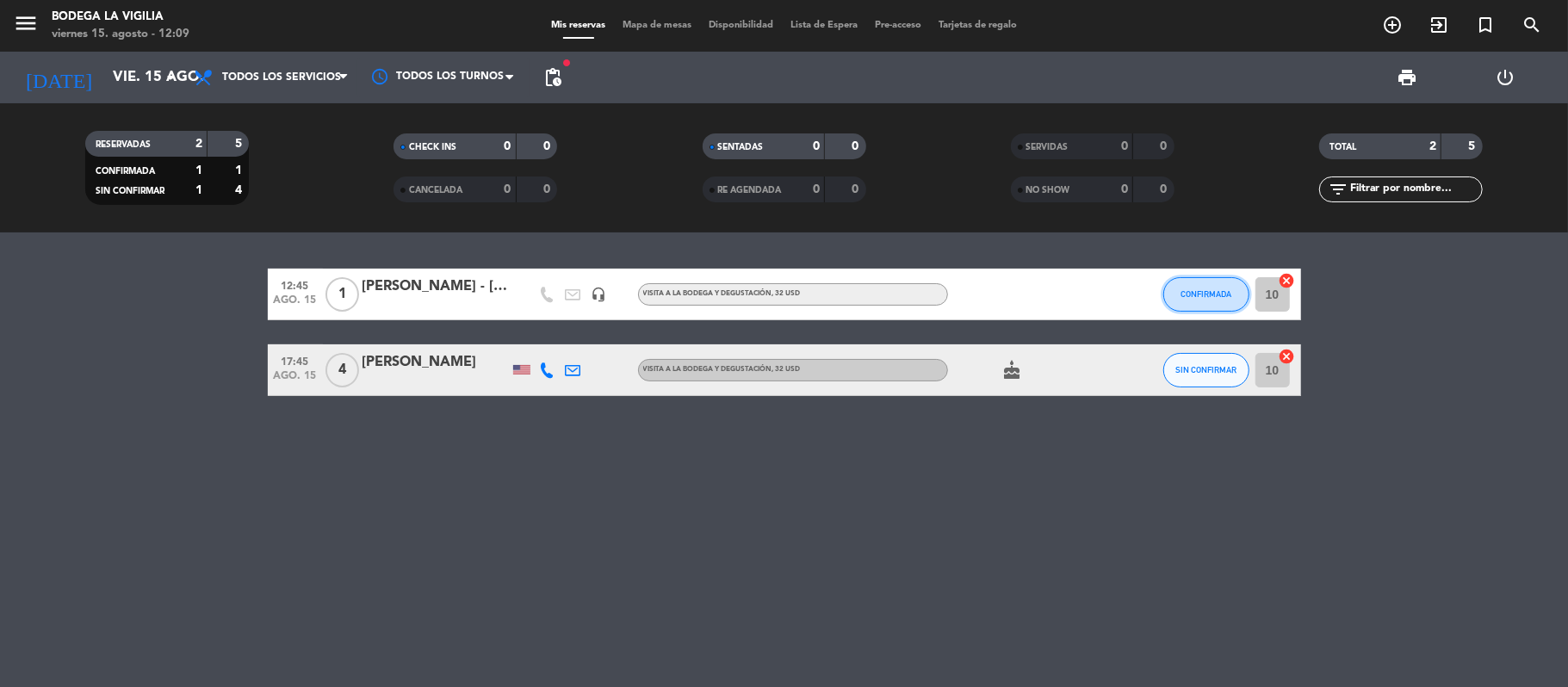
click at [1206, 289] on span "CONFIRMADA" at bounding box center [1206, 294] width 51 height 10
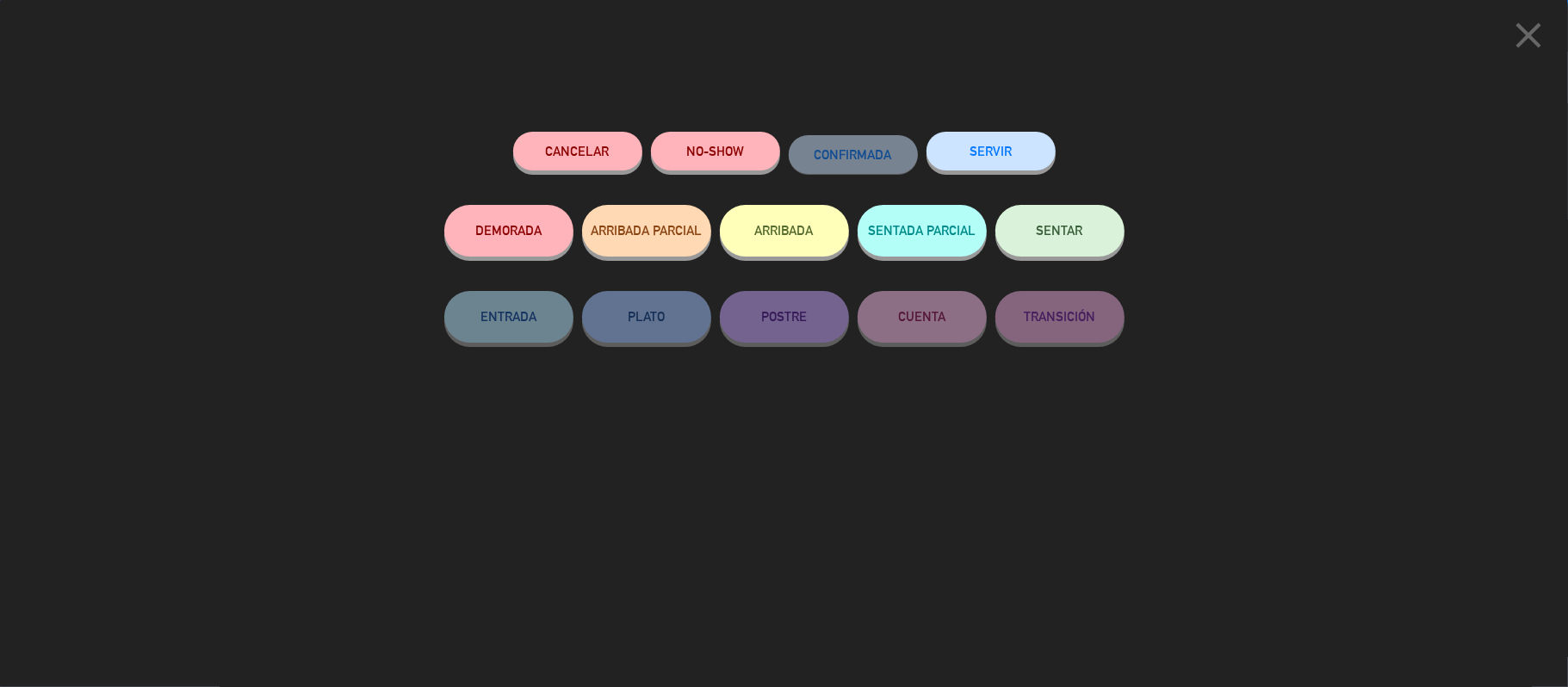
click at [1072, 229] on span "SENTAR" at bounding box center [1060, 230] width 47 height 14
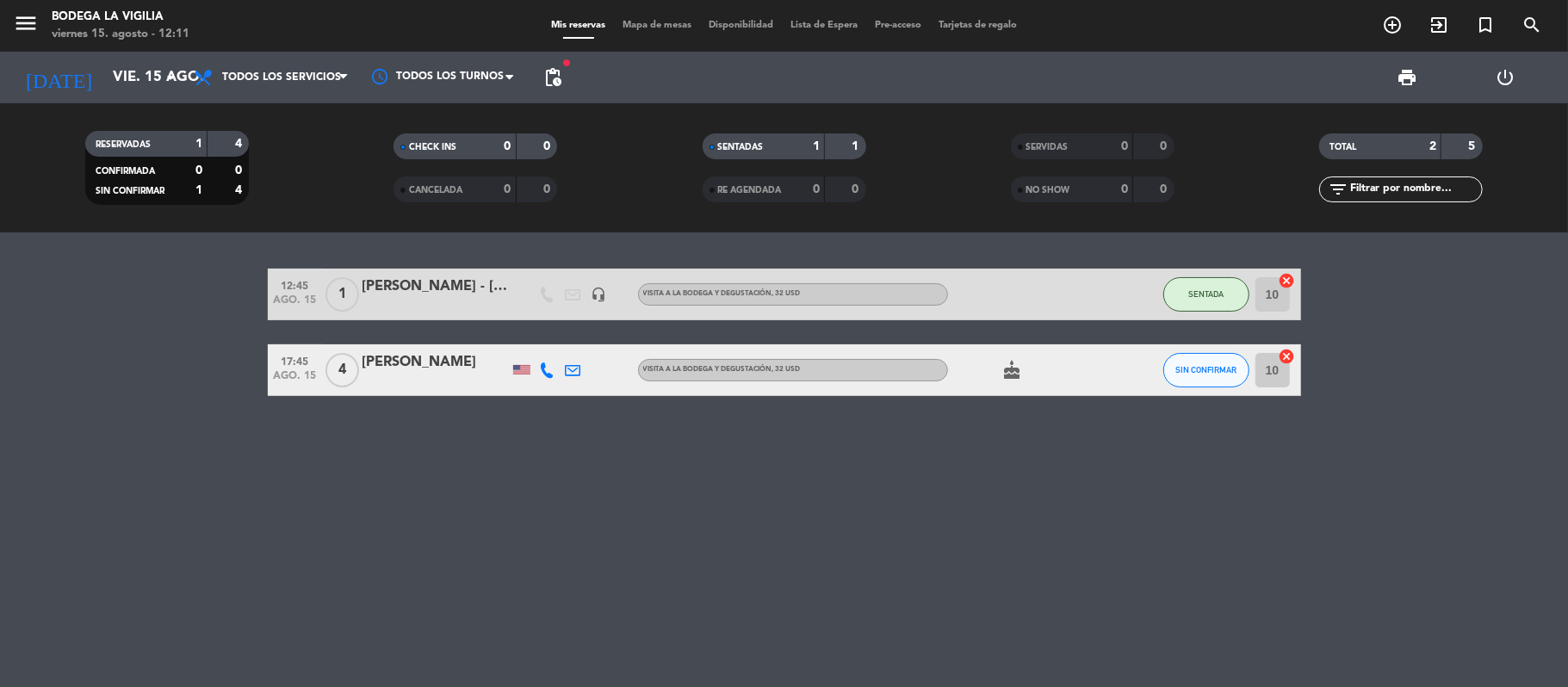
click at [589, 590] on div "12:45 ago. 15 1 [PERSON_NAME] - [PERSON_NAME] del Sol headset_mic VISITA A LA B…" at bounding box center [784, 460] width 1568 height 454
click at [22, 22] on icon "menu" at bounding box center [25, 22] width 26 height 26
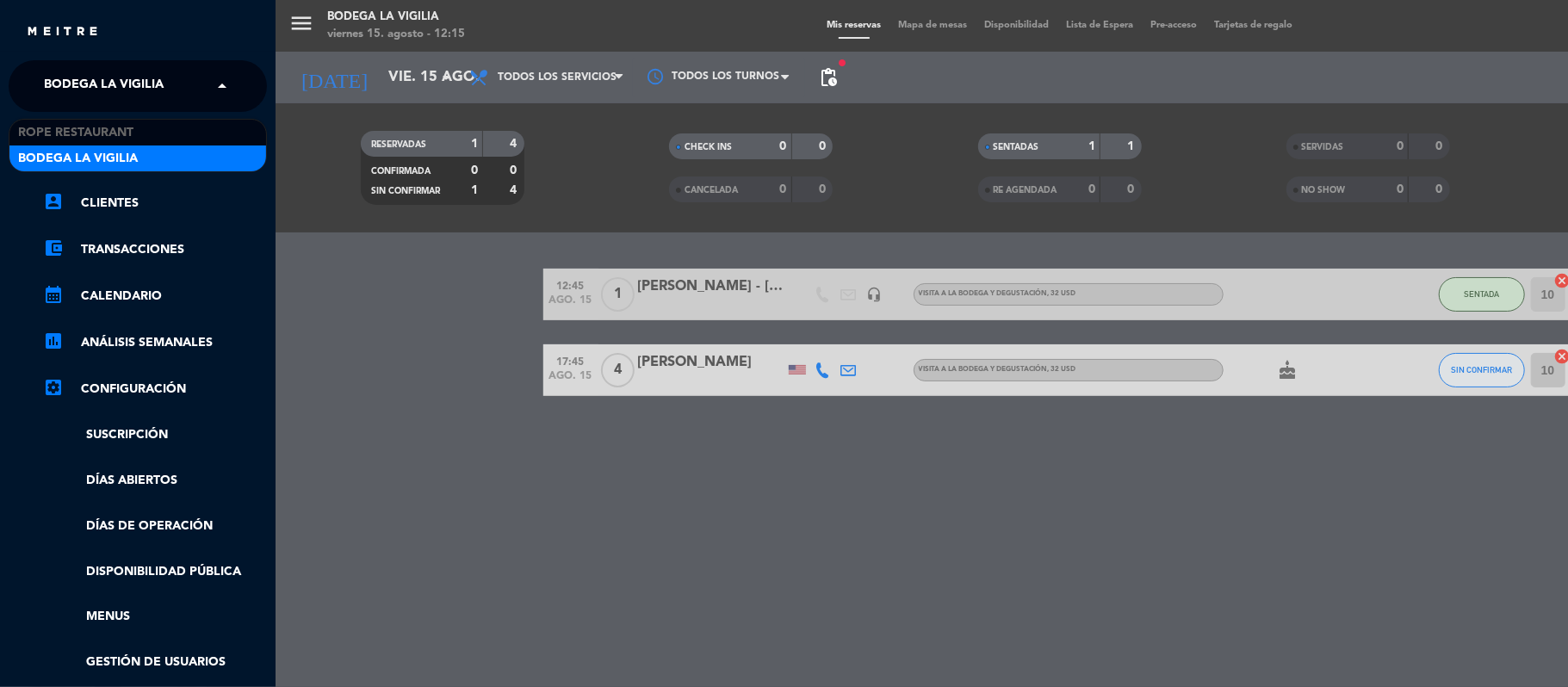
click at [149, 71] on span "Bodega La Vigilia" at bounding box center [103, 86] width 120 height 36
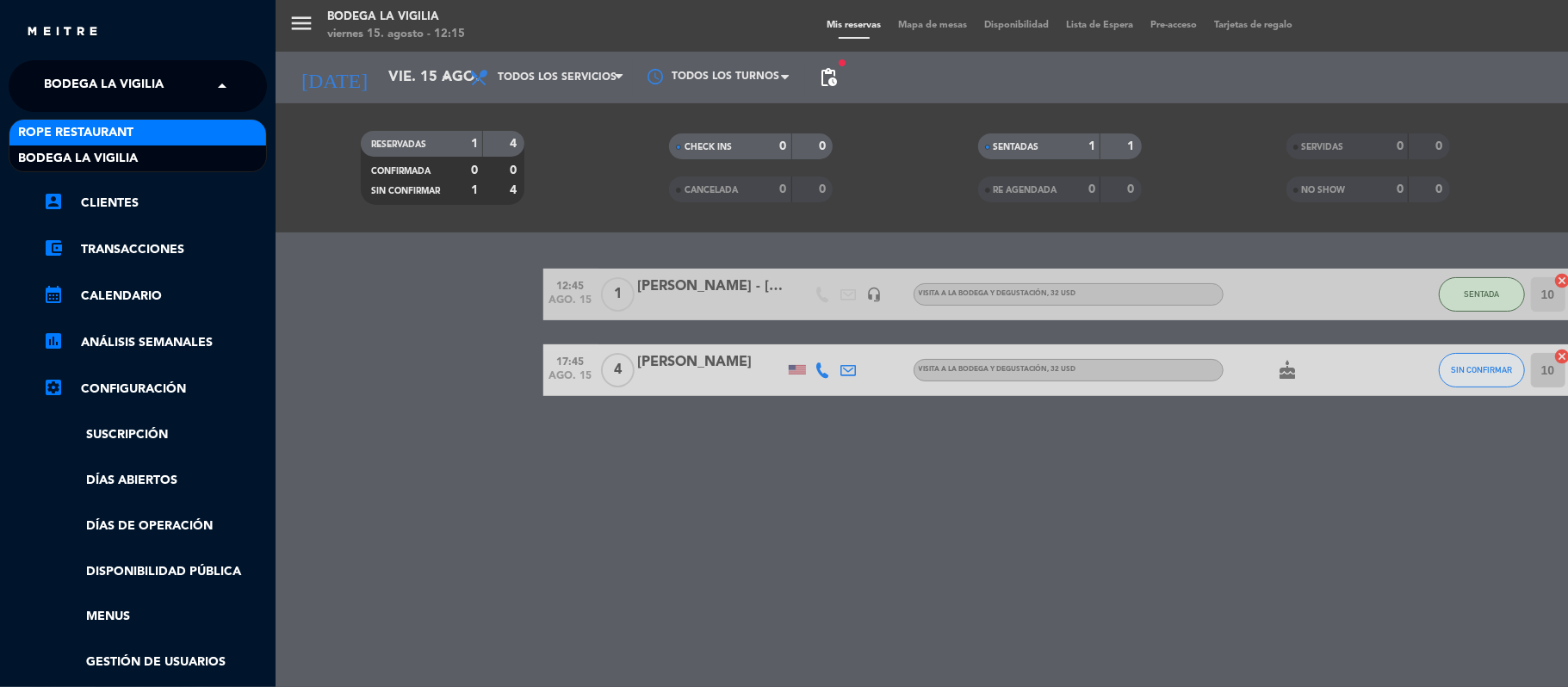
click at [152, 134] on div "Rope restaurant" at bounding box center [138, 132] width 257 height 26
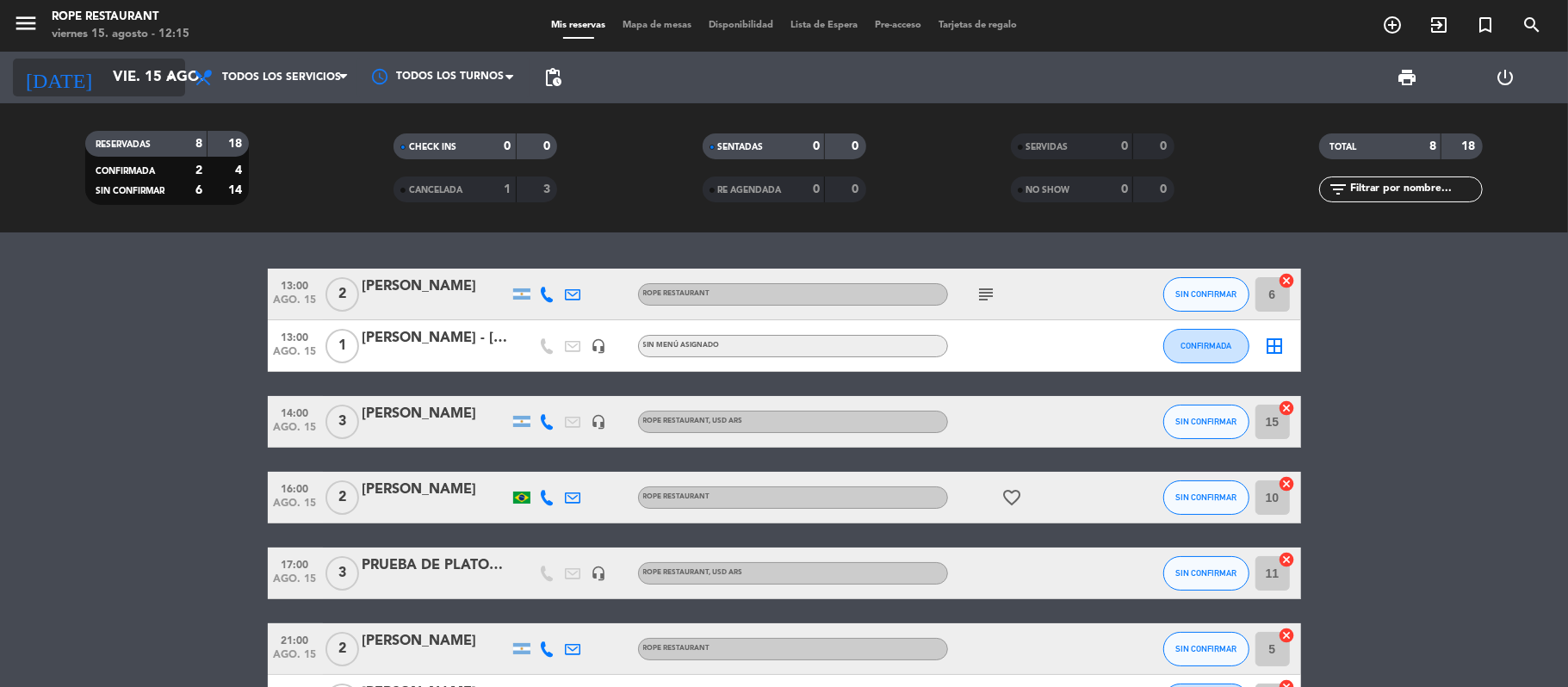
click at [104, 74] on input "vie. 15 ago." at bounding box center [197, 77] width 186 height 33
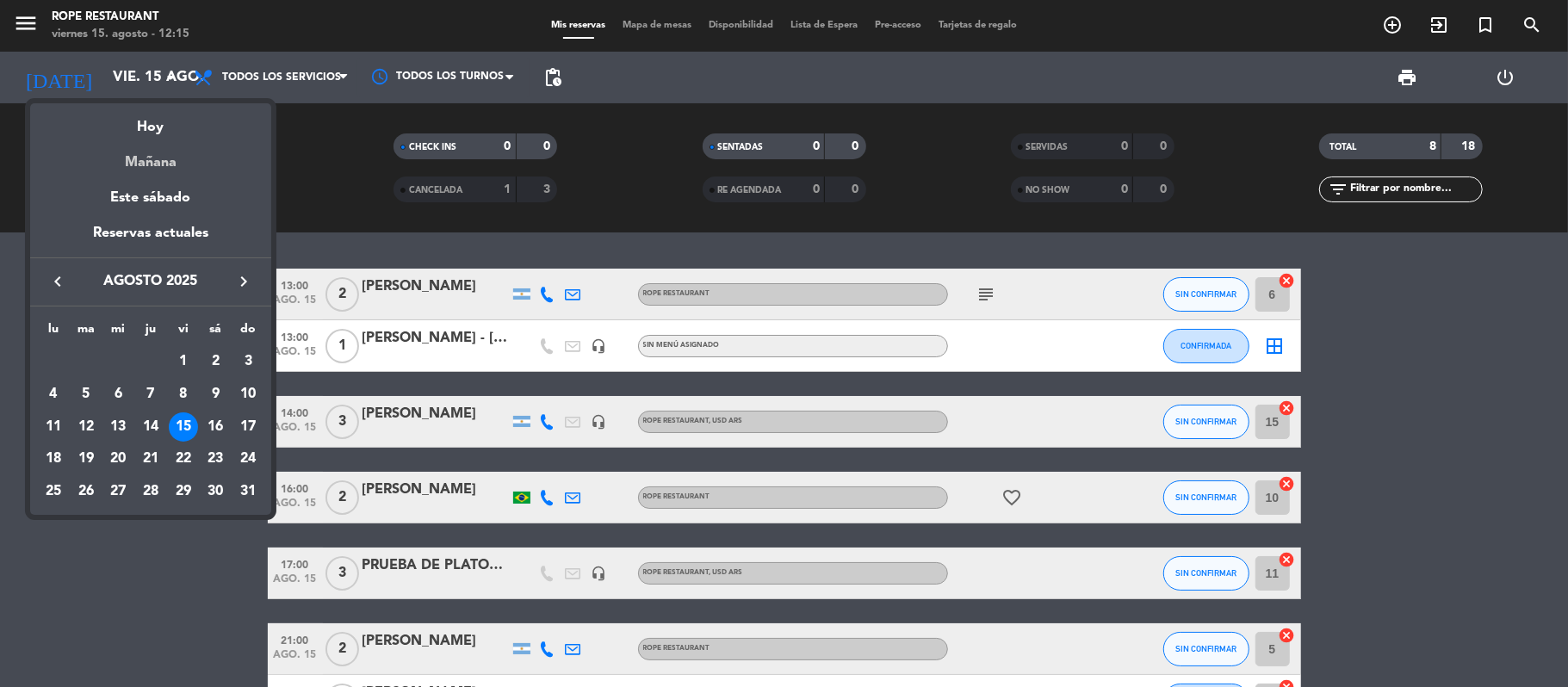
click at [158, 159] on div "Mañana" at bounding box center [151, 155] width 241 height 35
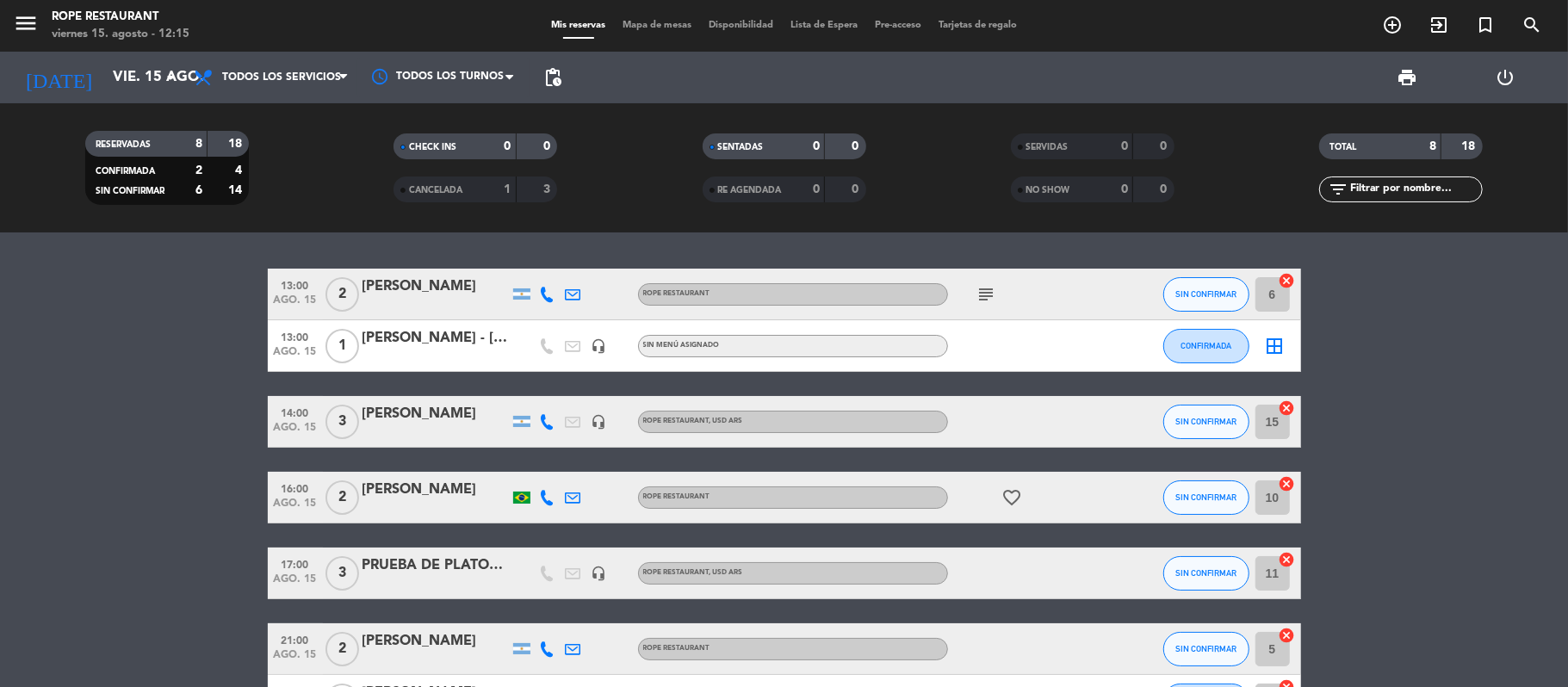
type input "sáb. 16 ago."
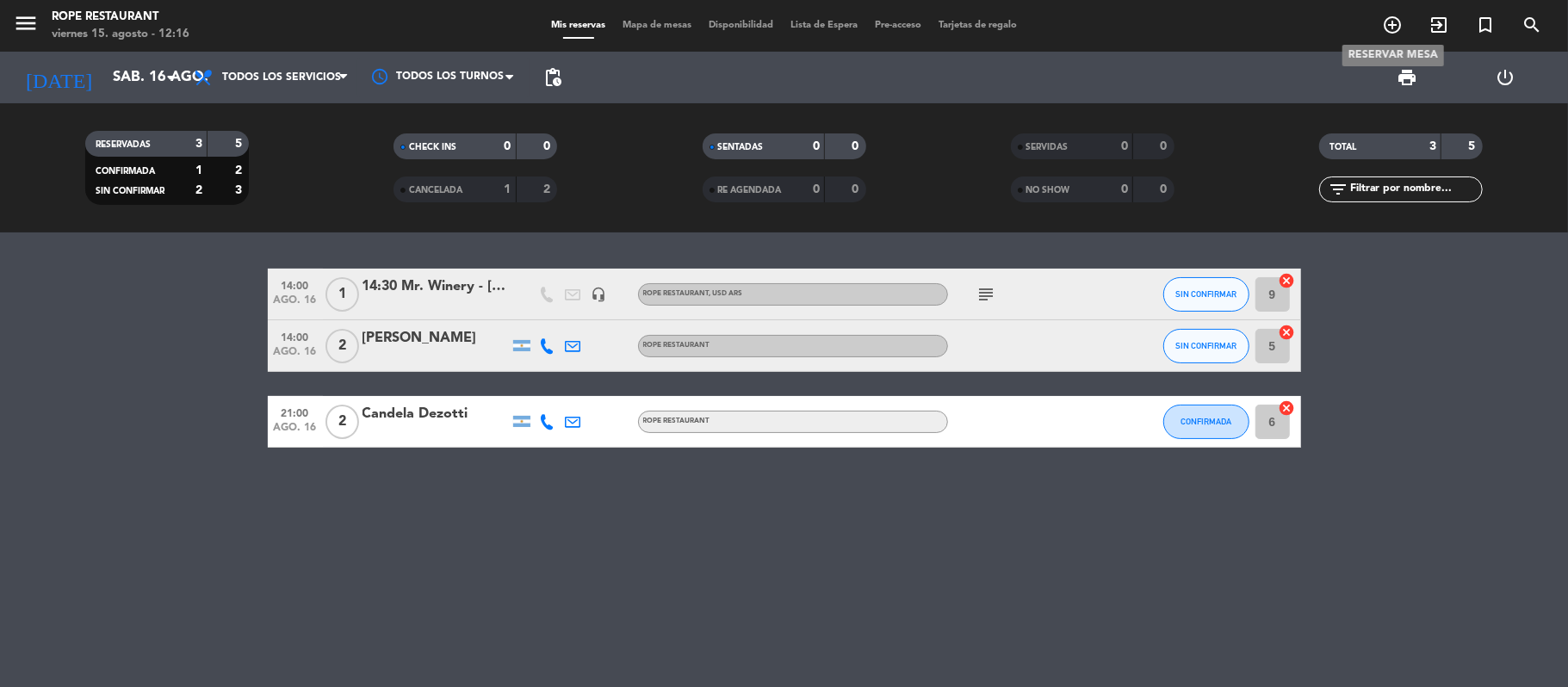
click at [1395, 28] on icon "add_circle_outline" at bounding box center [1392, 24] width 21 height 21
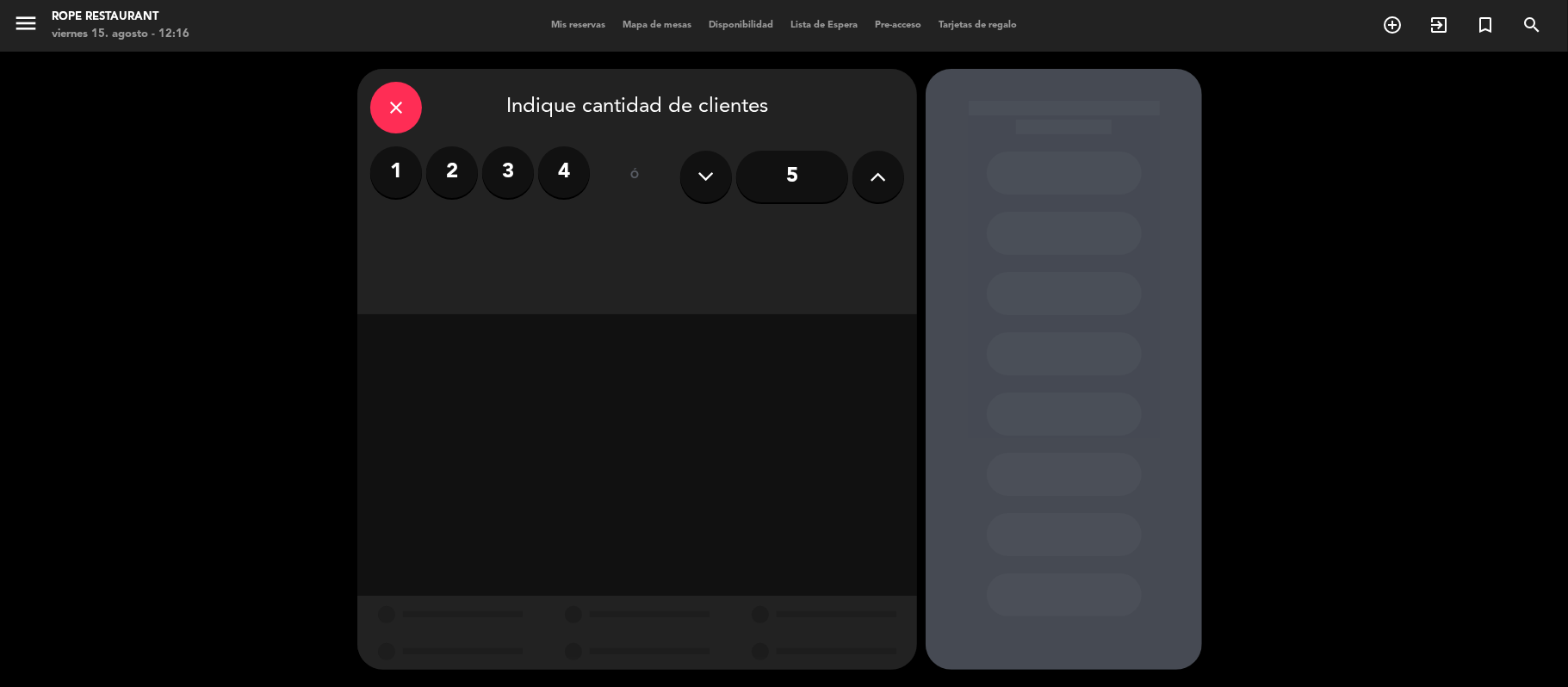
click at [572, 183] on label "4" at bounding box center [563, 172] width 51 height 51
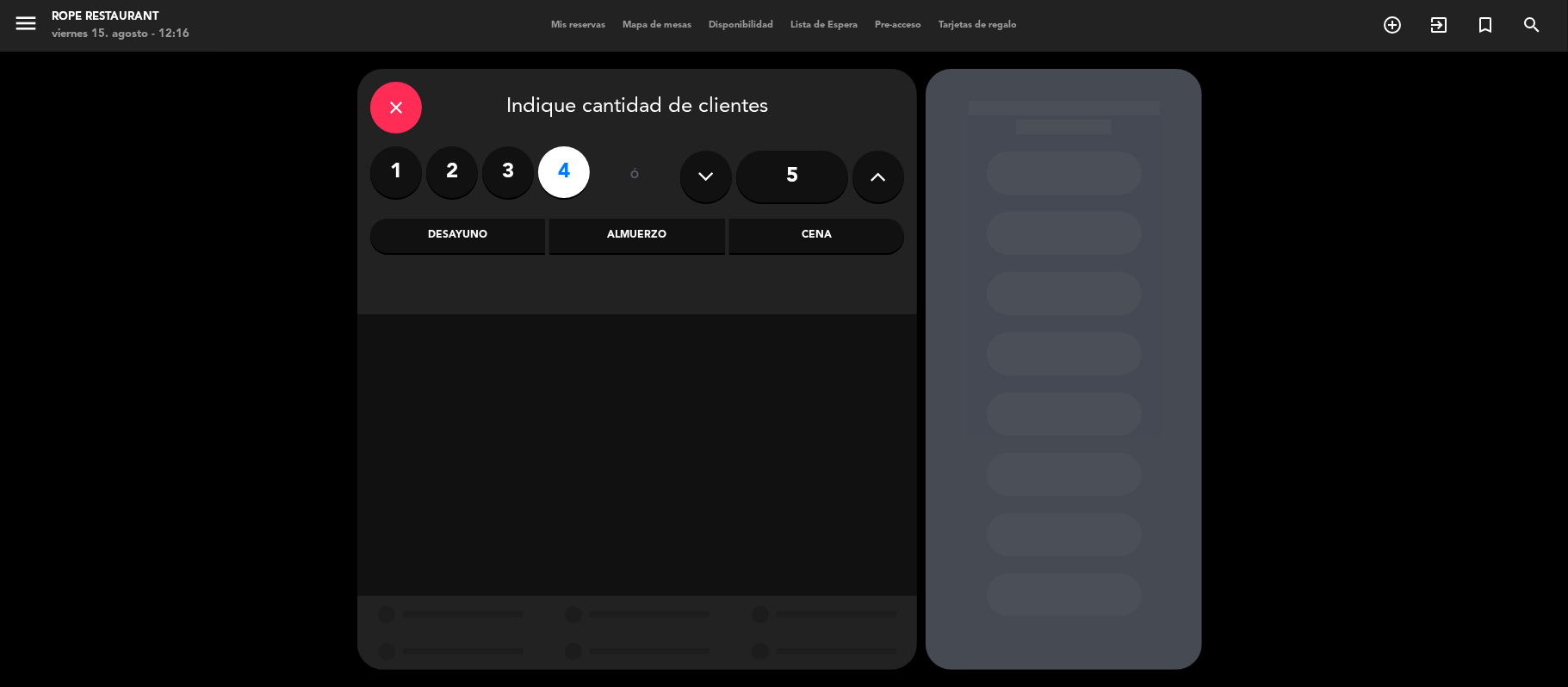
click at [651, 239] on div "Almuerzo" at bounding box center [636, 235] width 175 height 34
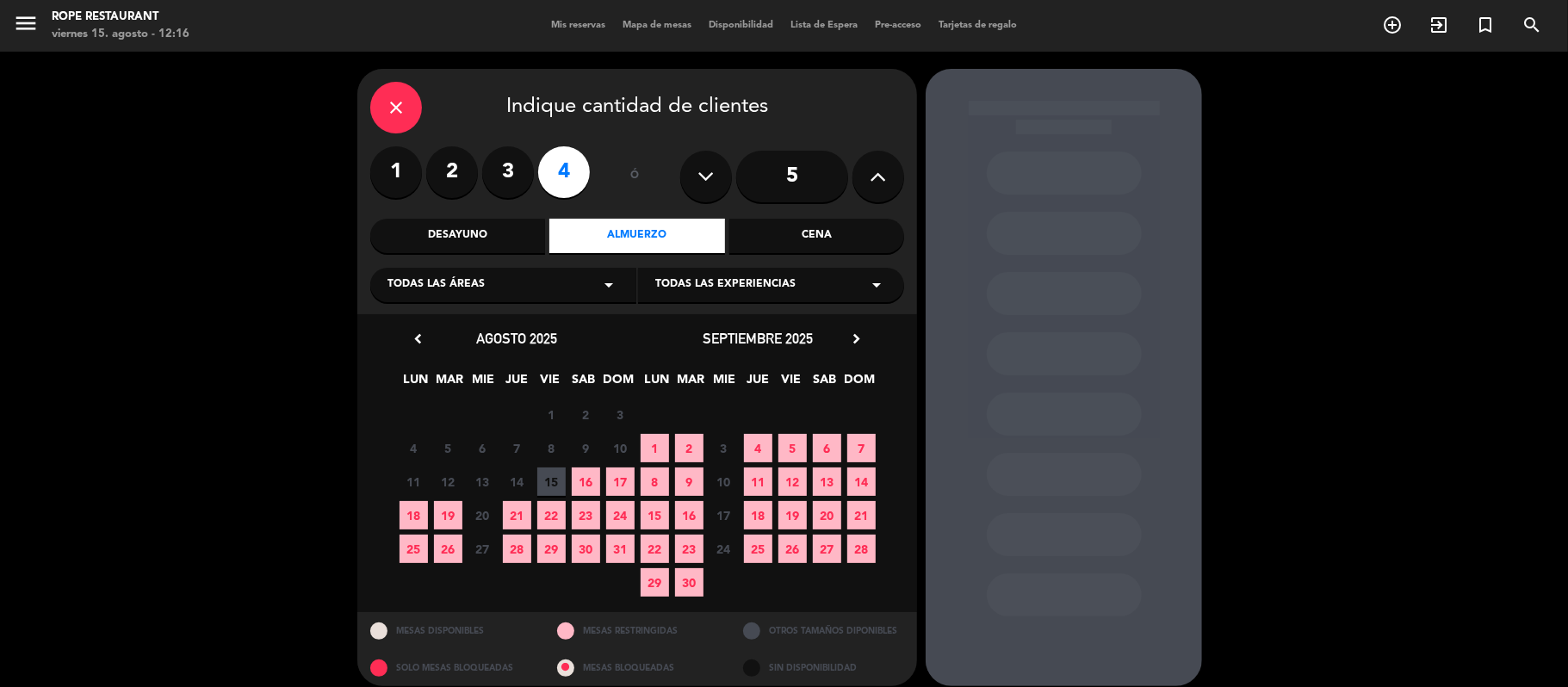
click at [586, 477] on span "16" at bounding box center [586, 481] width 29 height 29
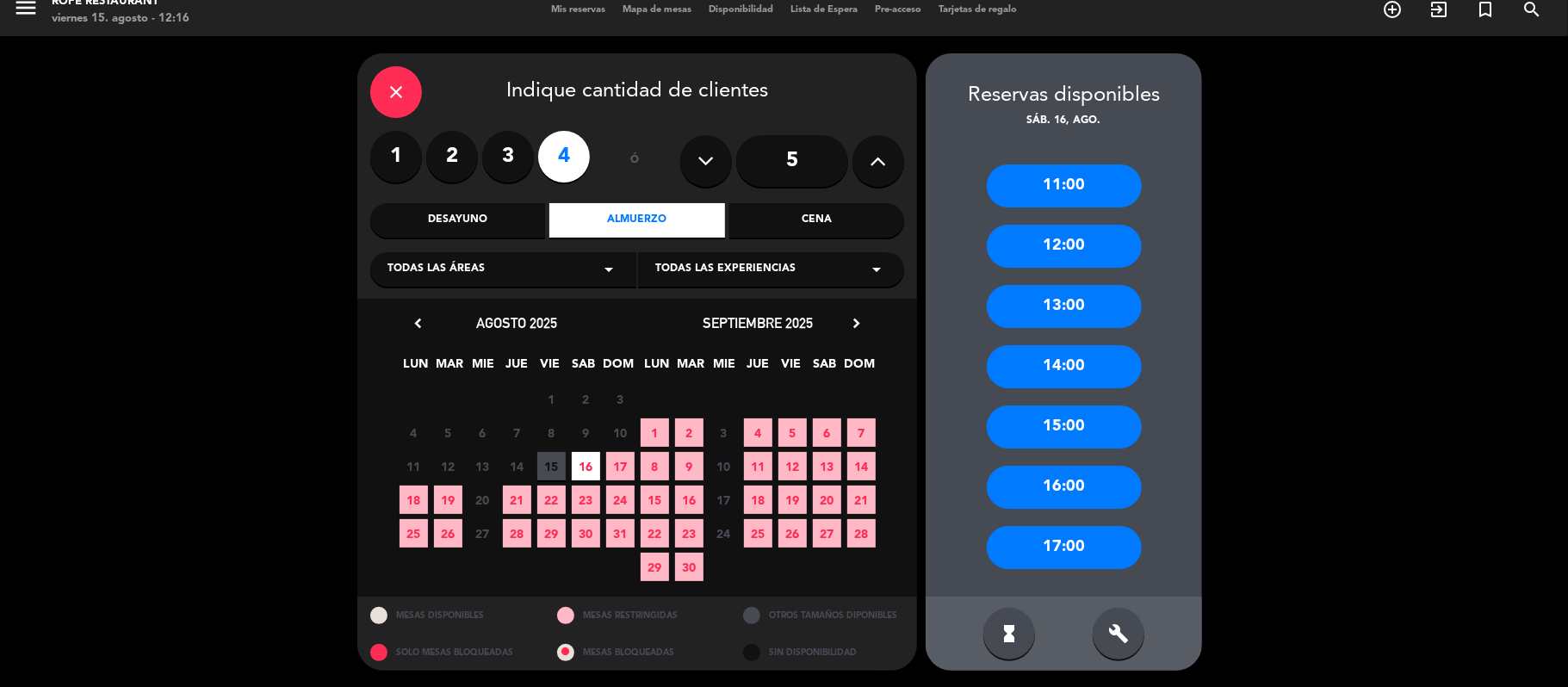
click at [1043, 304] on div "13:00" at bounding box center [1064, 306] width 155 height 43
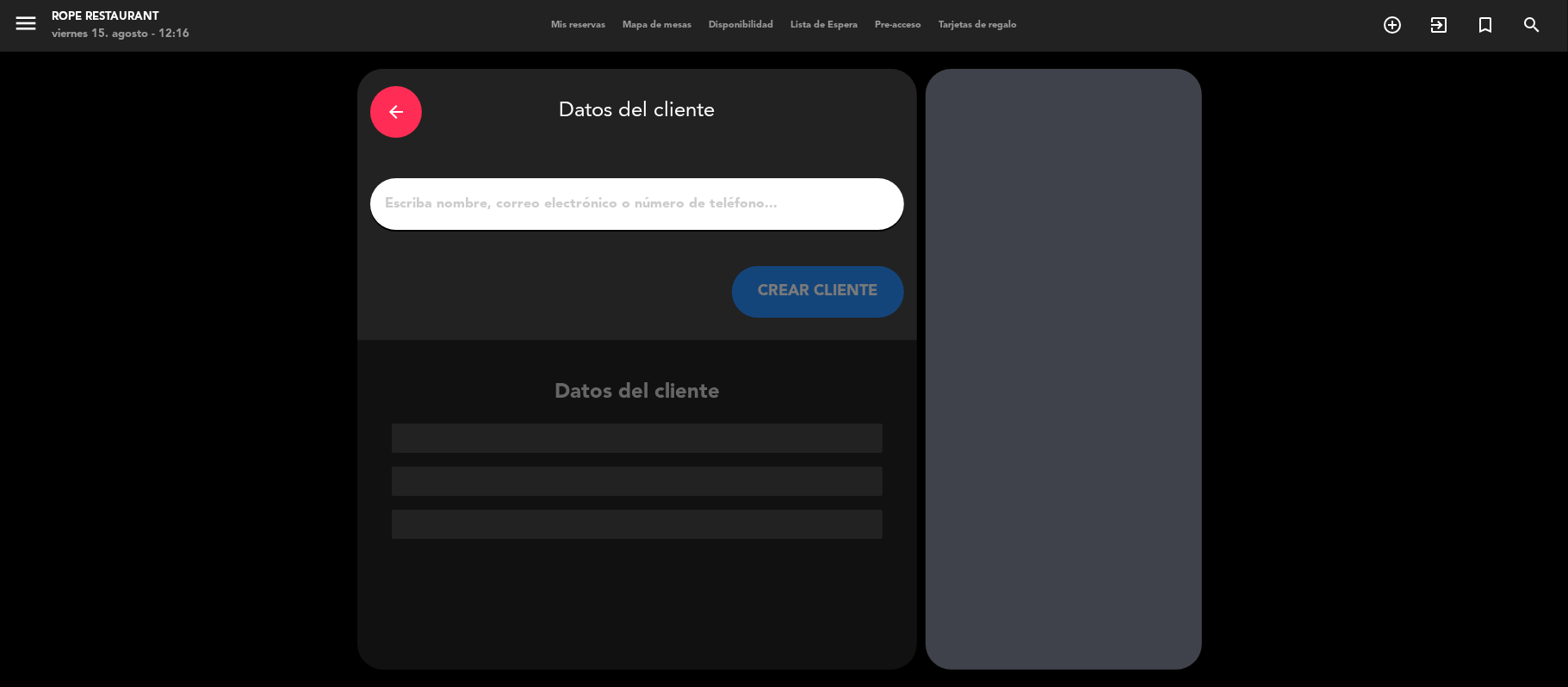
click at [543, 204] on input "1" at bounding box center [636, 204] width 508 height 24
click at [442, 194] on input "1" at bounding box center [636, 204] width 508 height 24
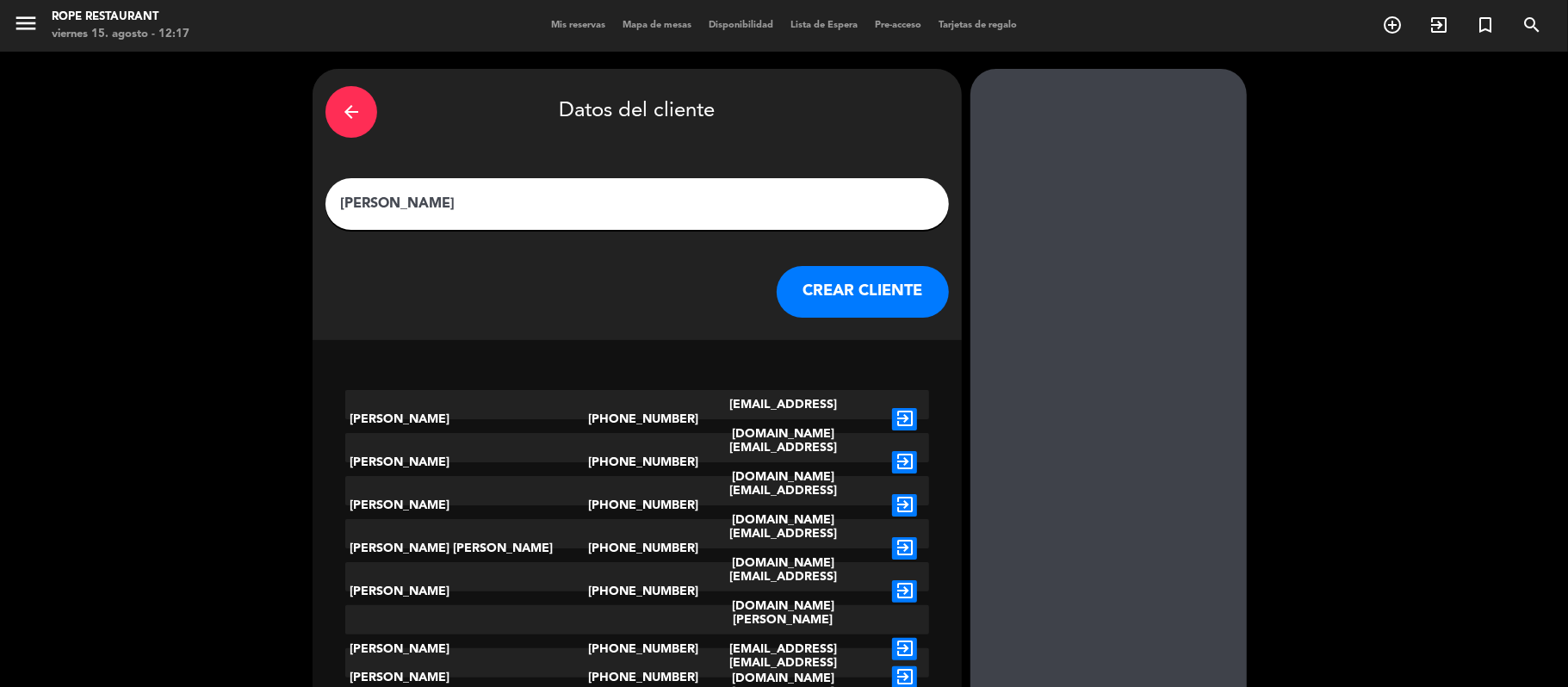
type input "[PERSON_NAME]"
click at [859, 277] on button "CREAR CLIENTE" at bounding box center [863, 291] width 173 height 51
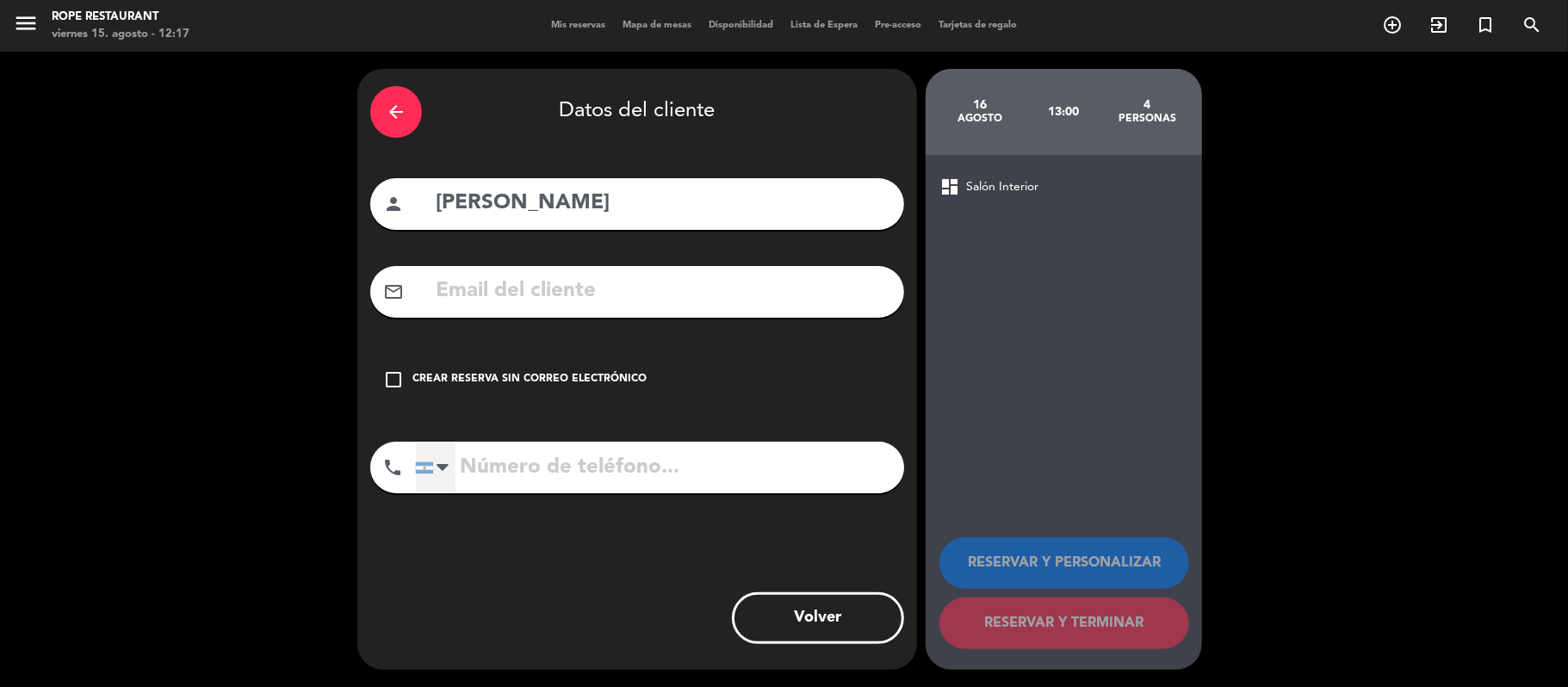
click at [435, 469] on div at bounding box center [436, 467] width 40 height 50
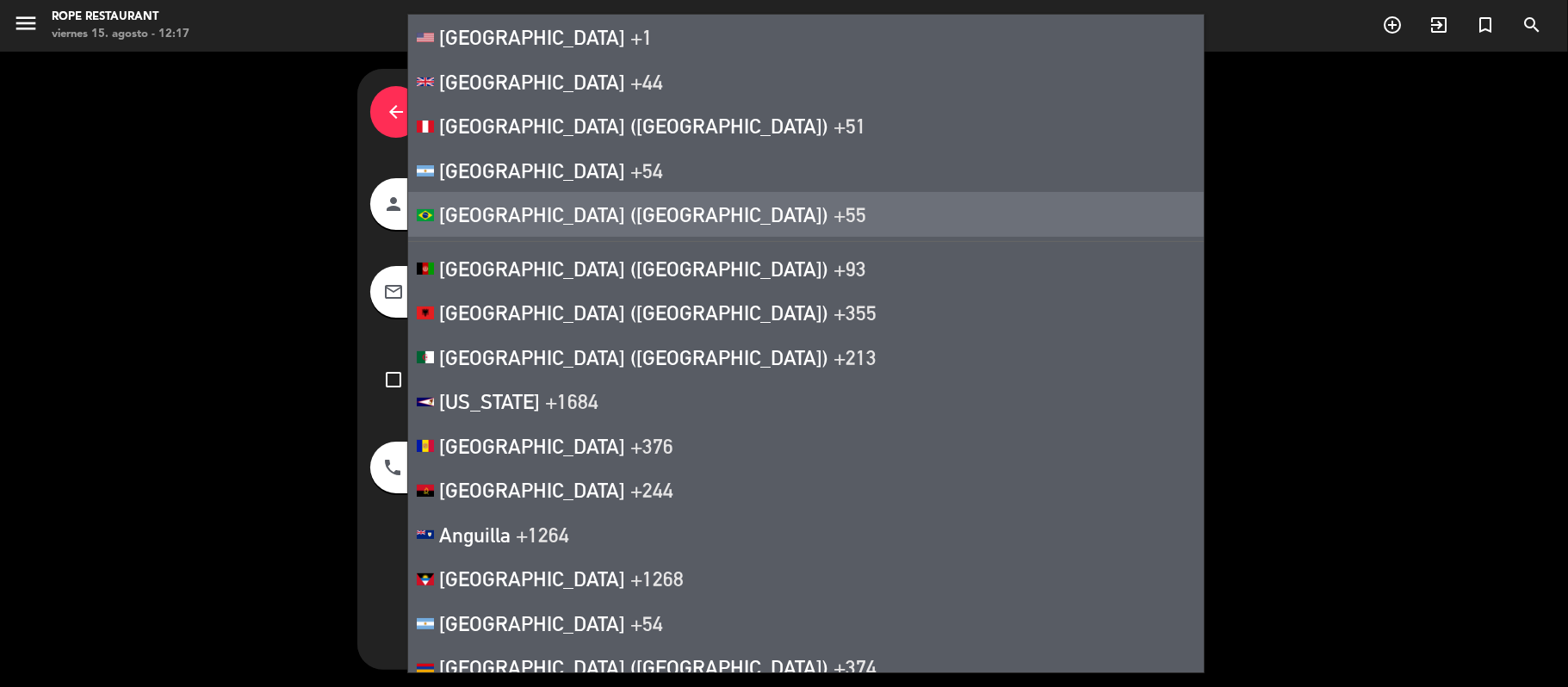
click at [535, 207] on span "[GEOGRAPHIC_DATA] ([GEOGRAPHIC_DATA])" at bounding box center [633, 214] width 389 height 24
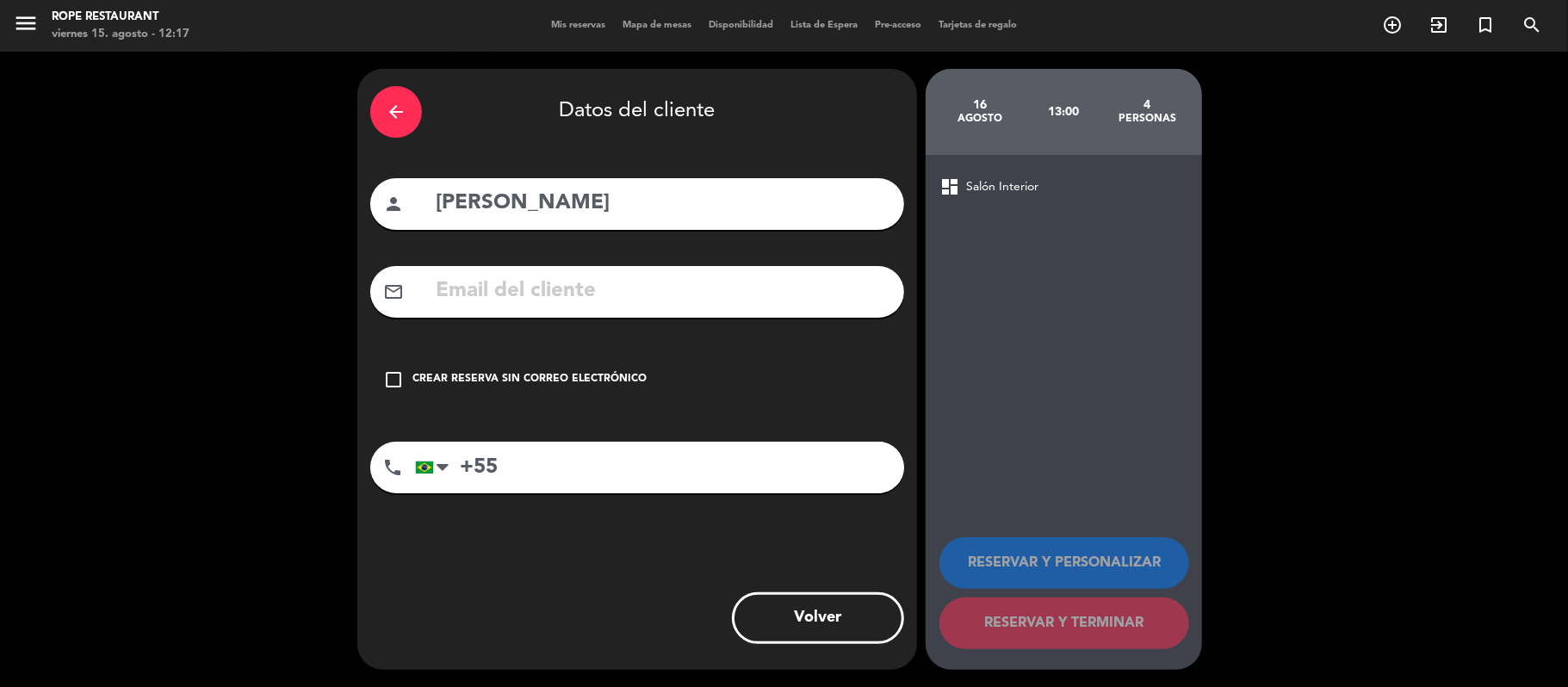
click at [551, 465] on input "+55" at bounding box center [660, 467] width 489 height 51
type input "[PHONE_NUMBER]"
click at [545, 377] on div "Crear reserva sin correo electrónico" at bounding box center [529, 379] width 235 height 17
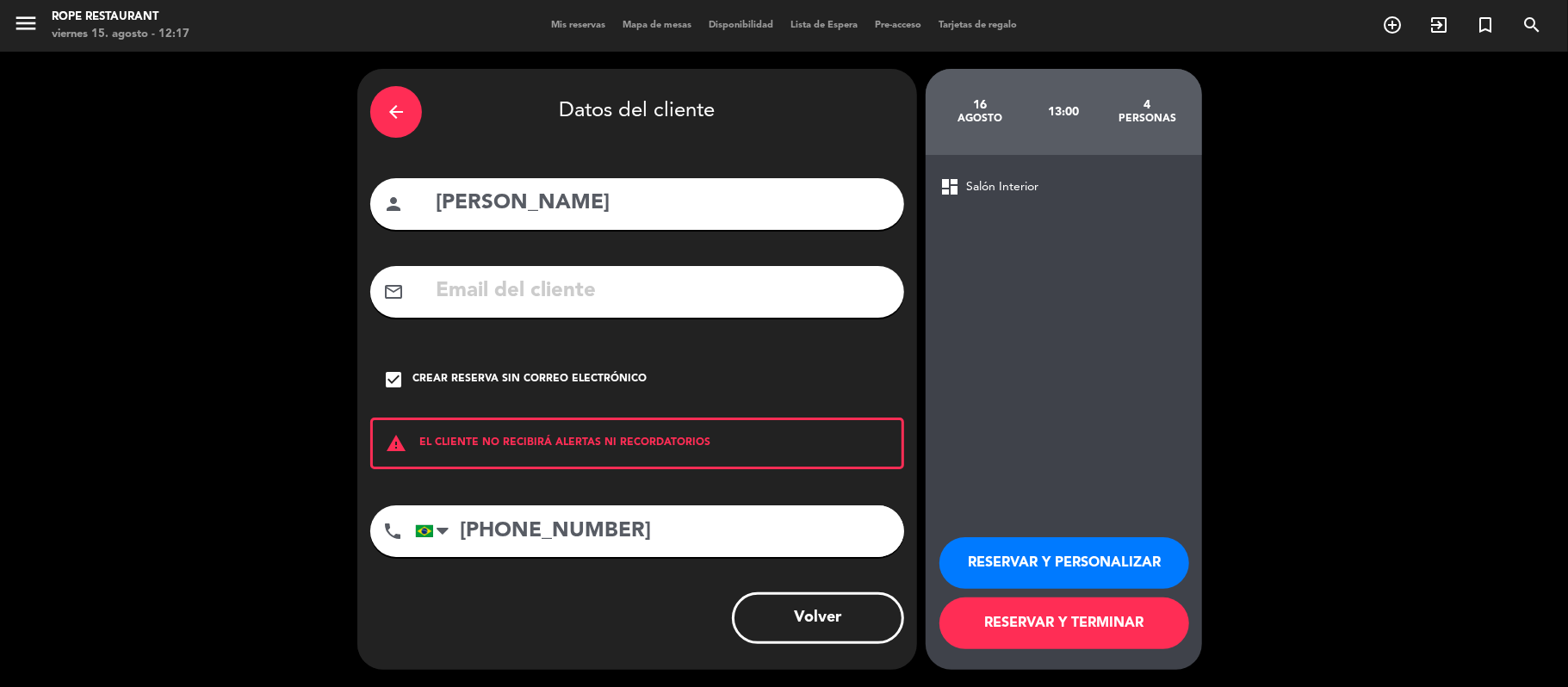
click at [997, 559] on button "RESERVAR Y PERSONALIZAR" at bounding box center [1064, 562] width 250 height 51
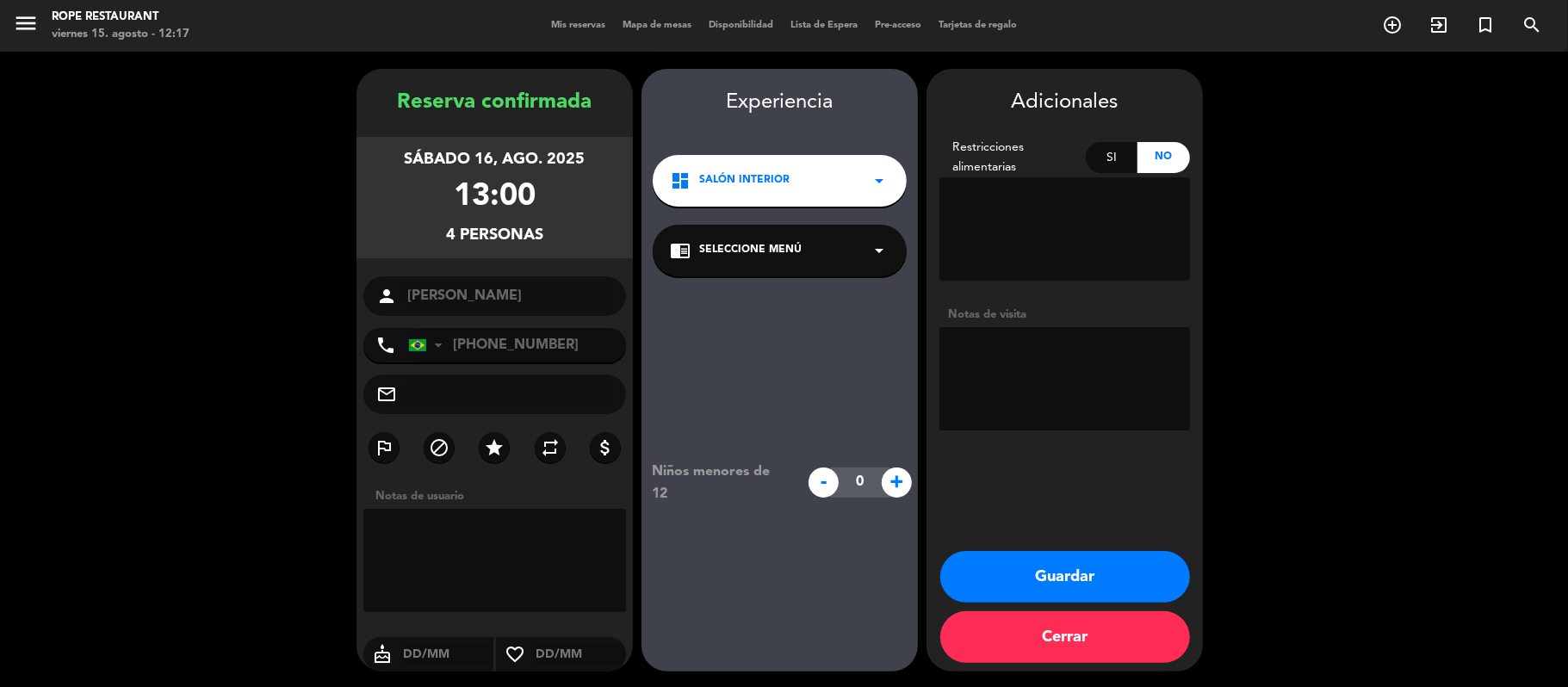
click at [814, 248] on div "chrome_reader_mode Seleccione Menú arrow_drop_down" at bounding box center [779, 250] width 254 height 51
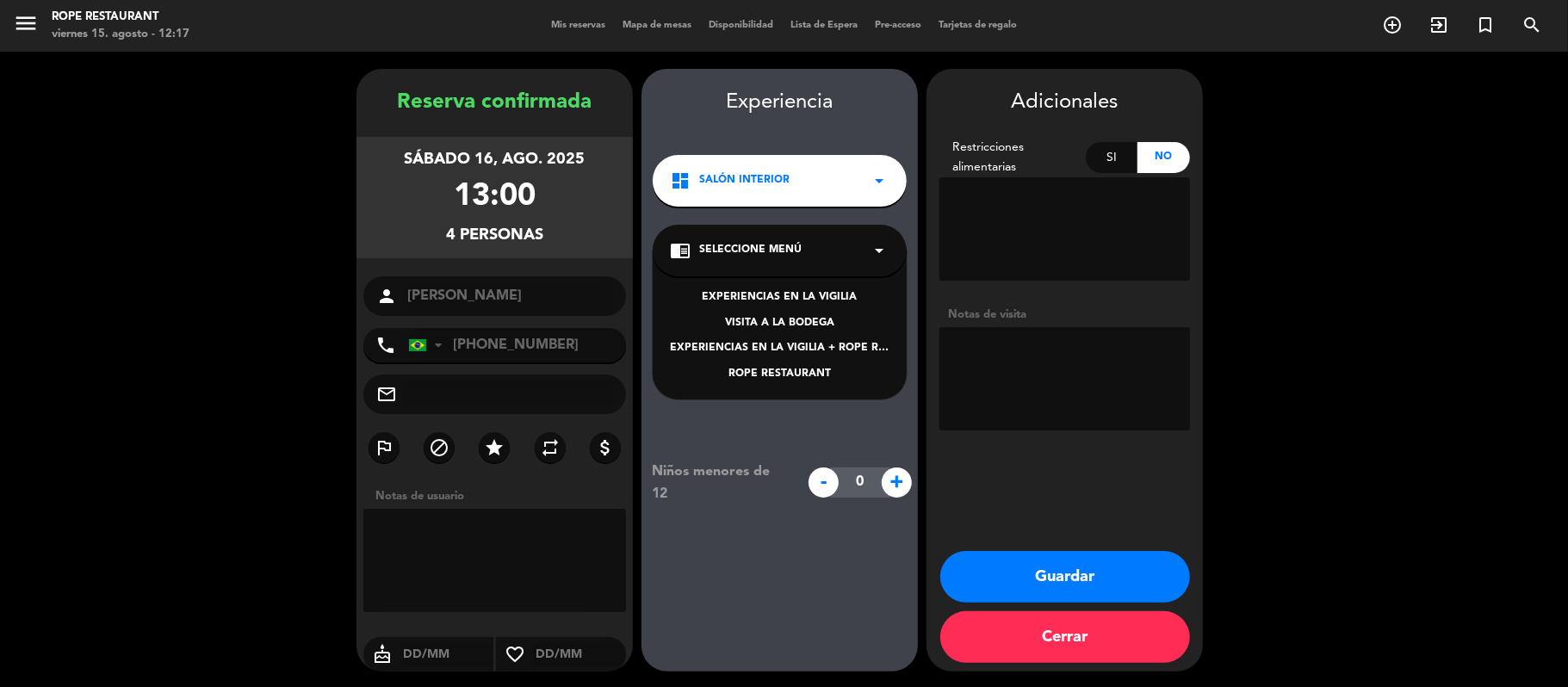
click at [807, 374] on div "ROPE RESTAURANT" at bounding box center [779, 374] width 219 height 17
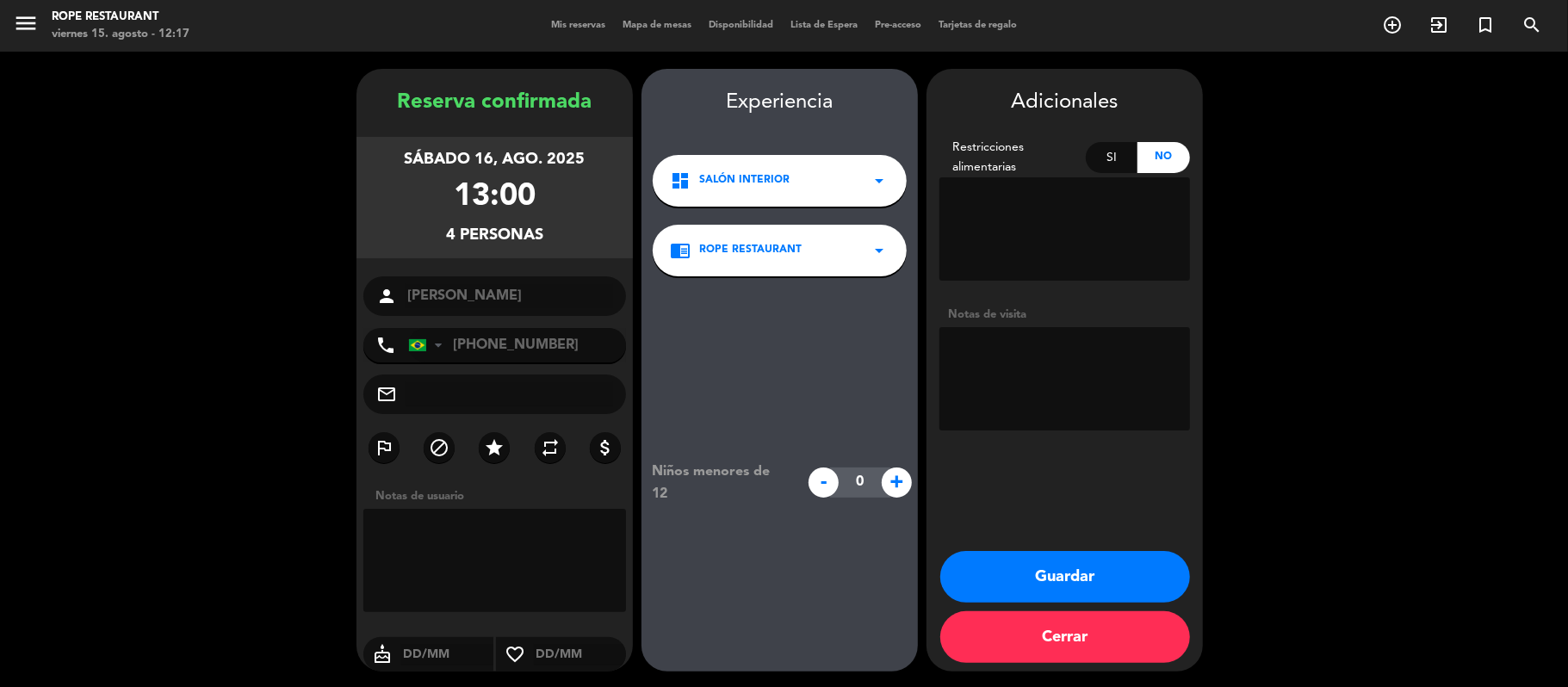
click at [1054, 207] on textarea at bounding box center [1064, 228] width 251 height 103
click at [1128, 154] on div "Si" at bounding box center [1112, 157] width 52 height 31
click at [1054, 200] on textarea at bounding box center [1064, 228] width 251 height 103
type textarea "camarones"
click at [1075, 577] on button "Guardar" at bounding box center [1065, 576] width 250 height 51
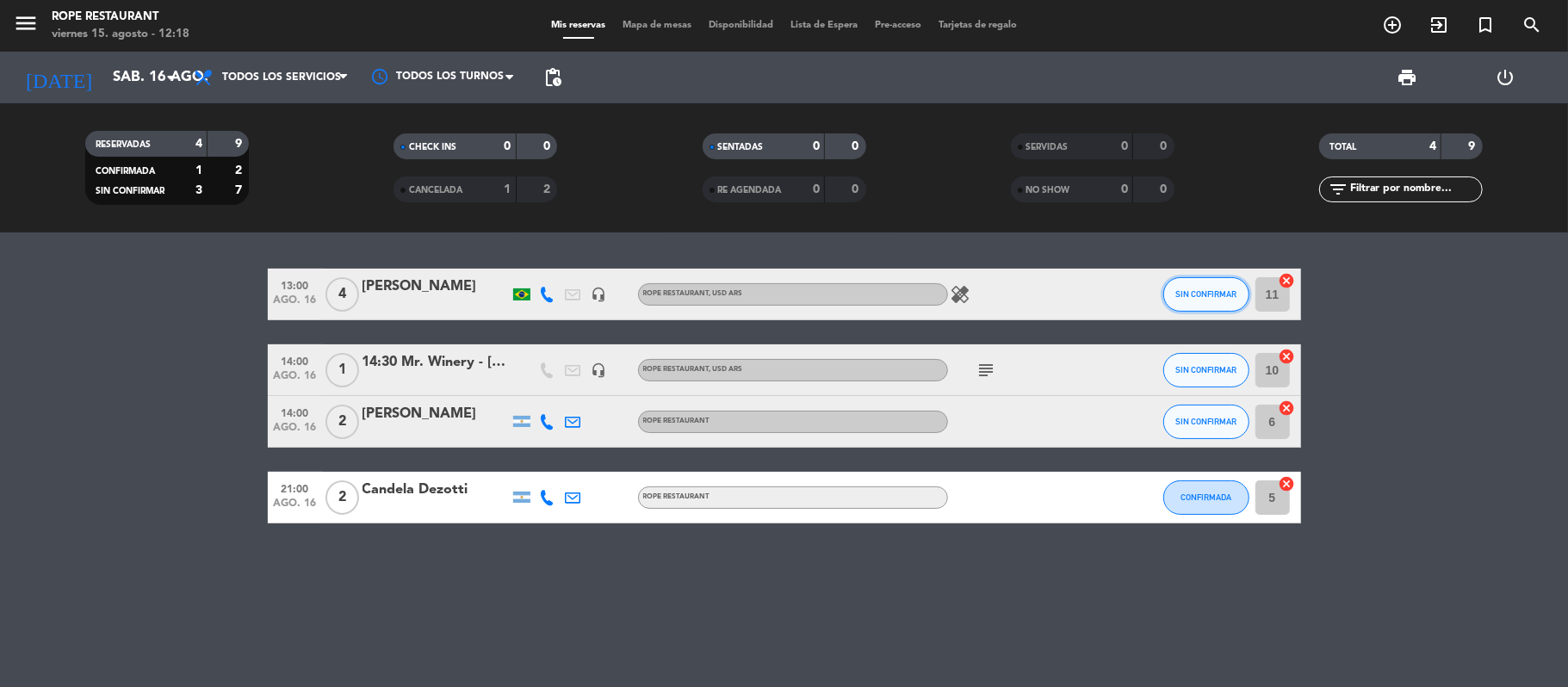
click at [1178, 284] on button "SIN CONFIRMAR" at bounding box center [1206, 295] width 86 height 34
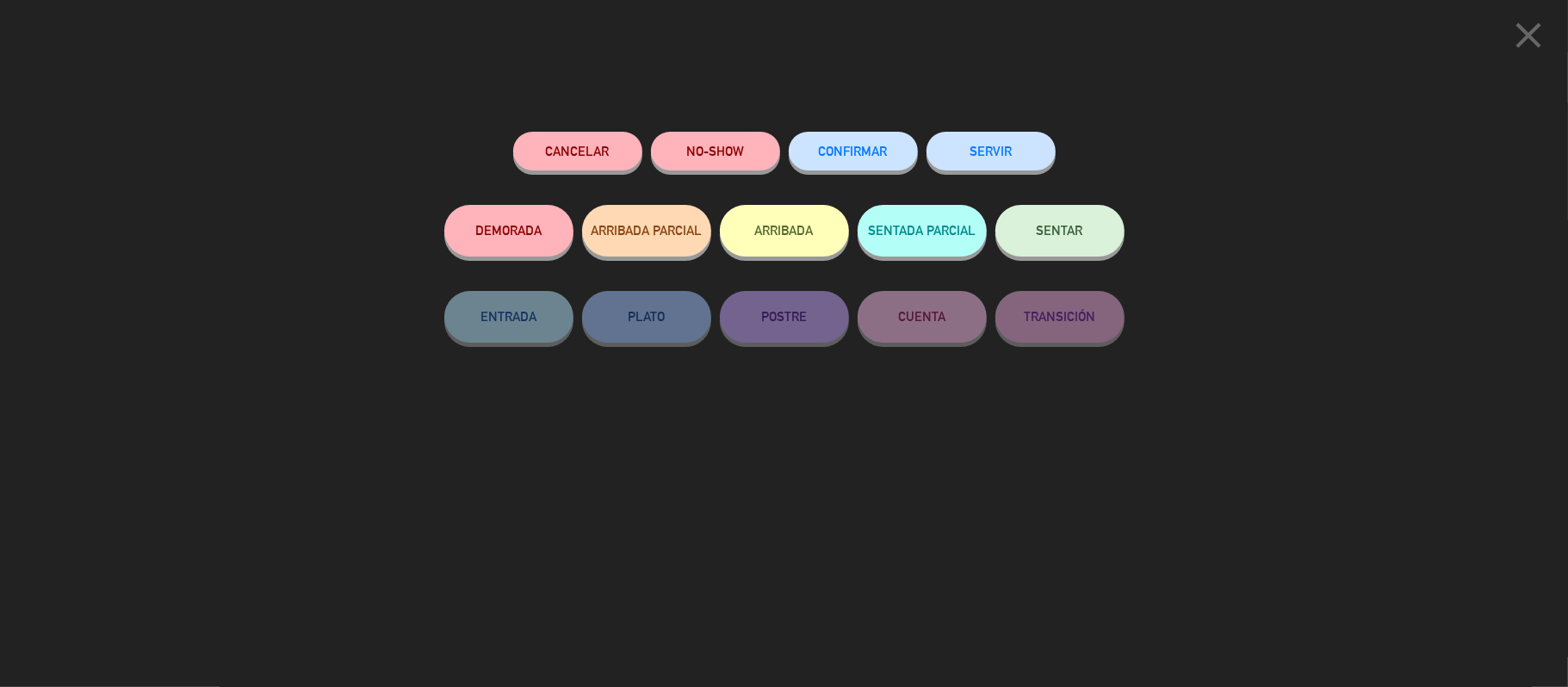
click at [855, 143] on button "CONFIRMAR" at bounding box center [854, 151] width 129 height 39
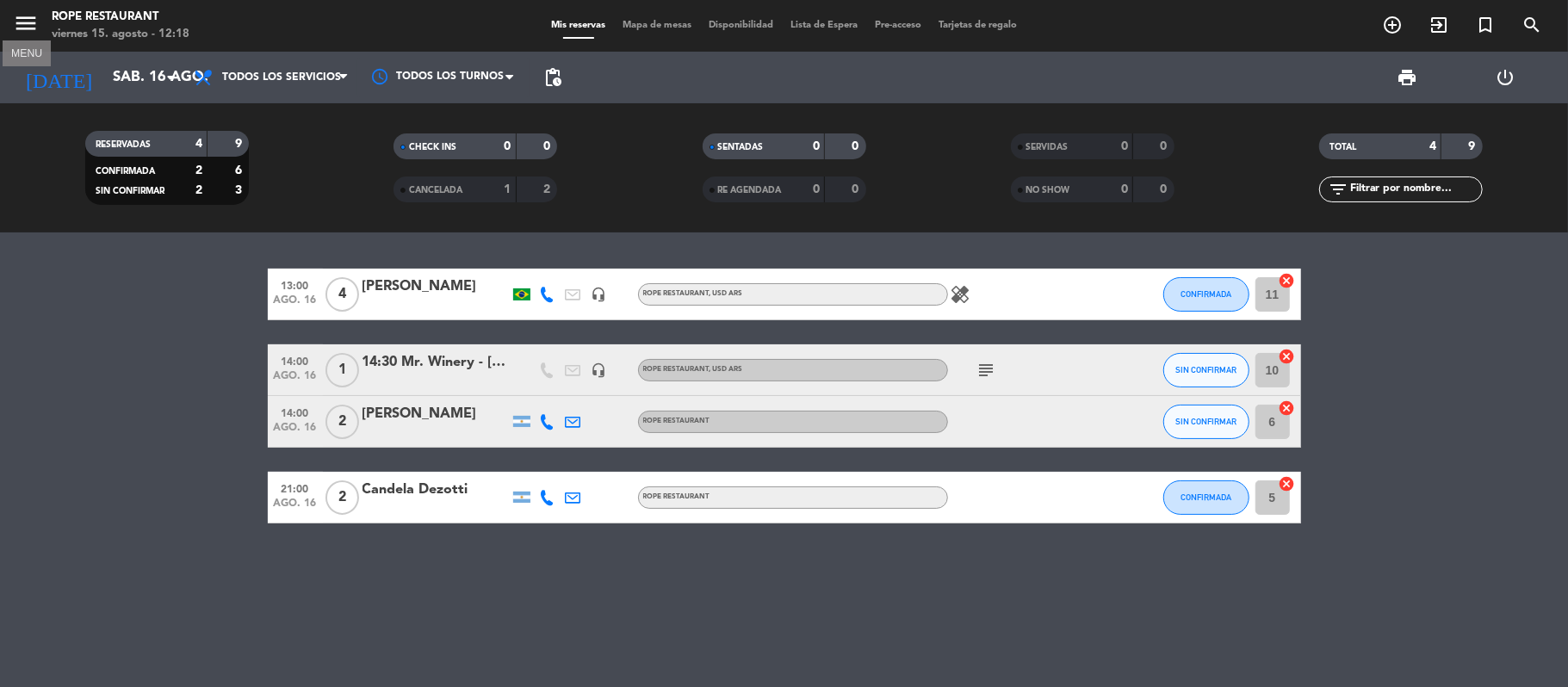
click at [22, 22] on icon "menu" at bounding box center [25, 22] width 26 height 26
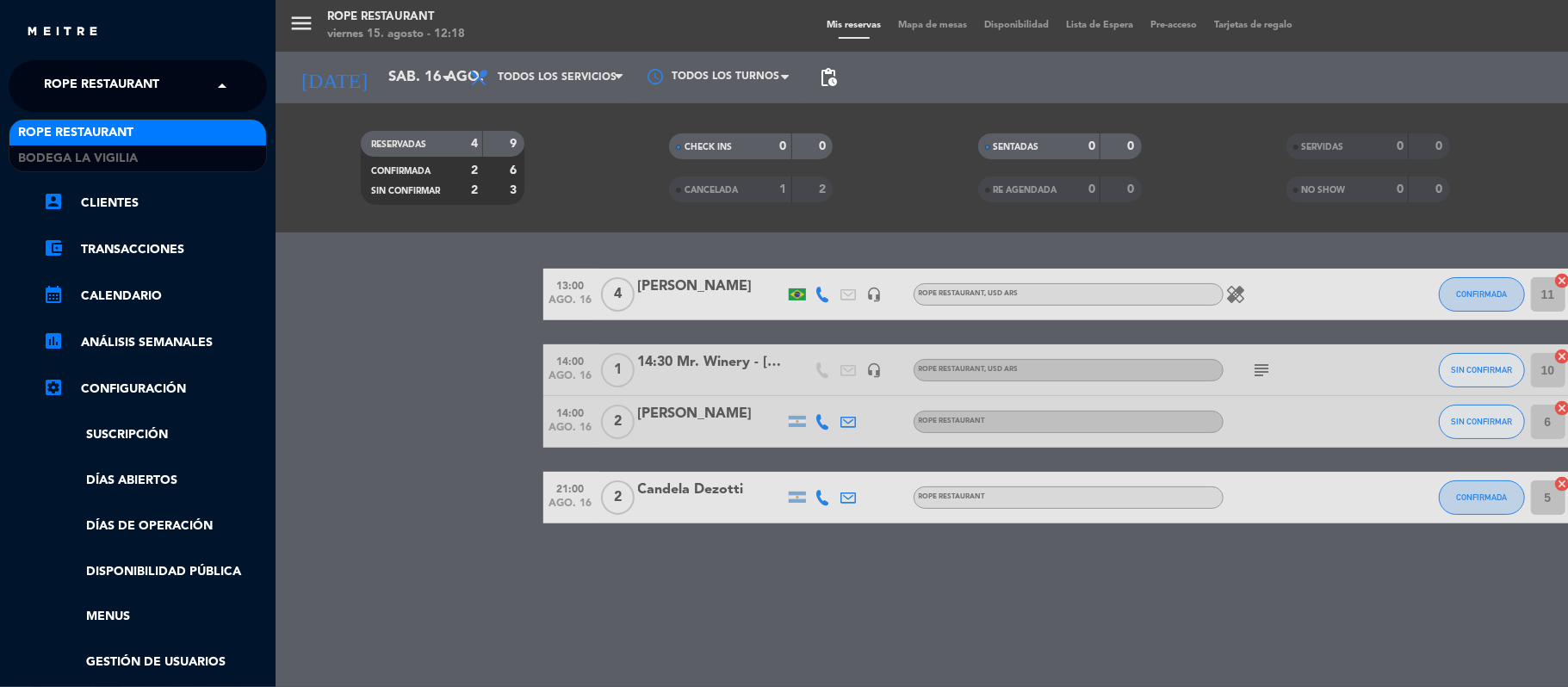
click at [112, 80] on span "Rope restaurant" at bounding box center [102, 86] width 115 height 36
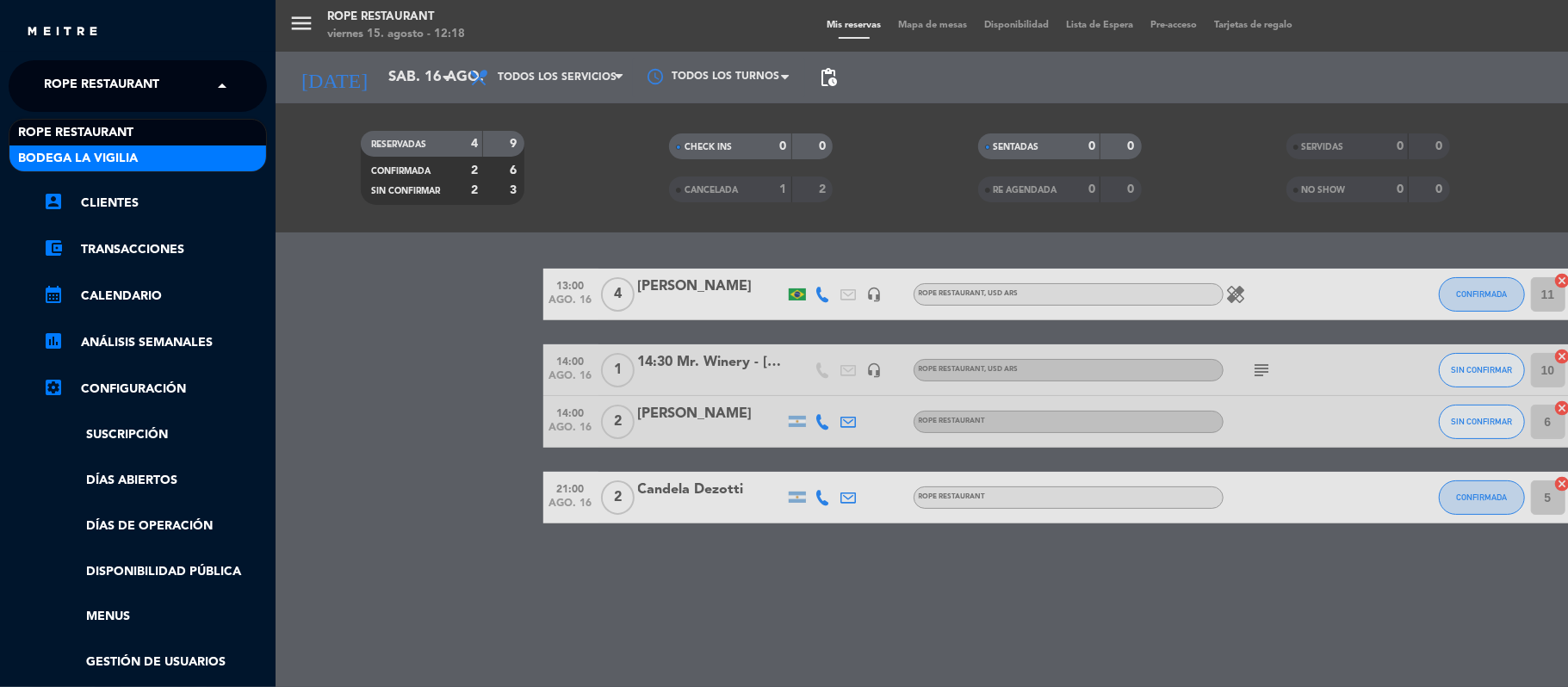
click at [111, 156] on span "Bodega La Vigilia" at bounding box center [77, 159] width 120 height 20
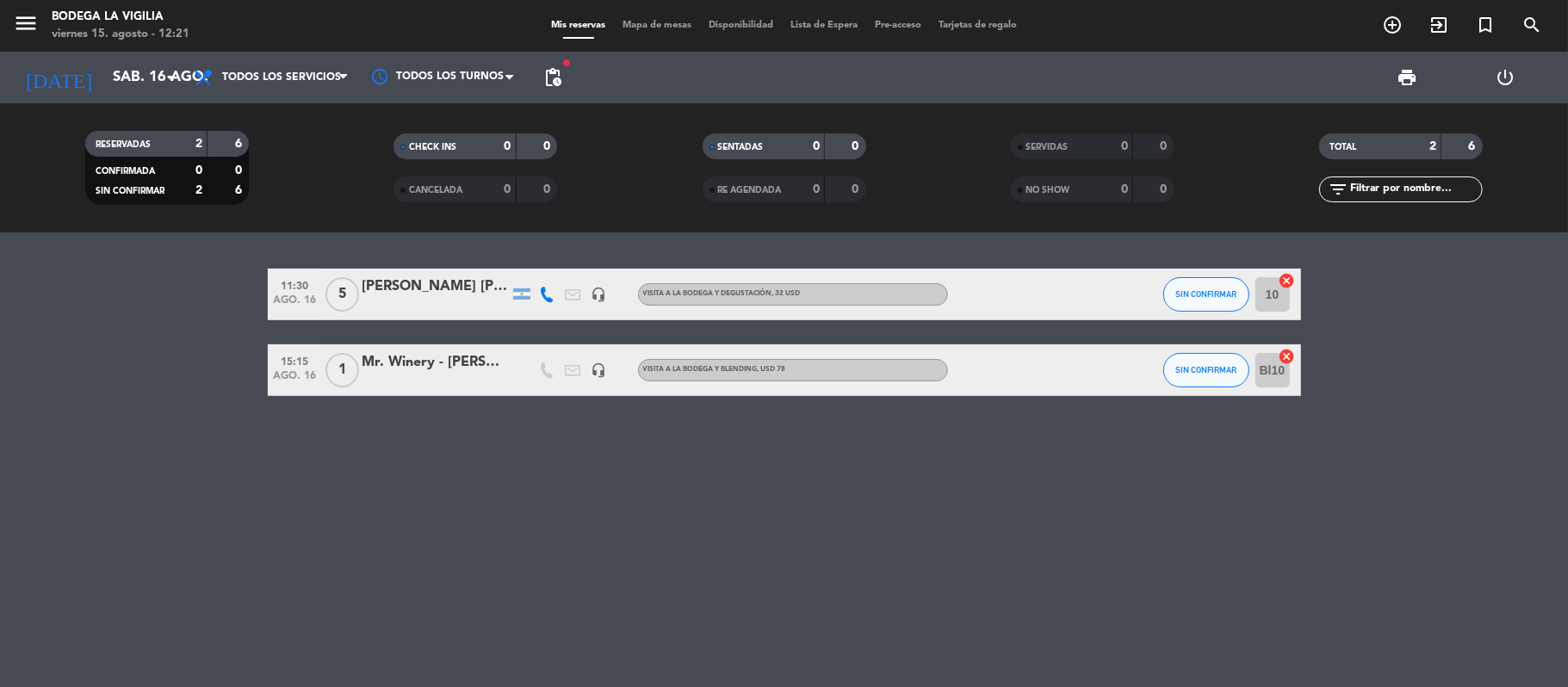
click at [563, 582] on div "11:30 ago. 16 5 [PERSON_NAME] [PERSON_NAME] headset_mic VISITA A LA BODEGA Y DE…" at bounding box center [784, 460] width 1568 height 454
click at [149, 84] on input "sáb. 16 ago." at bounding box center [197, 77] width 186 height 33
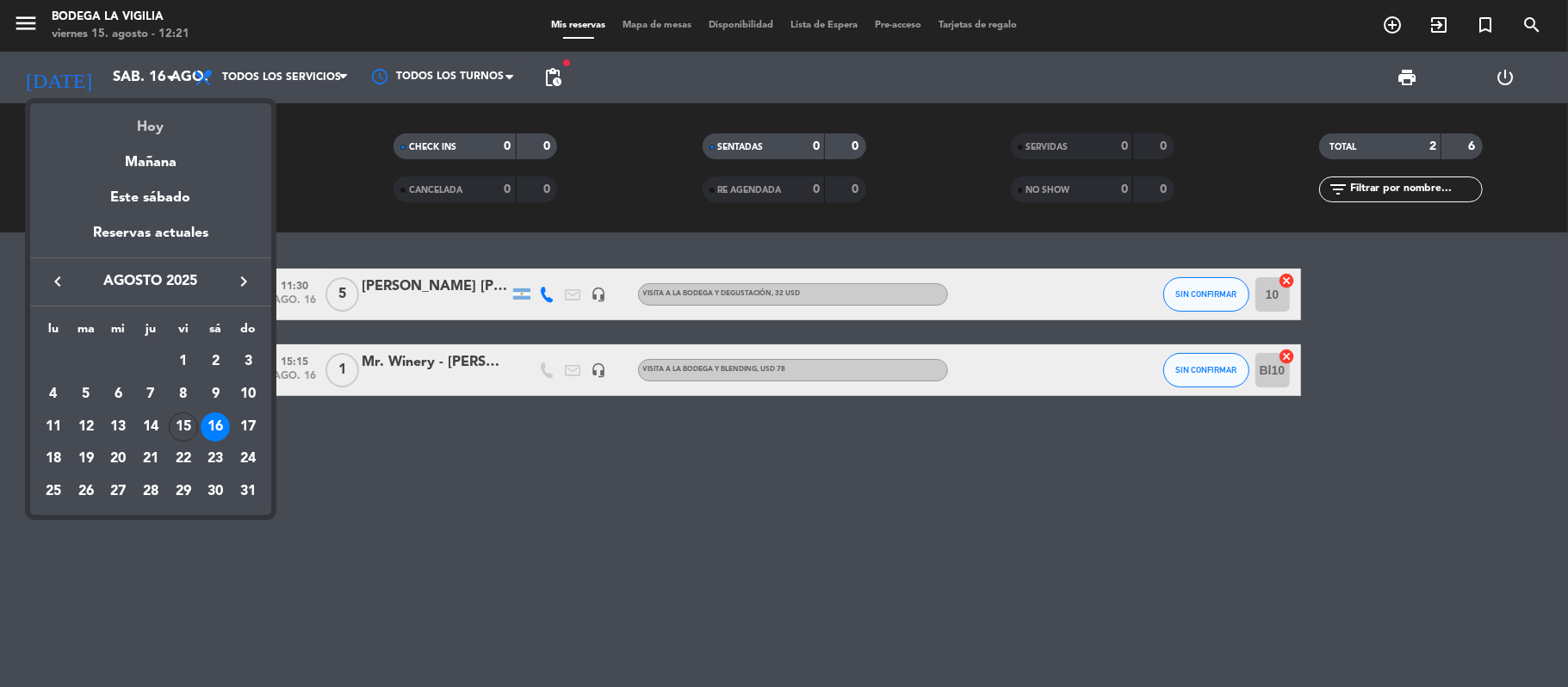
click at [156, 121] on div "Hoy" at bounding box center [151, 120] width 241 height 35
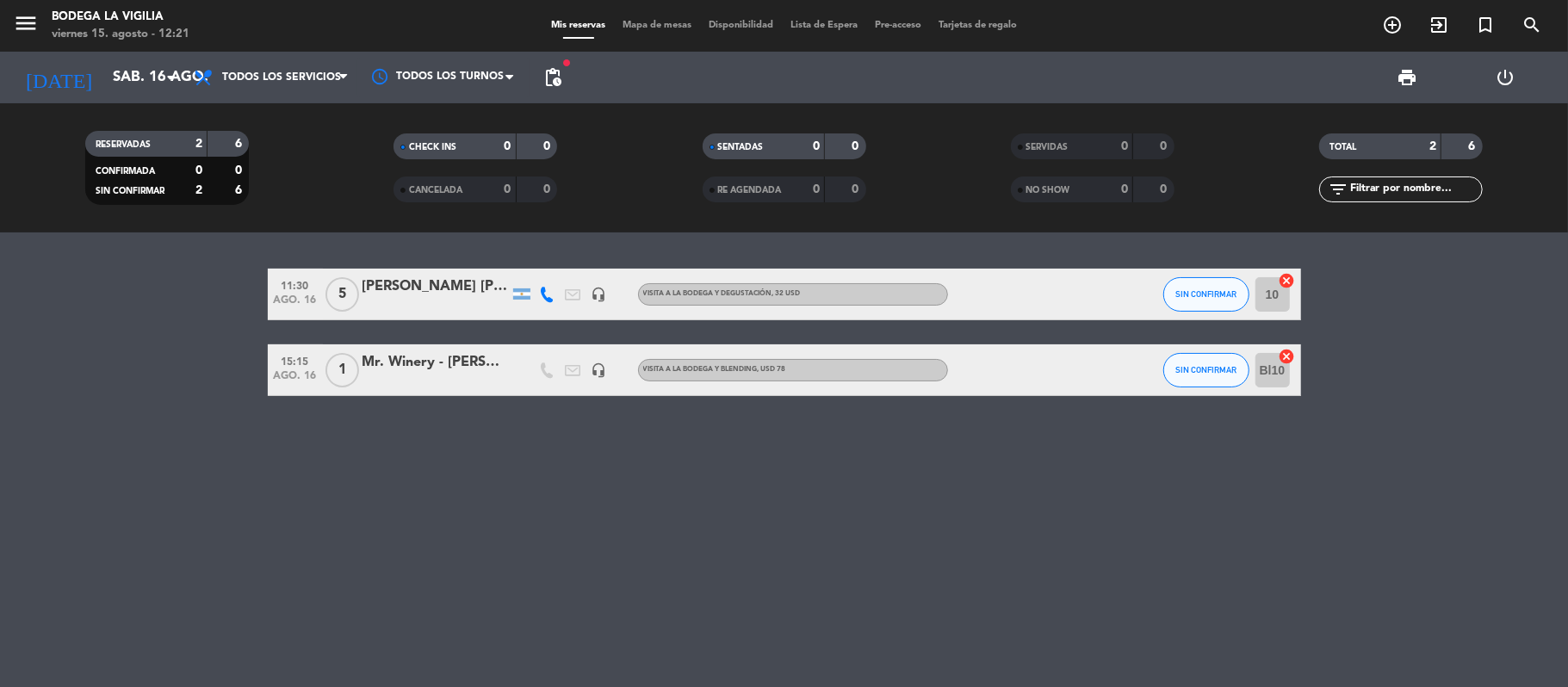
type input "vie. 15 ago."
